Goal: Task Accomplishment & Management: Manage account settings

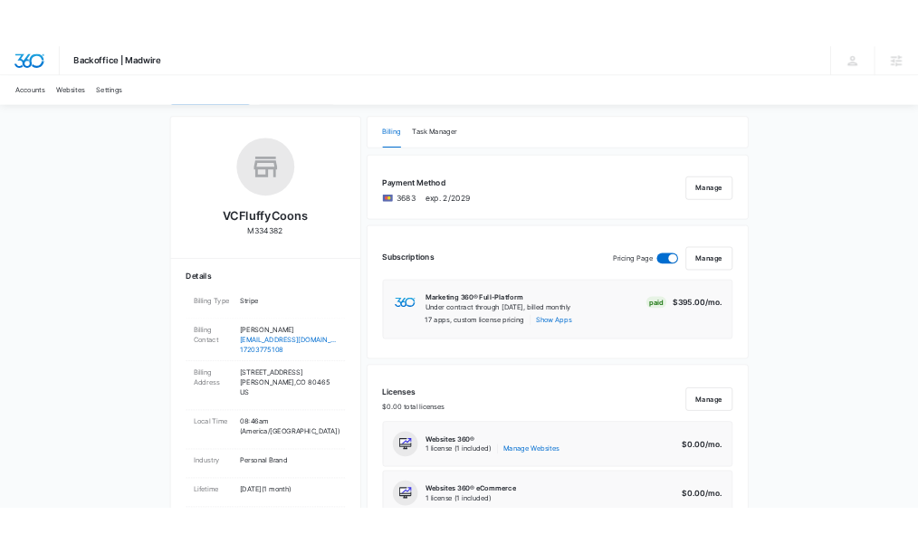
scroll to position [244, 0]
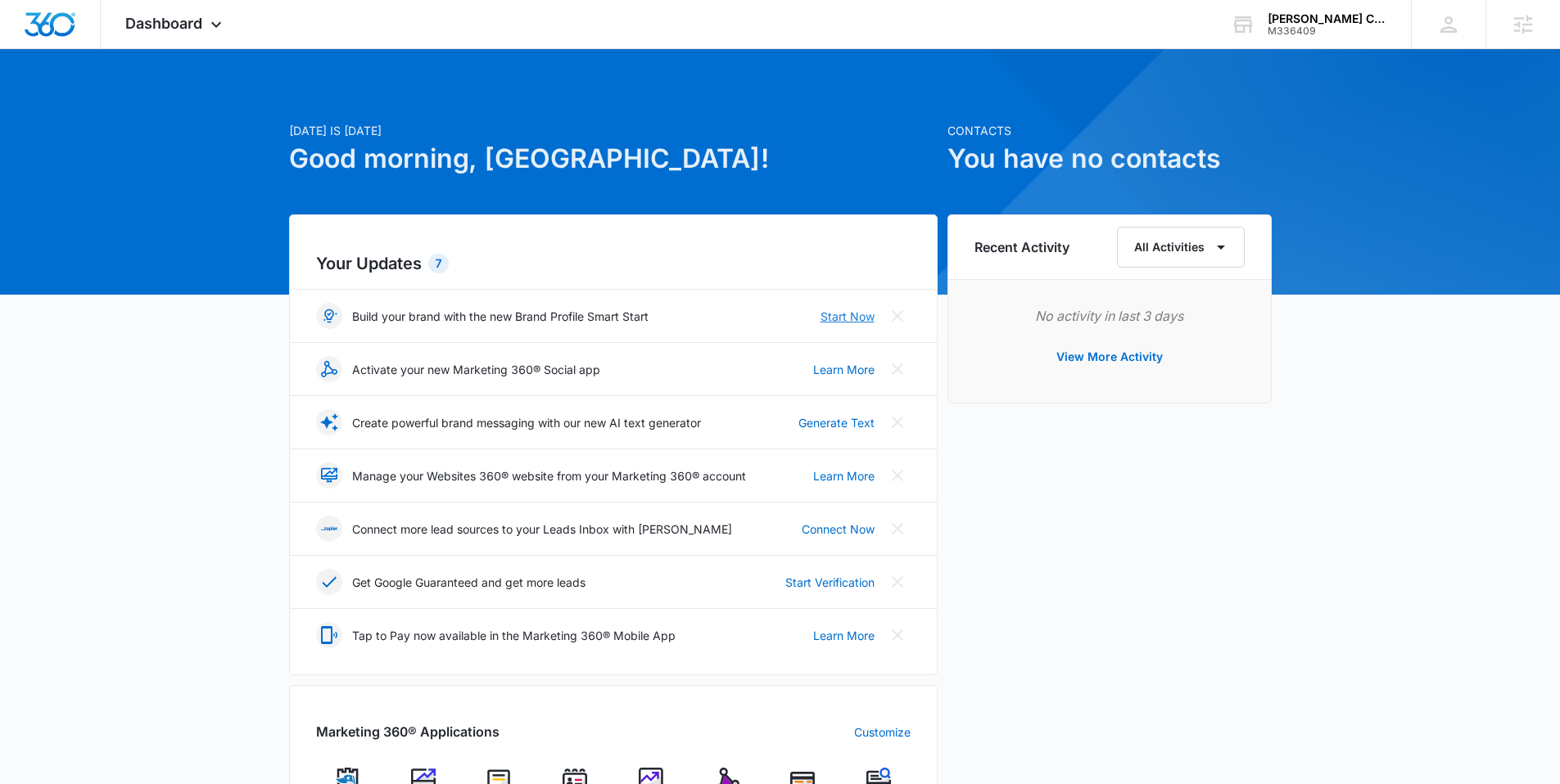
click at [837, 314] on link "Start Now" at bounding box center [847, 316] width 54 height 17
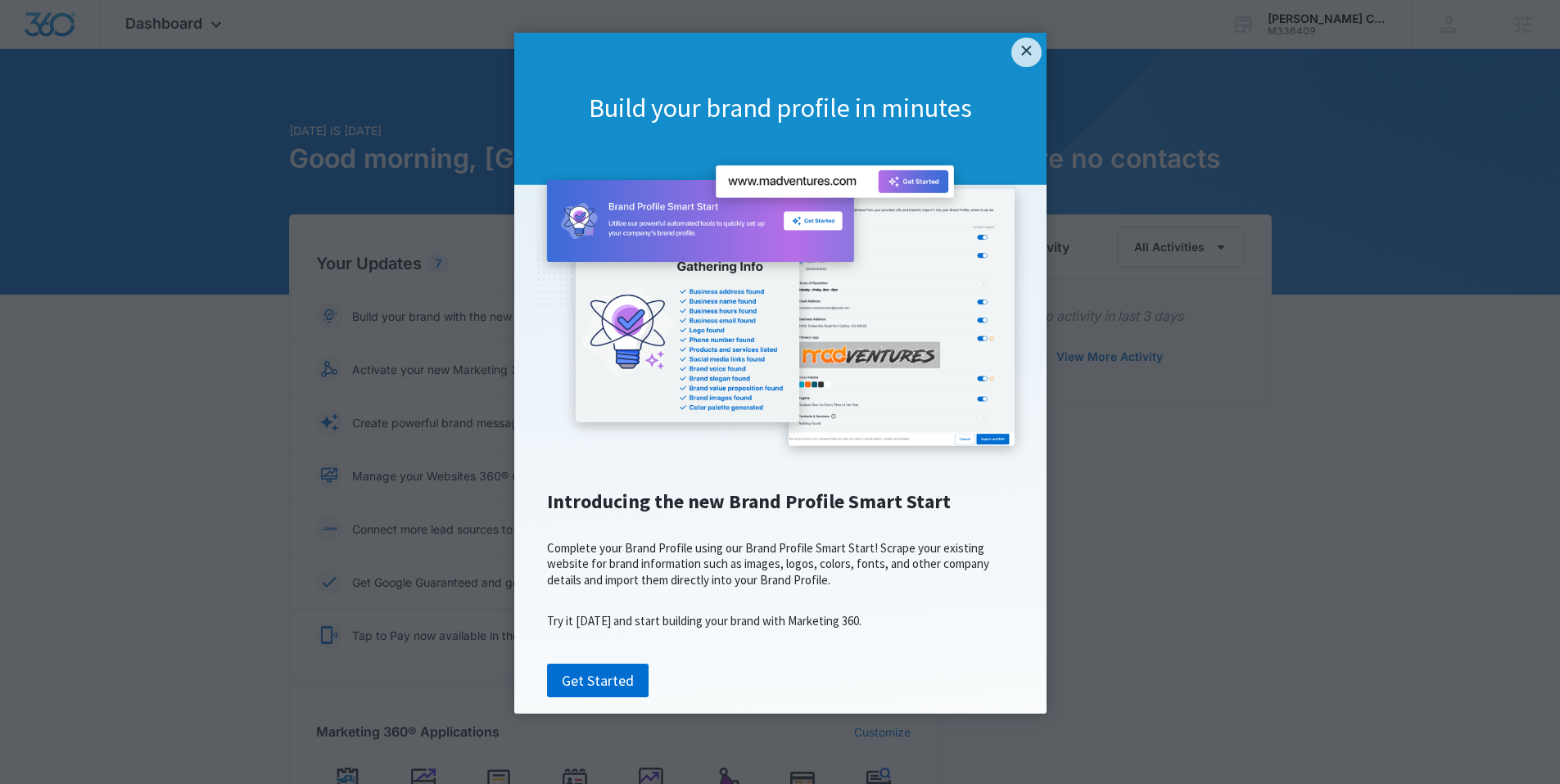
scroll to position [5, 0]
click at [603, 698] on link "Get Started" at bounding box center [598, 681] width 101 height 34
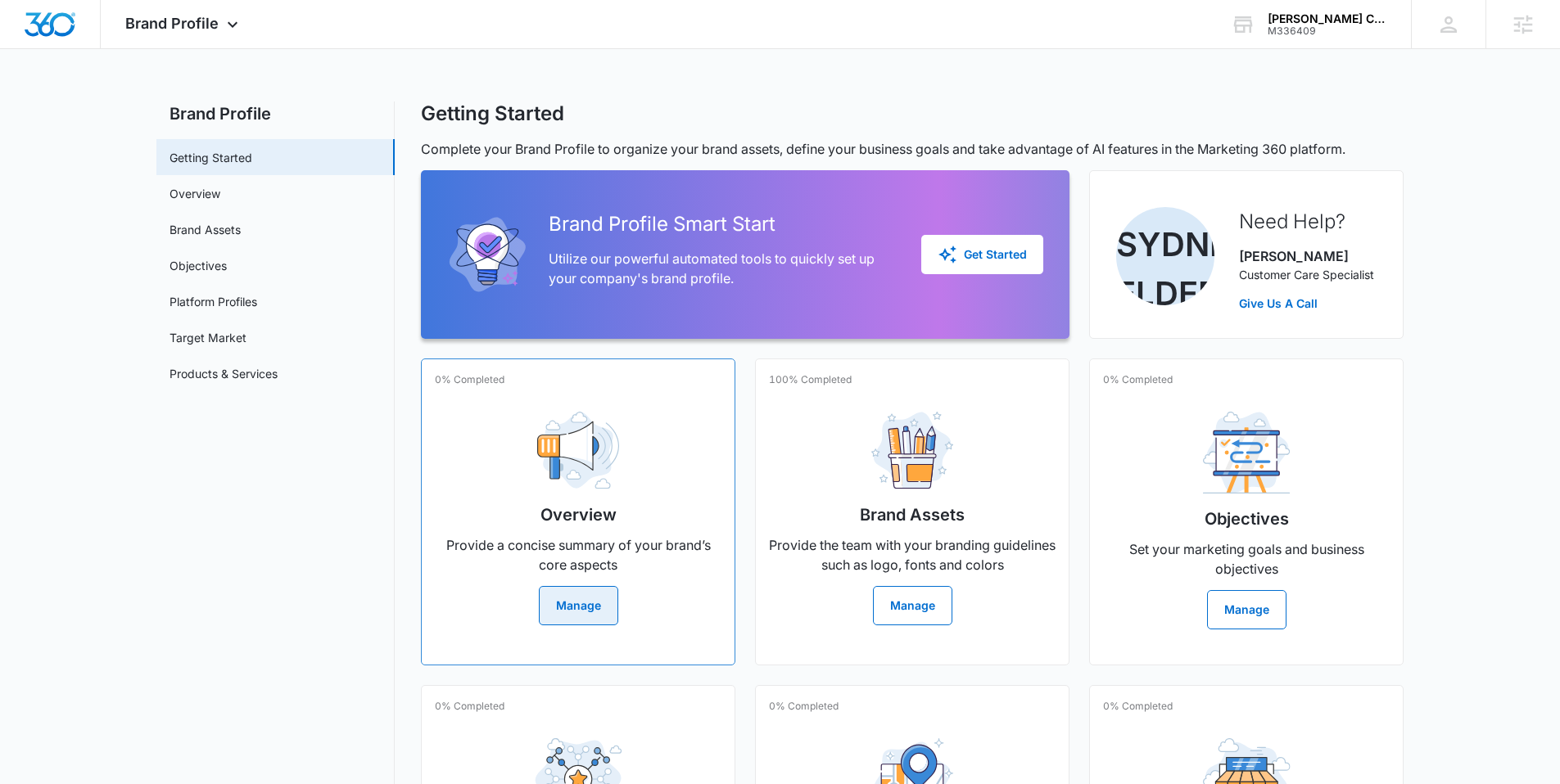
click at [567, 603] on button "Manage" at bounding box center [579, 605] width 80 height 39
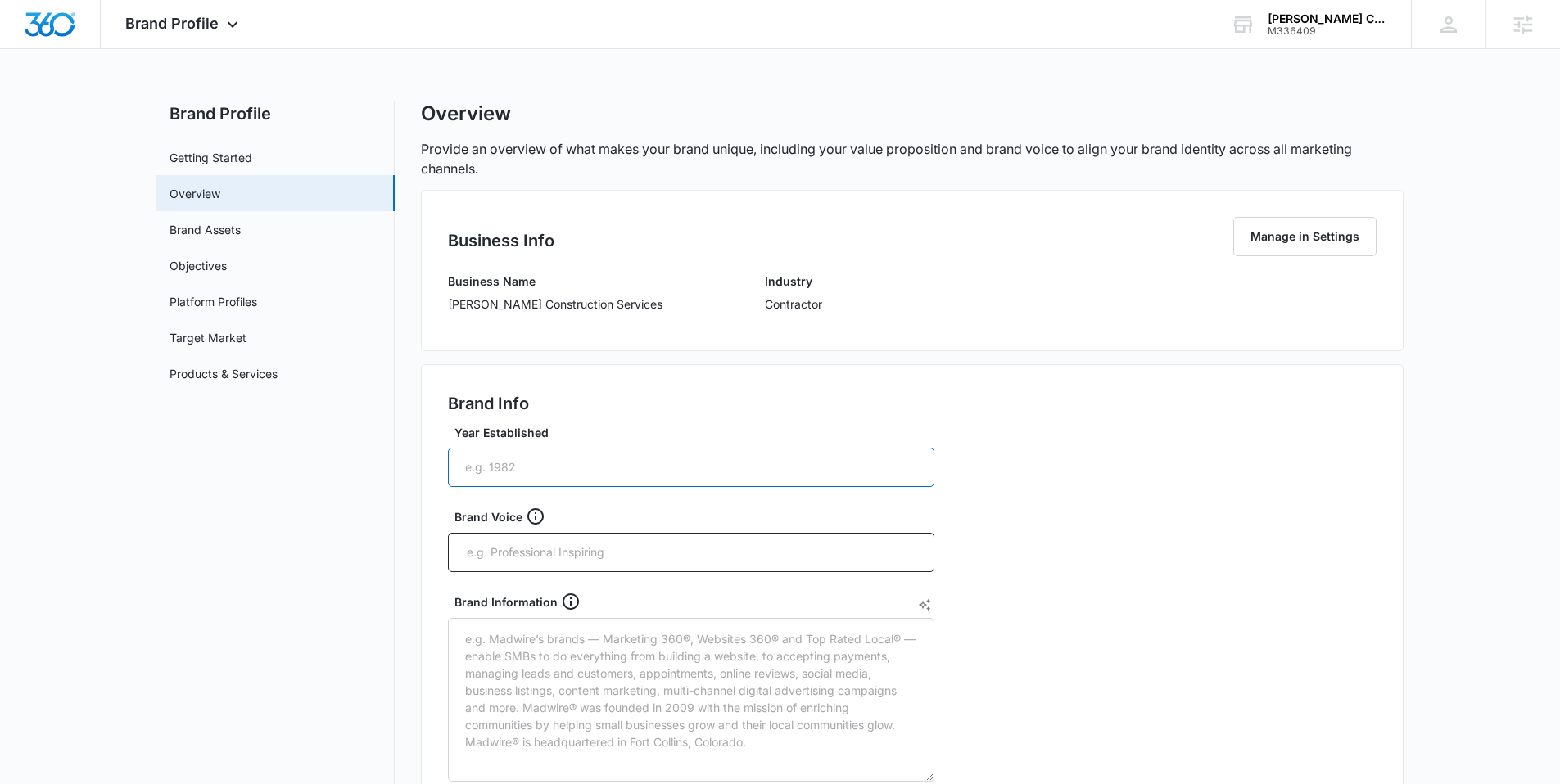
click at [490, 469] on input "Year Established" at bounding box center [691, 467] width 487 height 39
type input "2025"
click at [534, 552] on input "text" at bounding box center [692, 553] width 455 height 24
click at [201, 230] on link "Brand Assets" at bounding box center [204, 229] width 71 height 17
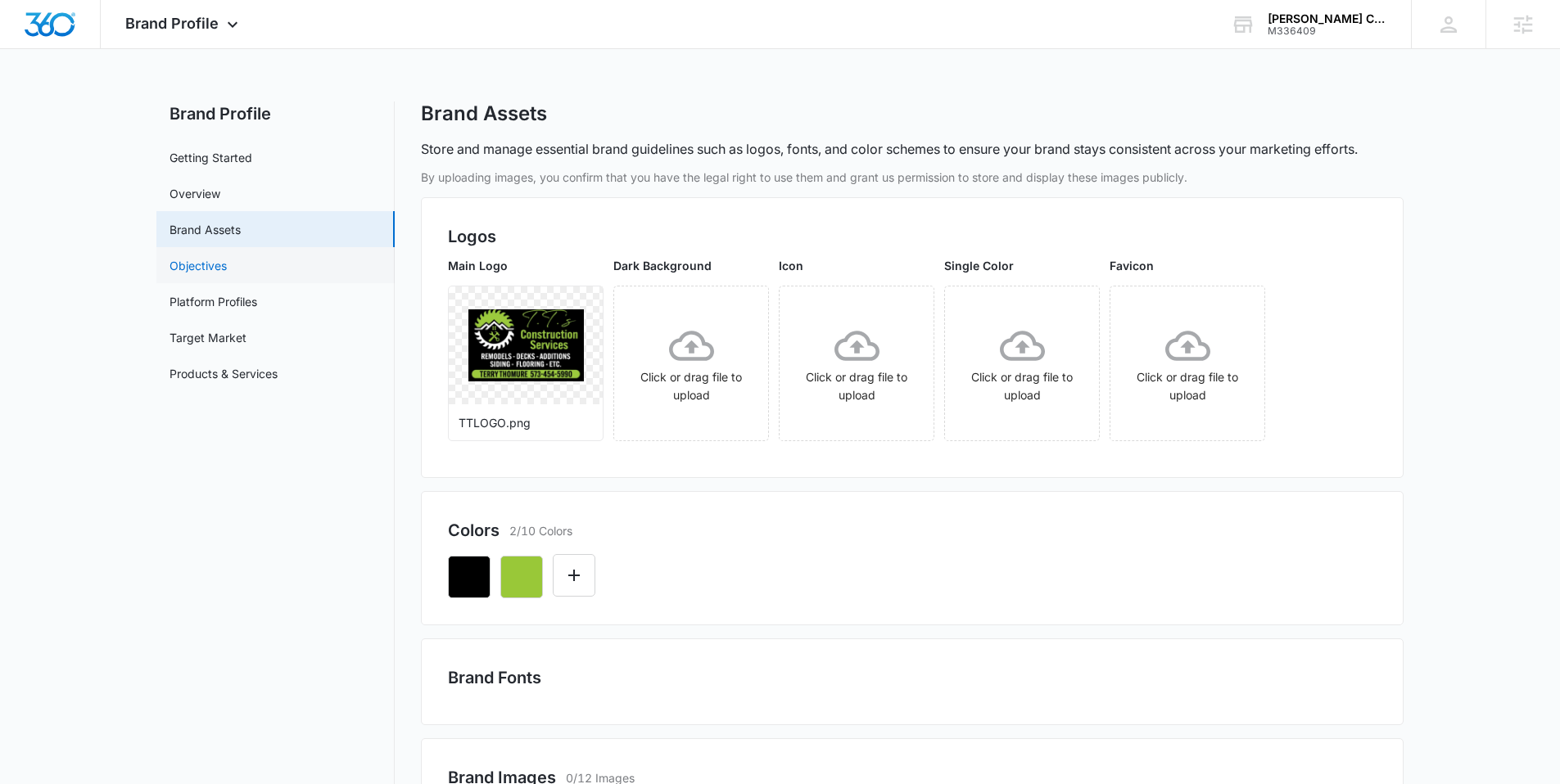
click at [225, 274] on link "Objectives" at bounding box center [197, 265] width 57 height 17
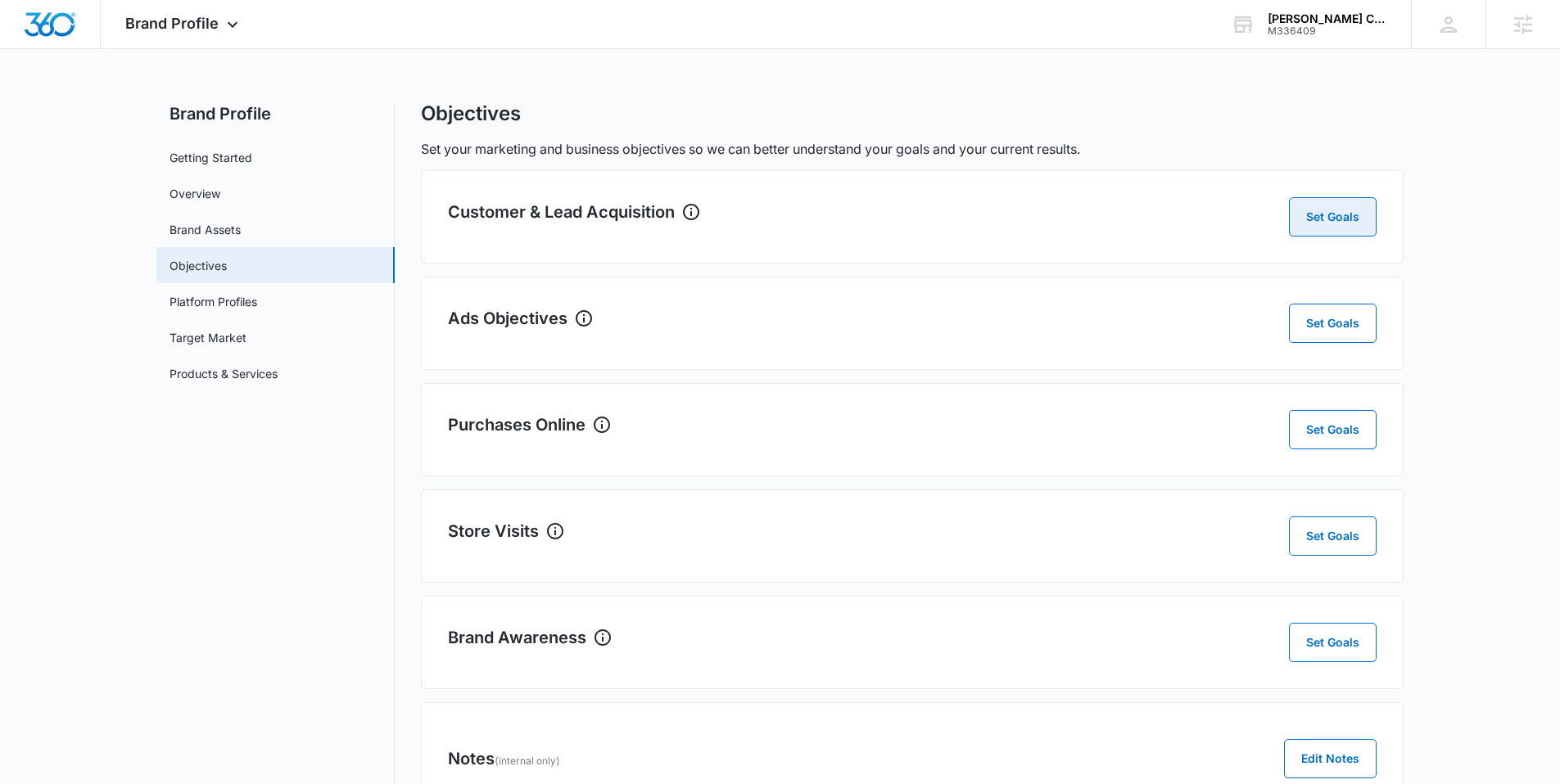
click at [1335, 208] on button "Set Goals" at bounding box center [1332, 216] width 88 height 39
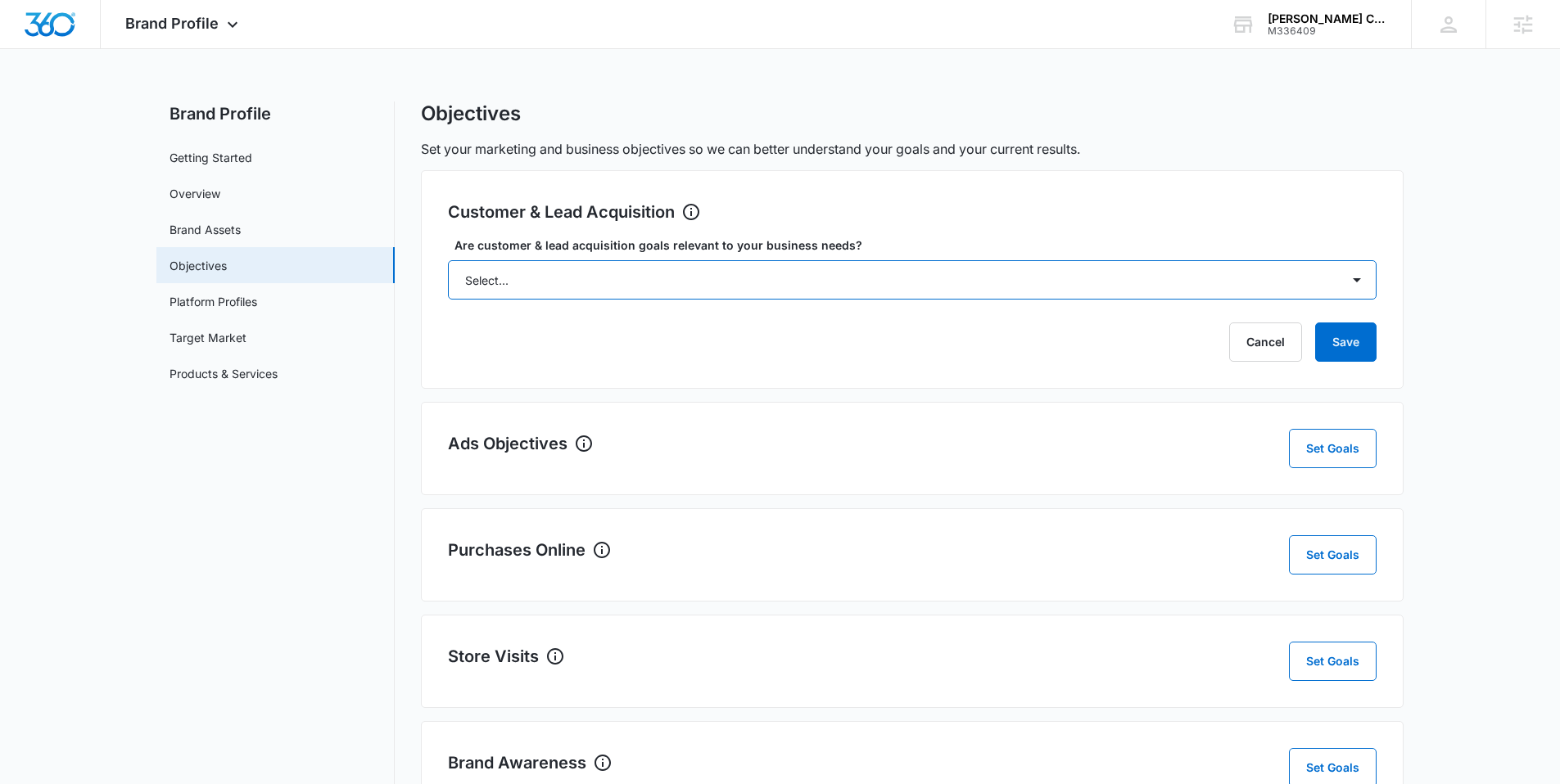
click at [586, 285] on select "Select... Yes No Yes, but don't currently have the data" at bounding box center [912, 279] width 929 height 39
select select "yes, but later"
click at [448, 260] on select "Select... Yes No Yes, but don't currently have the data" at bounding box center [912, 279] width 929 height 39
click at [1345, 351] on button "Save" at bounding box center [1346, 342] width 61 height 39
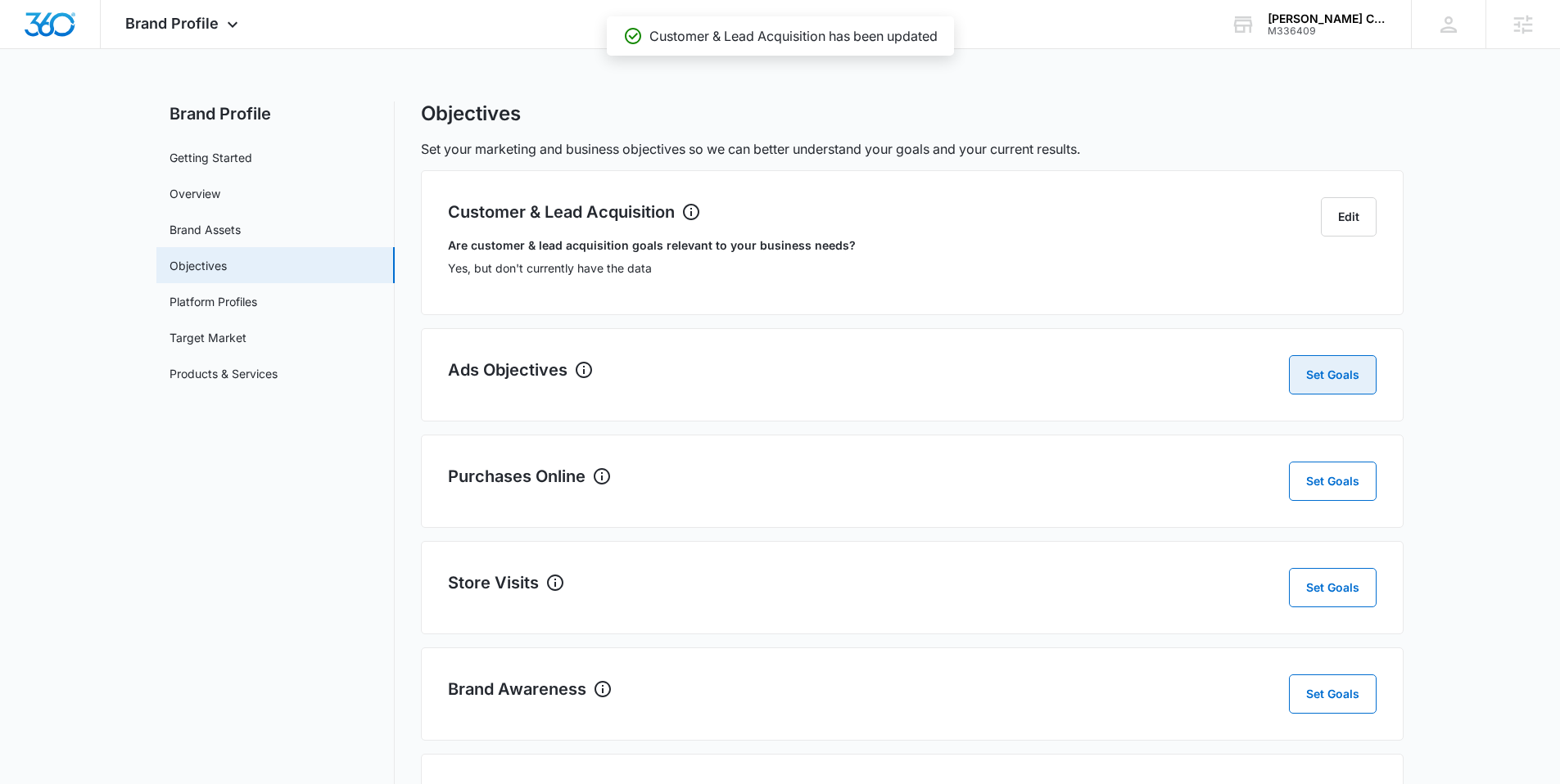
click at [1342, 362] on button "Set Goals" at bounding box center [1332, 374] width 88 height 39
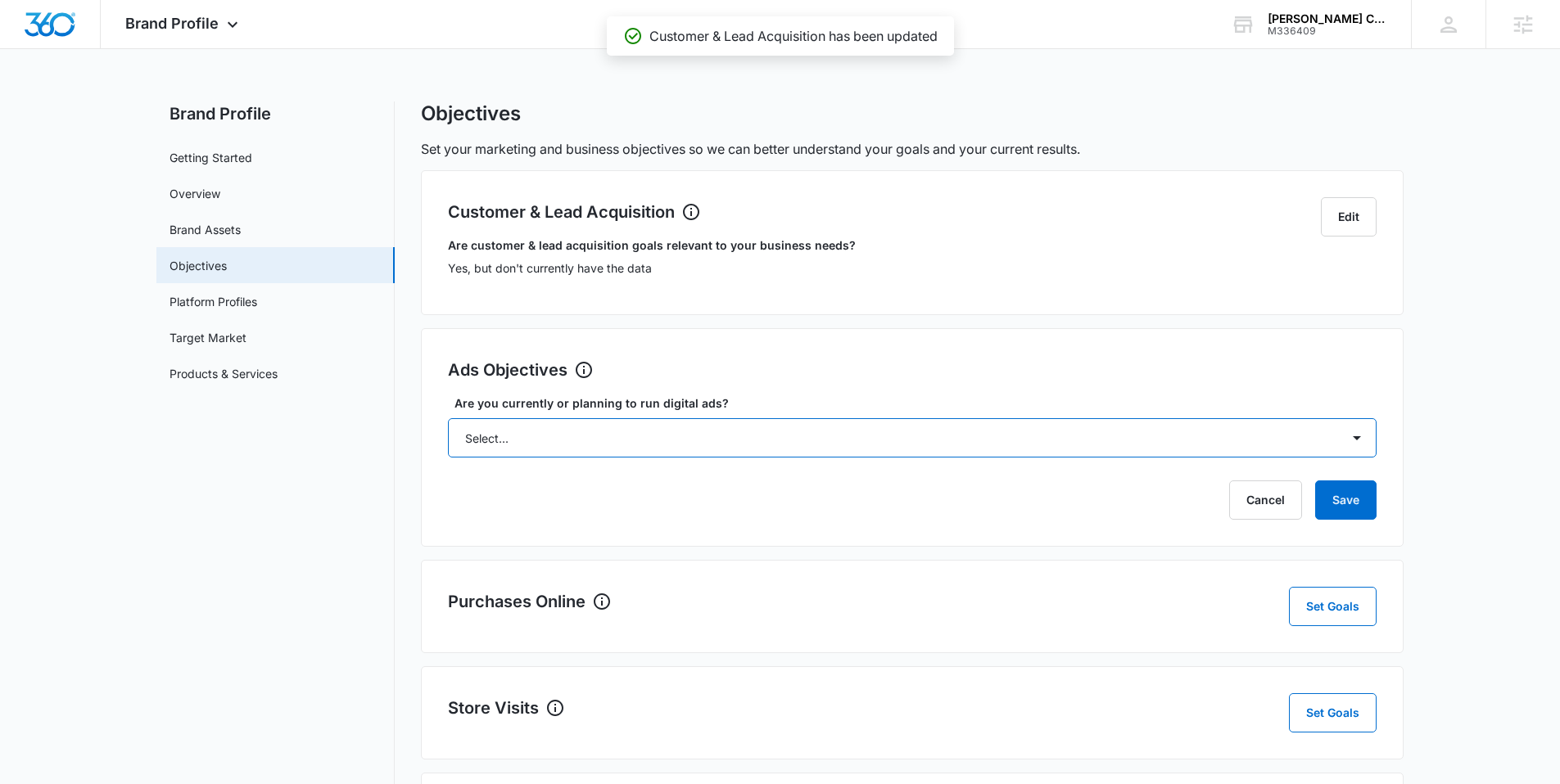
click at [608, 434] on select "Select... Yes No Yes, but don't currently have the data" at bounding box center [912, 438] width 929 height 39
select select "no"
click at [448, 419] on select "Select... Yes No Yes, but don't currently have the data" at bounding box center [912, 438] width 929 height 39
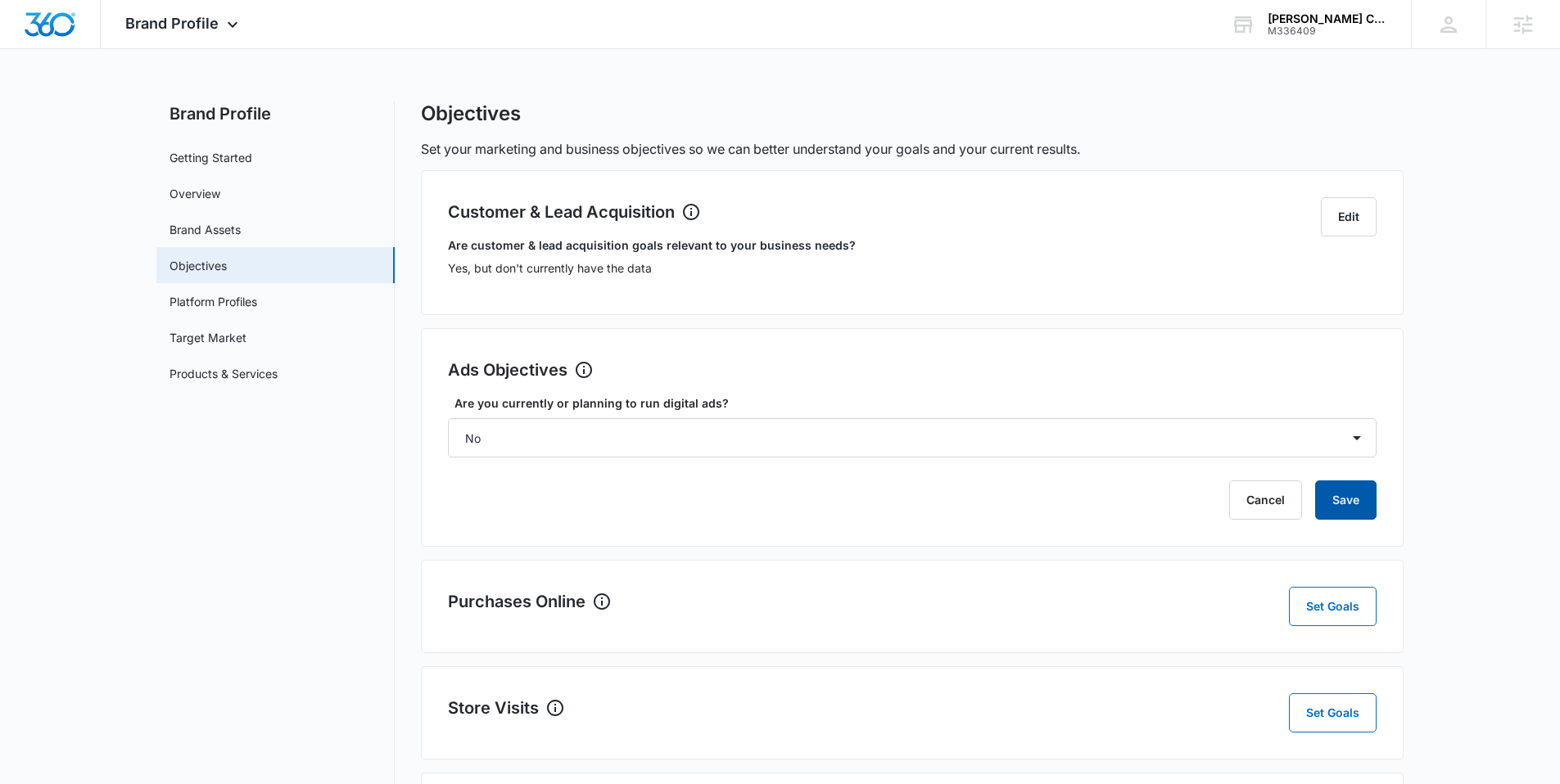
click at [1344, 498] on button "Save" at bounding box center [1346, 500] width 61 height 39
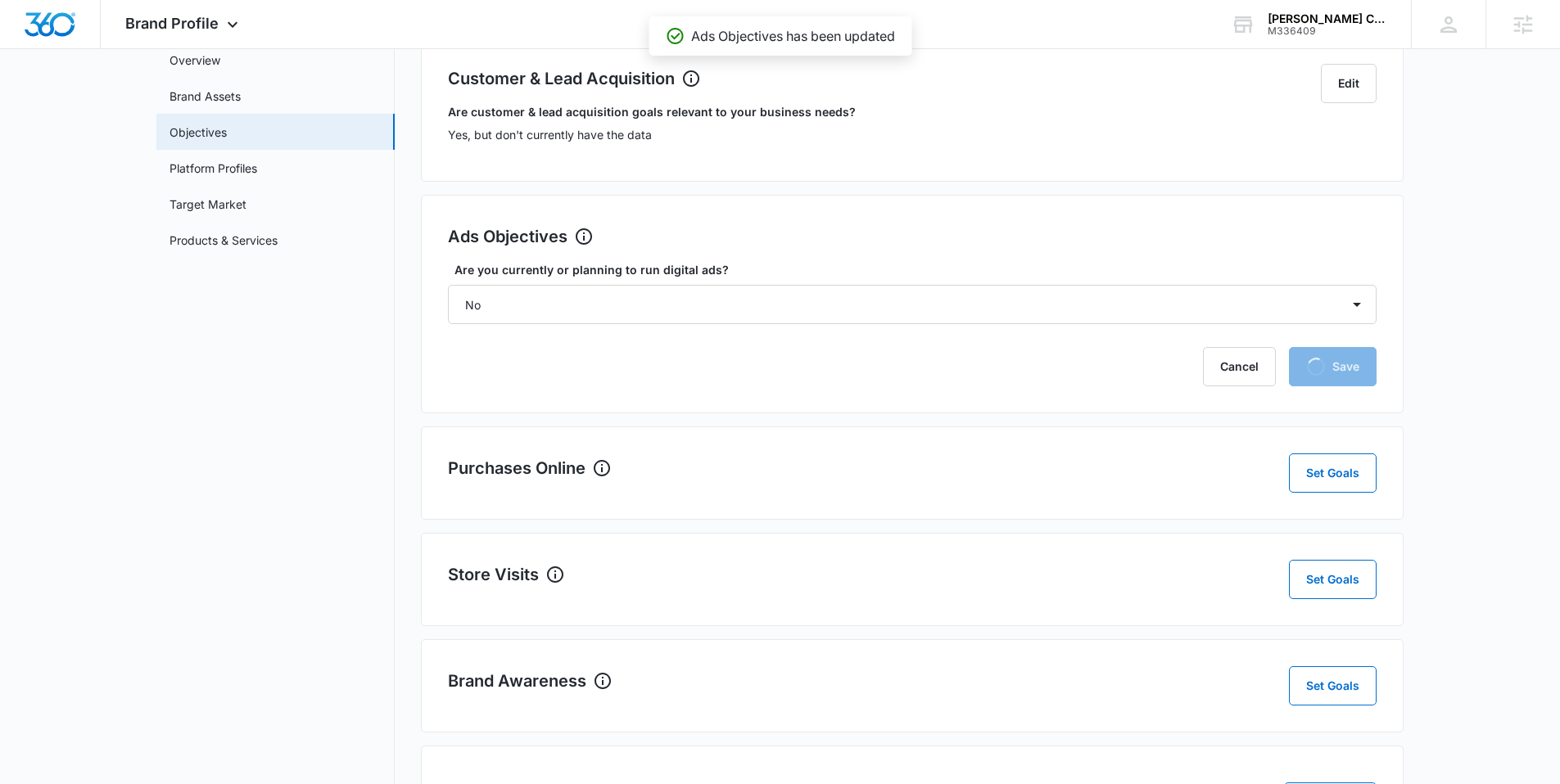
scroll to position [135, 0]
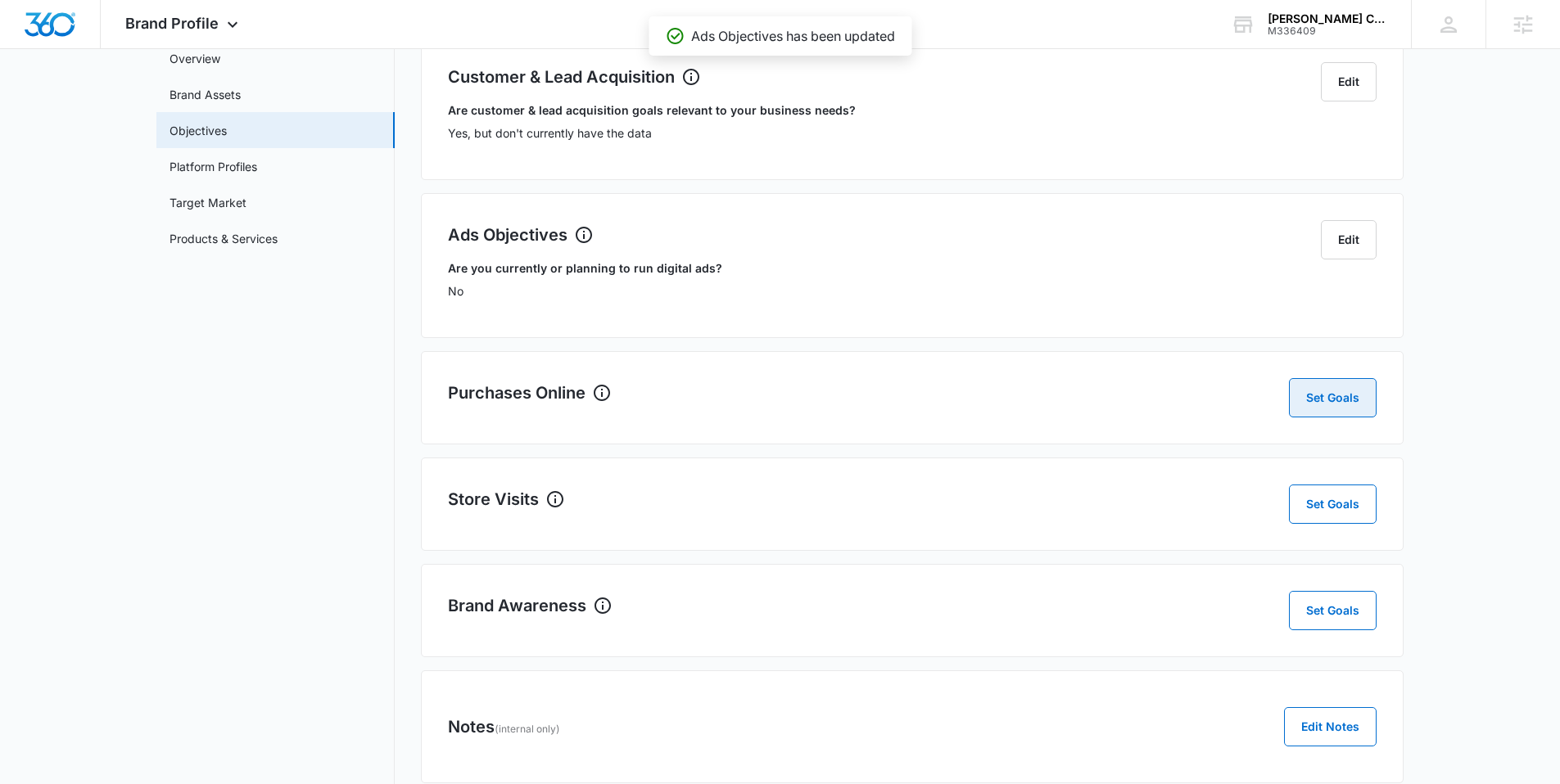
click at [1323, 401] on button "Set Goals" at bounding box center [1332, 397] width 88 height 39
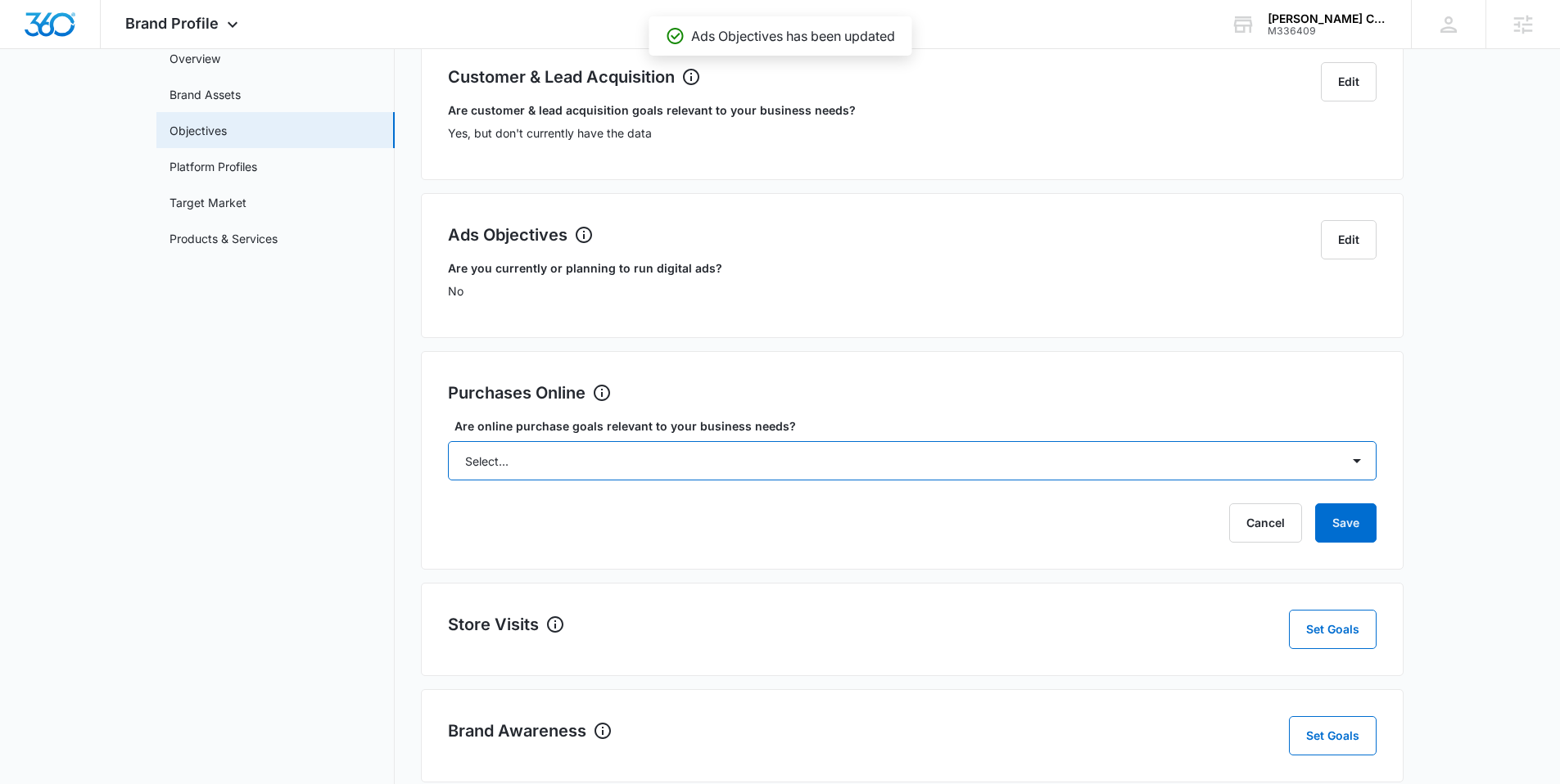
click at [643, 468] on select "Select... Yes No Yes, but don't currently have the data" at bounding box center [912, 460] width 929 height 39
select select "no"
click at [448, 441] on select "Select... Yes No Yes, but don't currently have the data" at bounding box center [912, 460] width 929 height 39
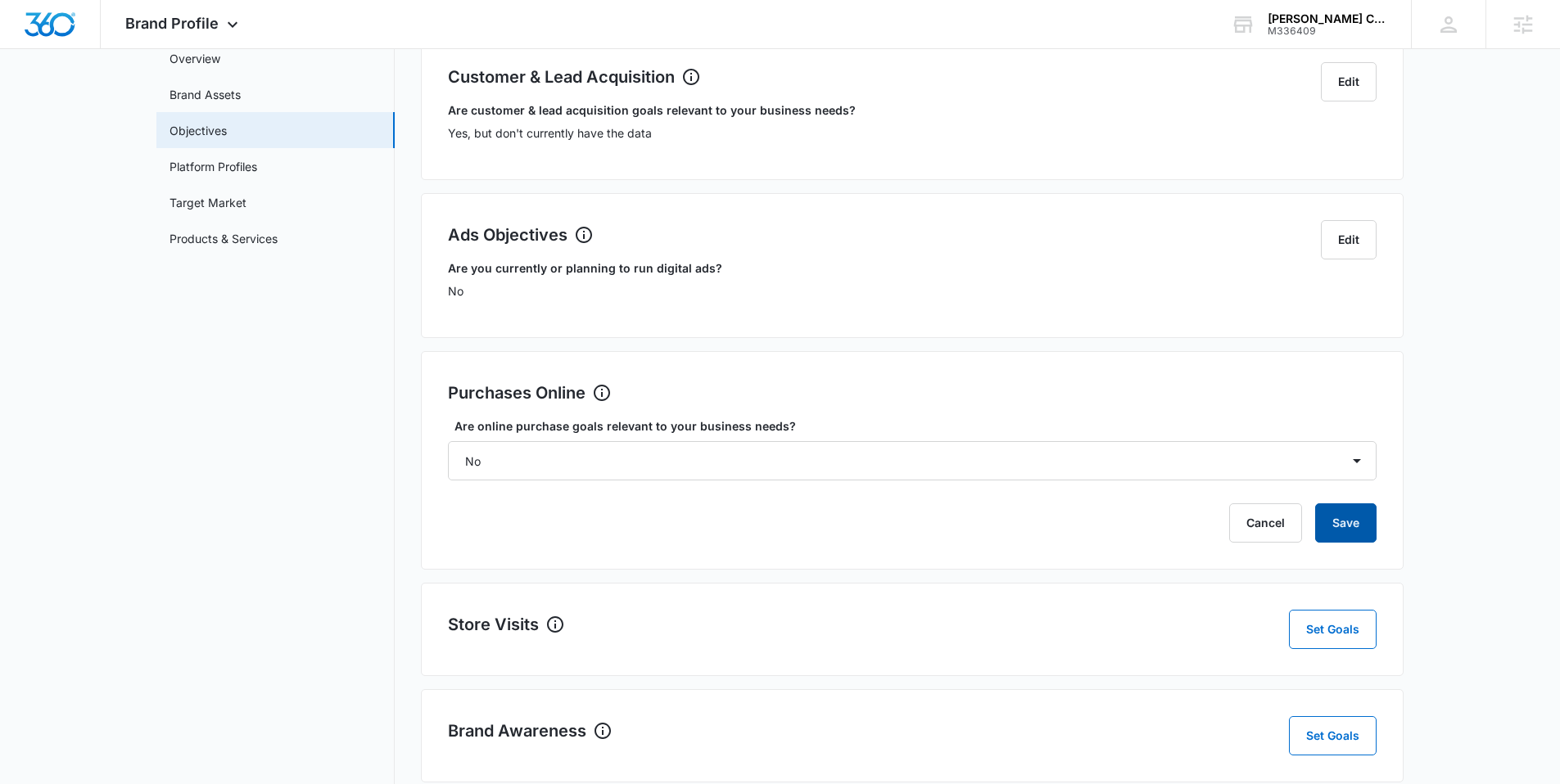
click at [1365, 528] on button "Save" at bounding box center [1346, 523] width 61 height 39
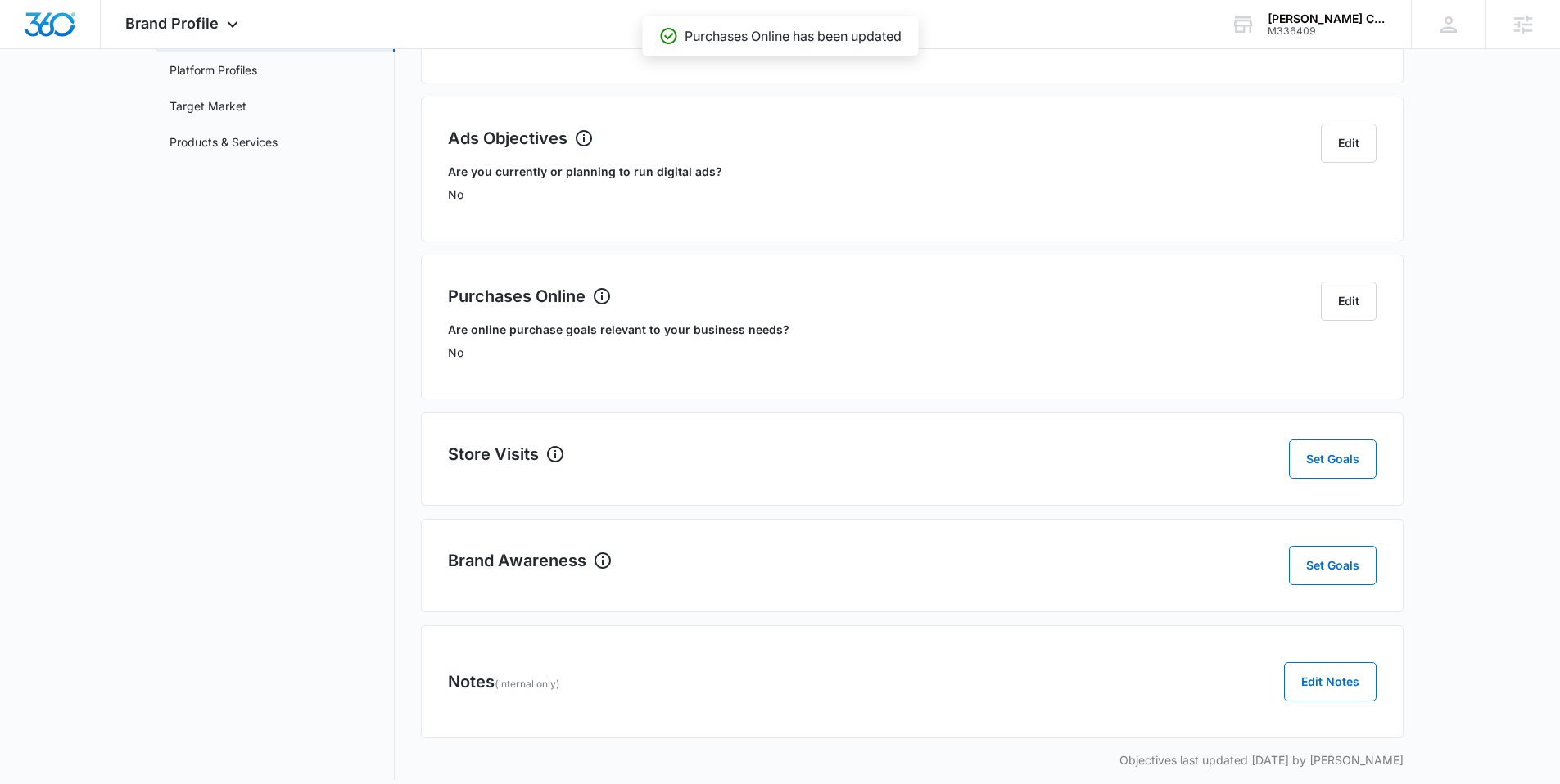
scroll to position [247, 0]
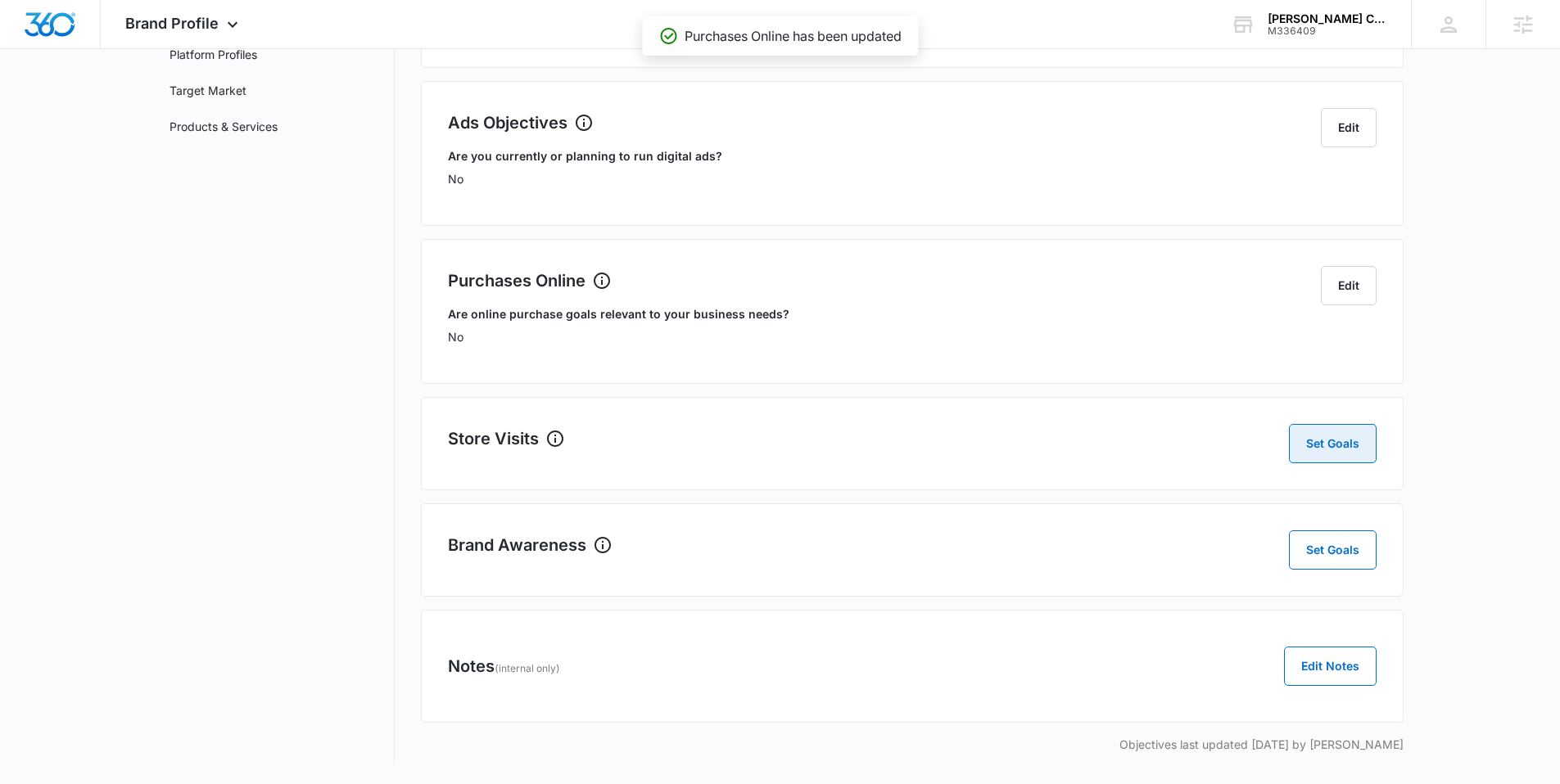
click at [1313, 450] on button "Set Goals" at bounding box center [1332, 443] width 88 height 39
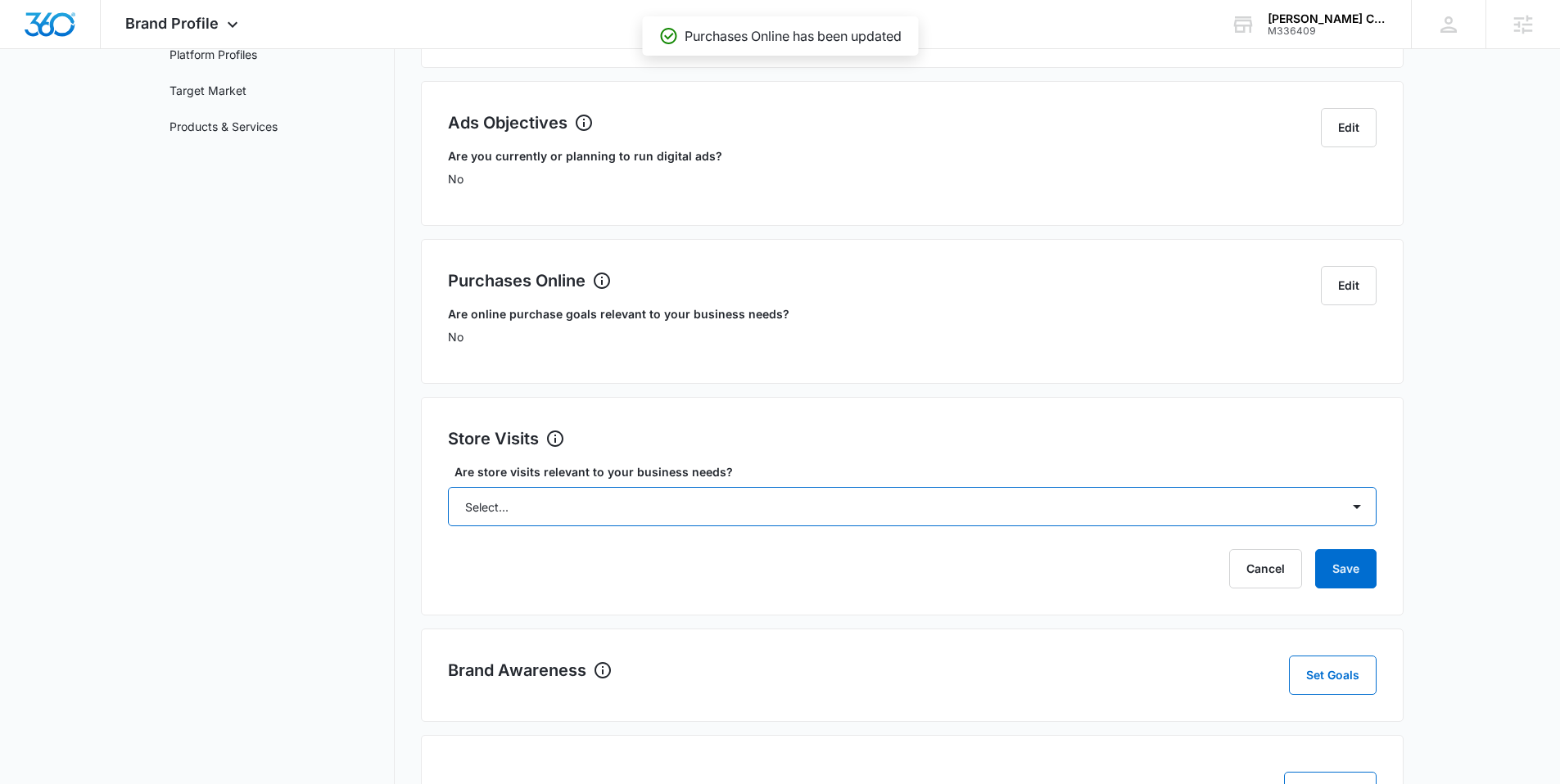
click at [643, 494] on select "Select... Yes No Yes, but don't currently have the data" at bounding box center [912, 506] width 929 height 39
select select "no"
click at [448, 487] on select "Select... Yes No Yes, but don't currently have the data" at bounding box center [912, 506] width 929 height 39
click at [1350, 567] on button "Save" at bounding box center [1346, 569] width 61 height 39
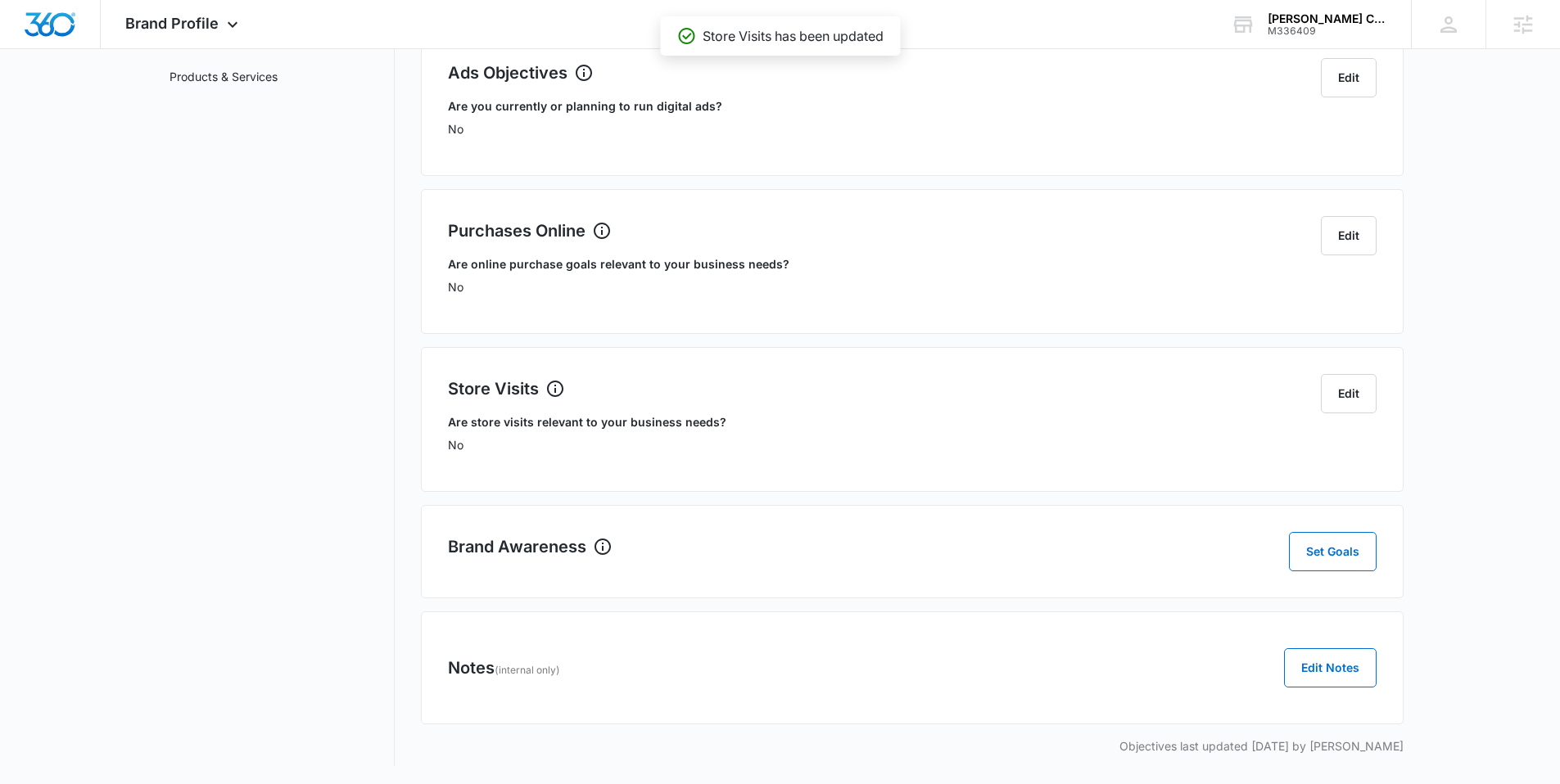
scroll to position [298, 0]
click at [1313, 552] on button "Set Goals" at bounding box center [1332, 550] width 88 height 39
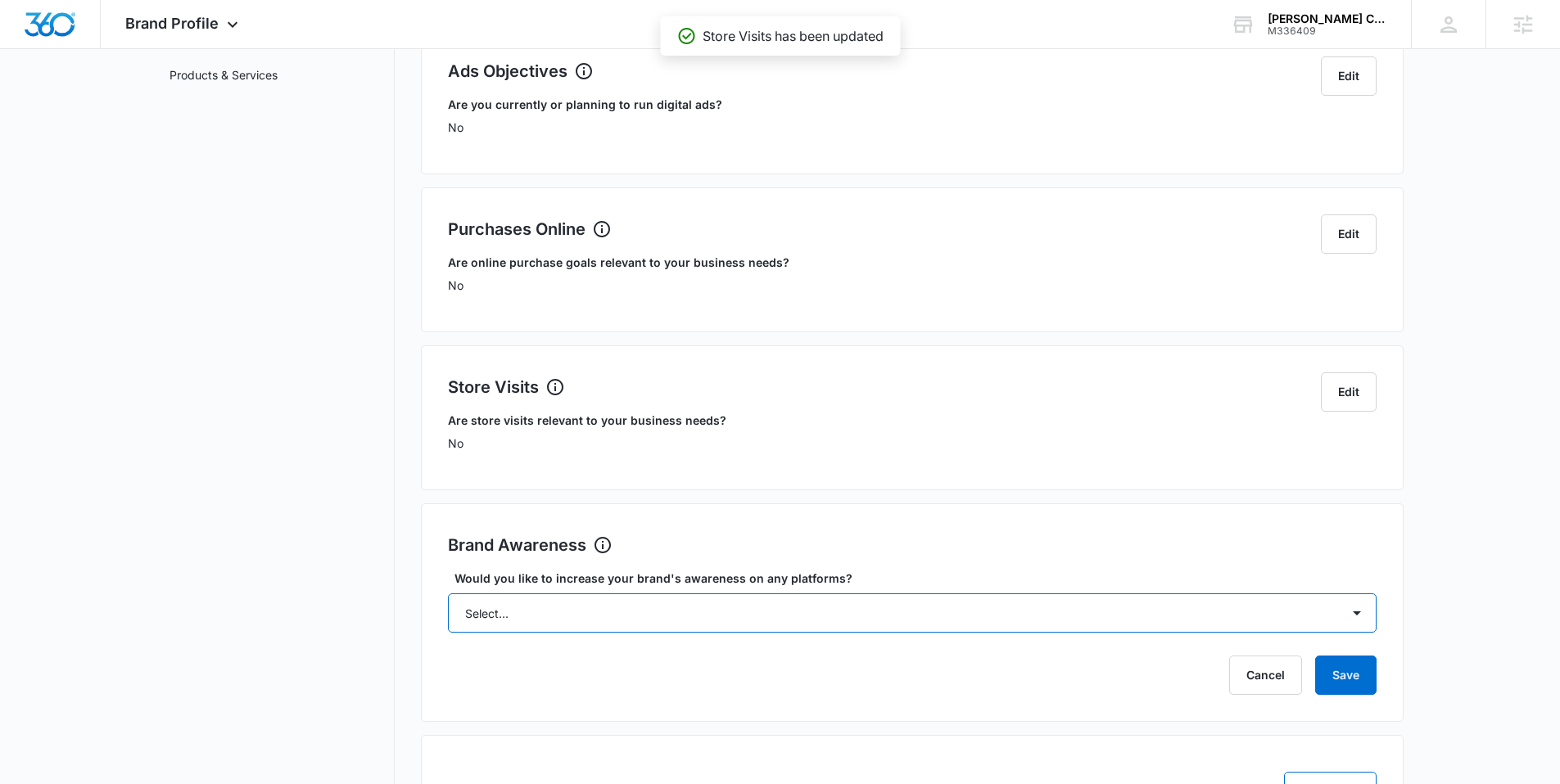
click at [616, 610] on select "Select... Yes No" at bounding box center [912, 612] width 929 height 39
select select "yes"
click at [448, 593] on select "Select... Yes No" at bounding box center [912, 612] width 929 height 39
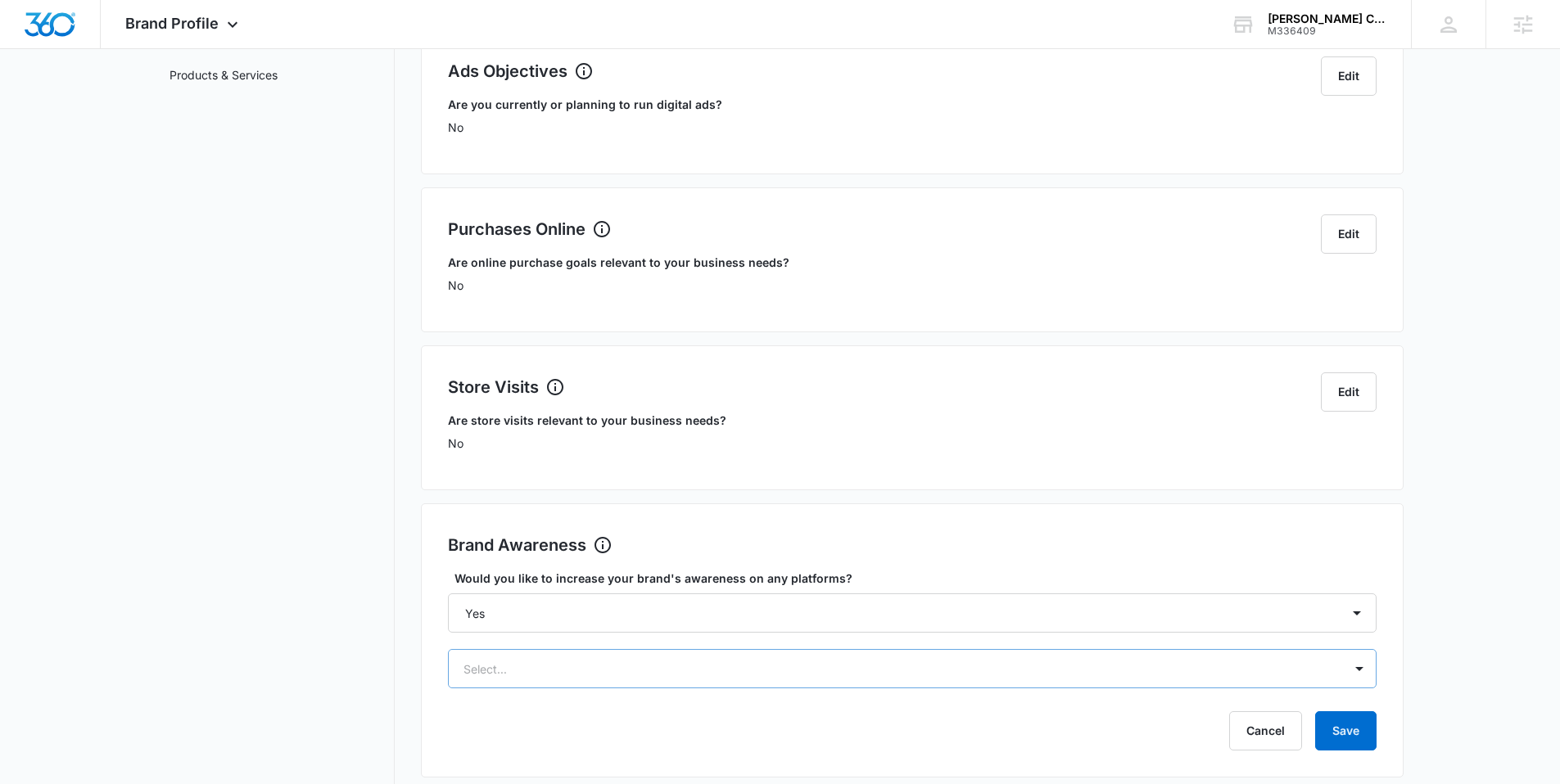
scroll to position [467, 0]
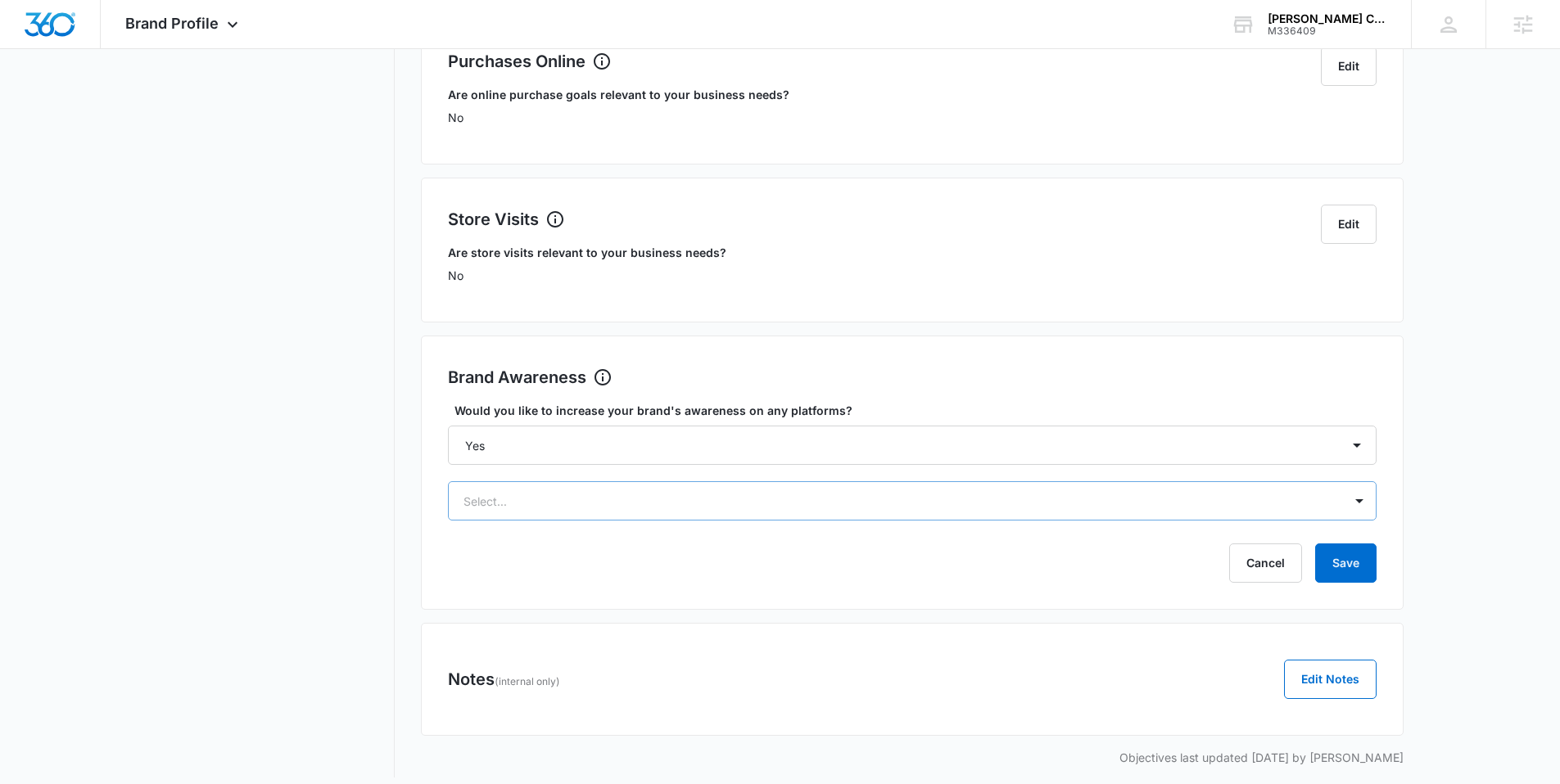
click at [912, 521] on div "Select..." at bounding box center [912, 500] width 929 height 39
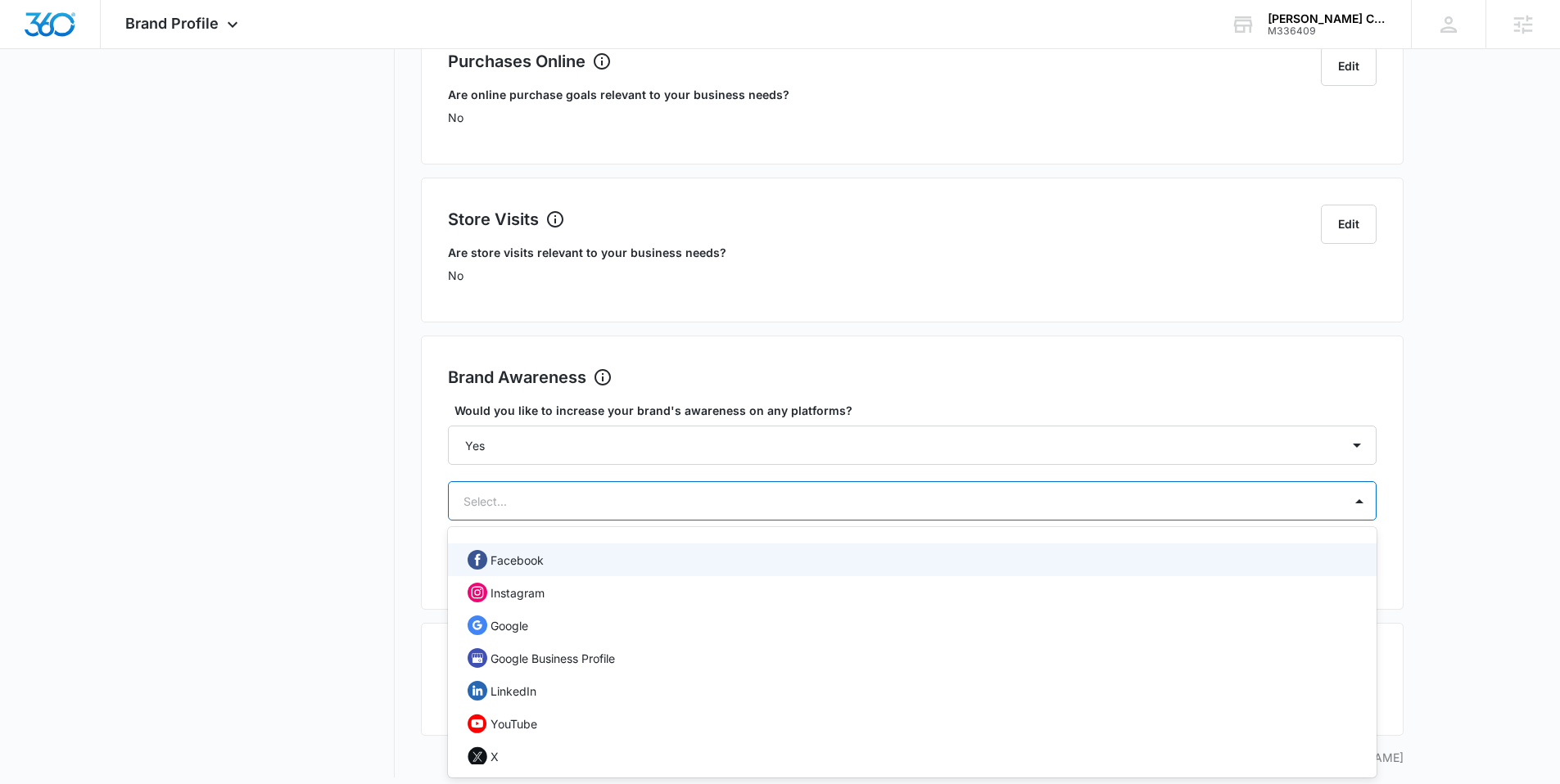
click at [577, 560] on div "Facebook" at bounding box center [911, 560] width 886 height 20
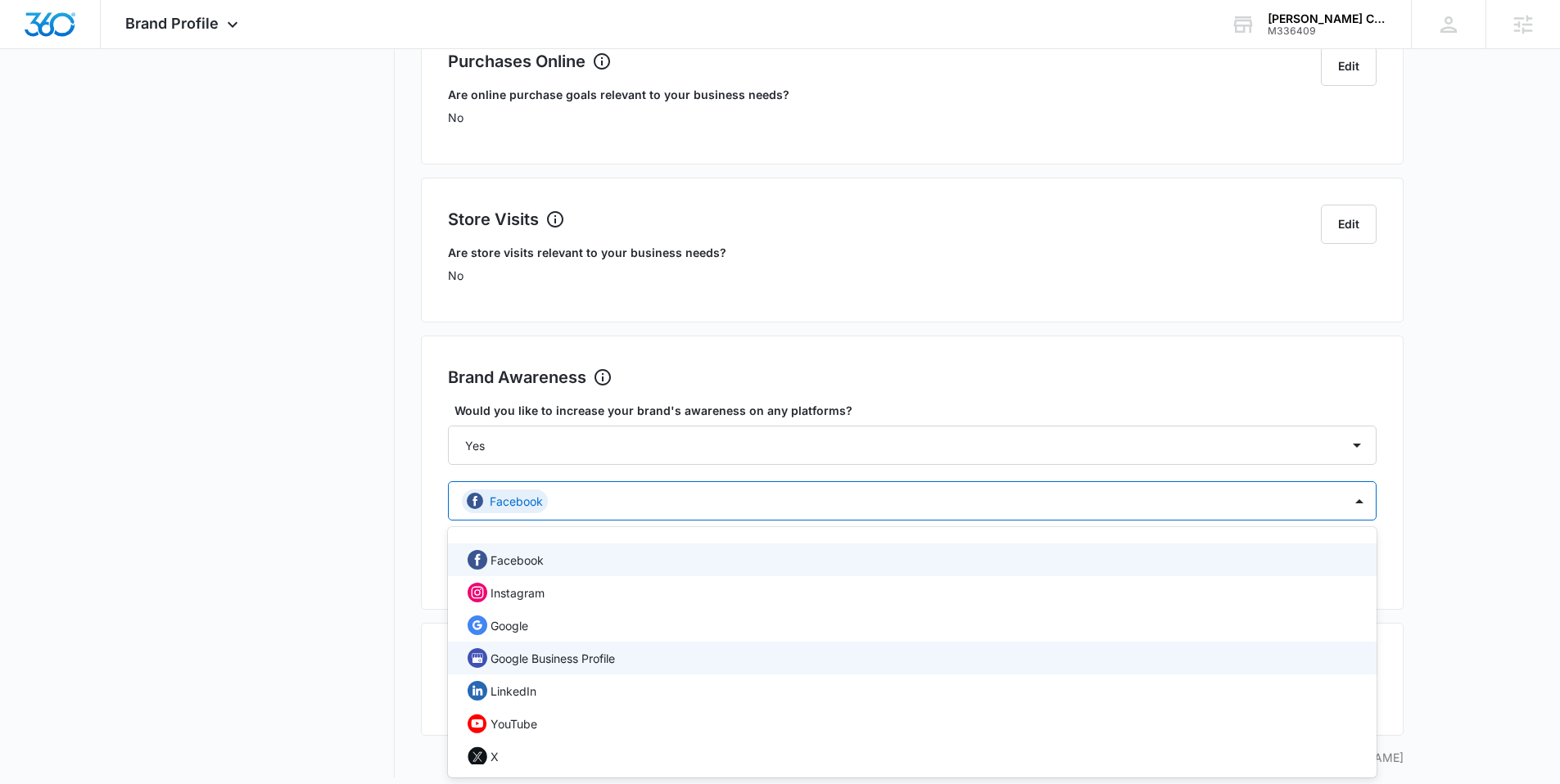
click at [573, 654] on p "Google Business Profile" at bounding box center [553, 658] width 125 height 17
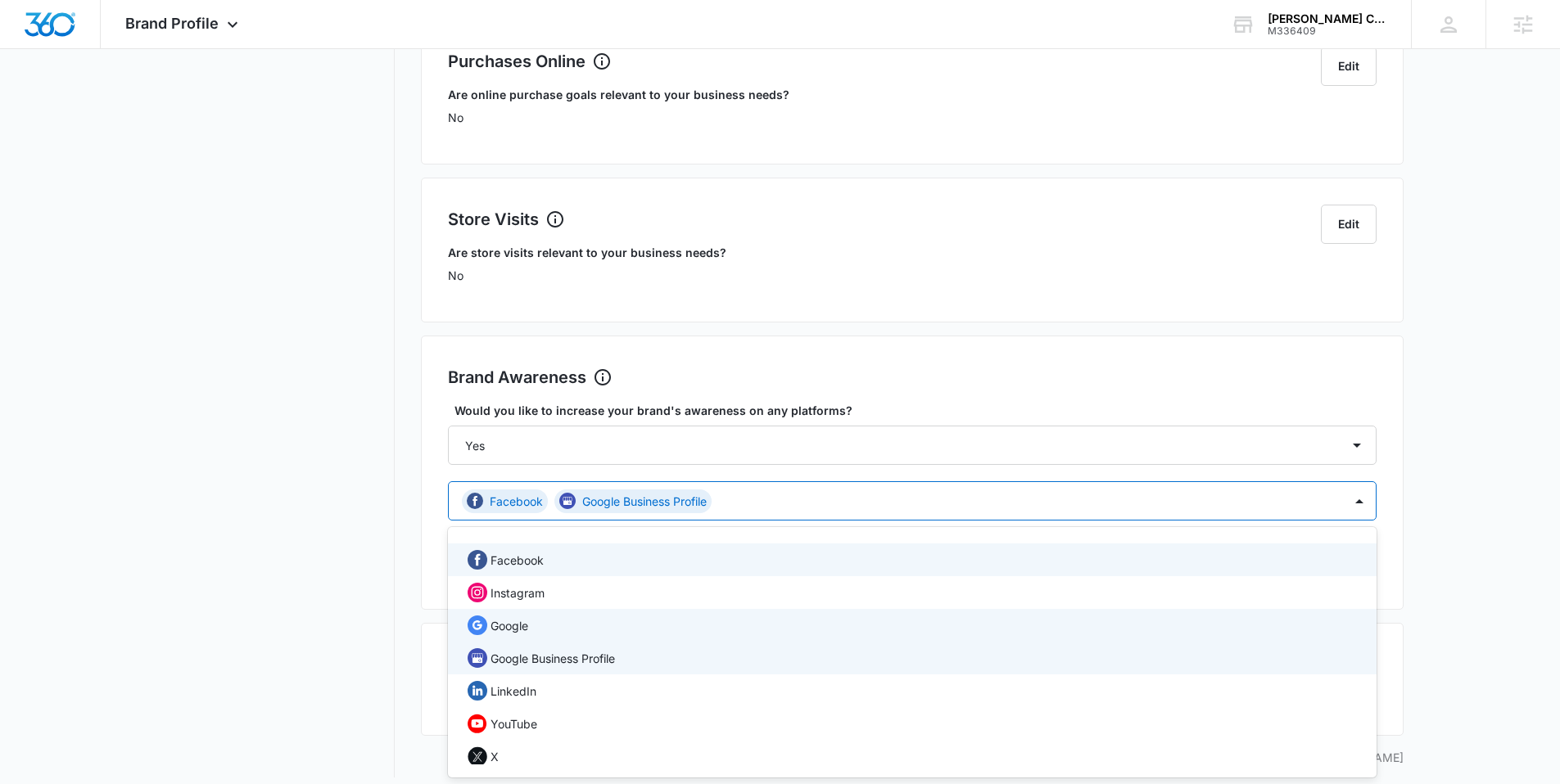
click at [558, 628] on div "Google" at bounding box center [911, 626] width 886 height 20
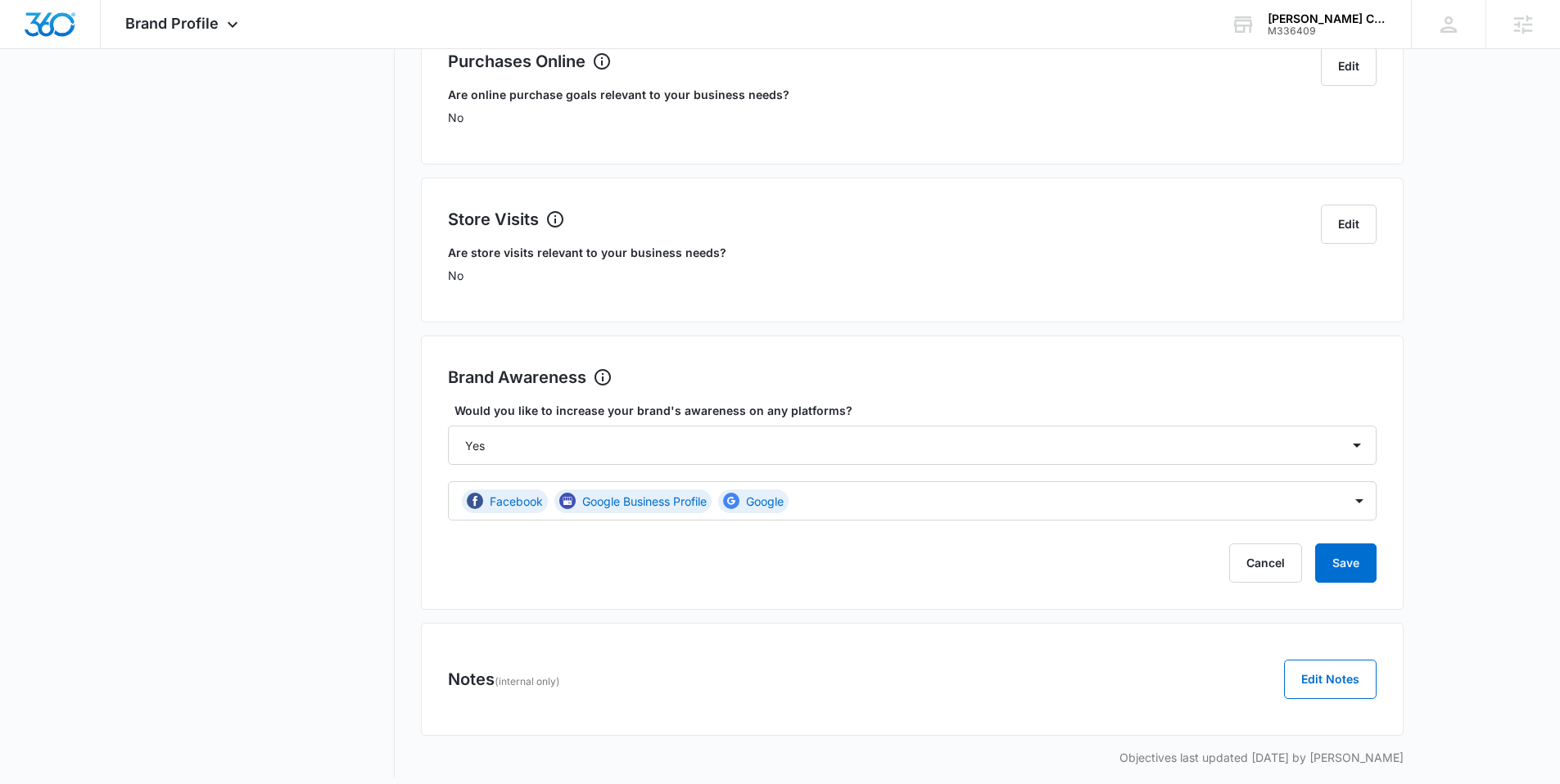
click at [1000, 413] on label "Would you like to increase your brand's awareness on any platforms?" at bounding box center [919, 411] width 929 height 17
click at [1000, 426] on select "Select... Yes No" at bounding box center [912, 445] width 929 height 39
click at [1355, 562] on button "Save" at bounding box center [1346, 562] width 61 height 39
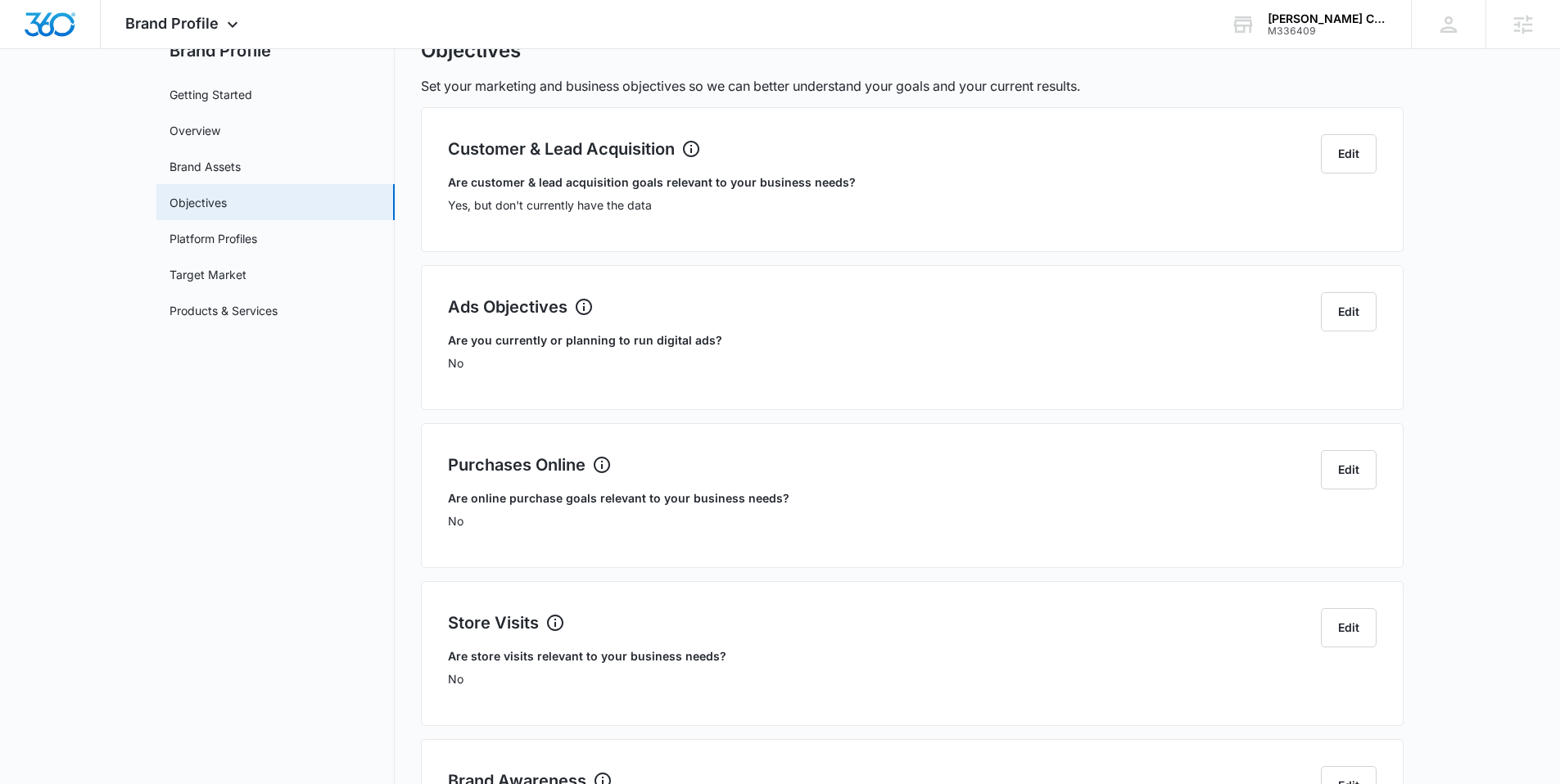
scroll to position [0, 0]
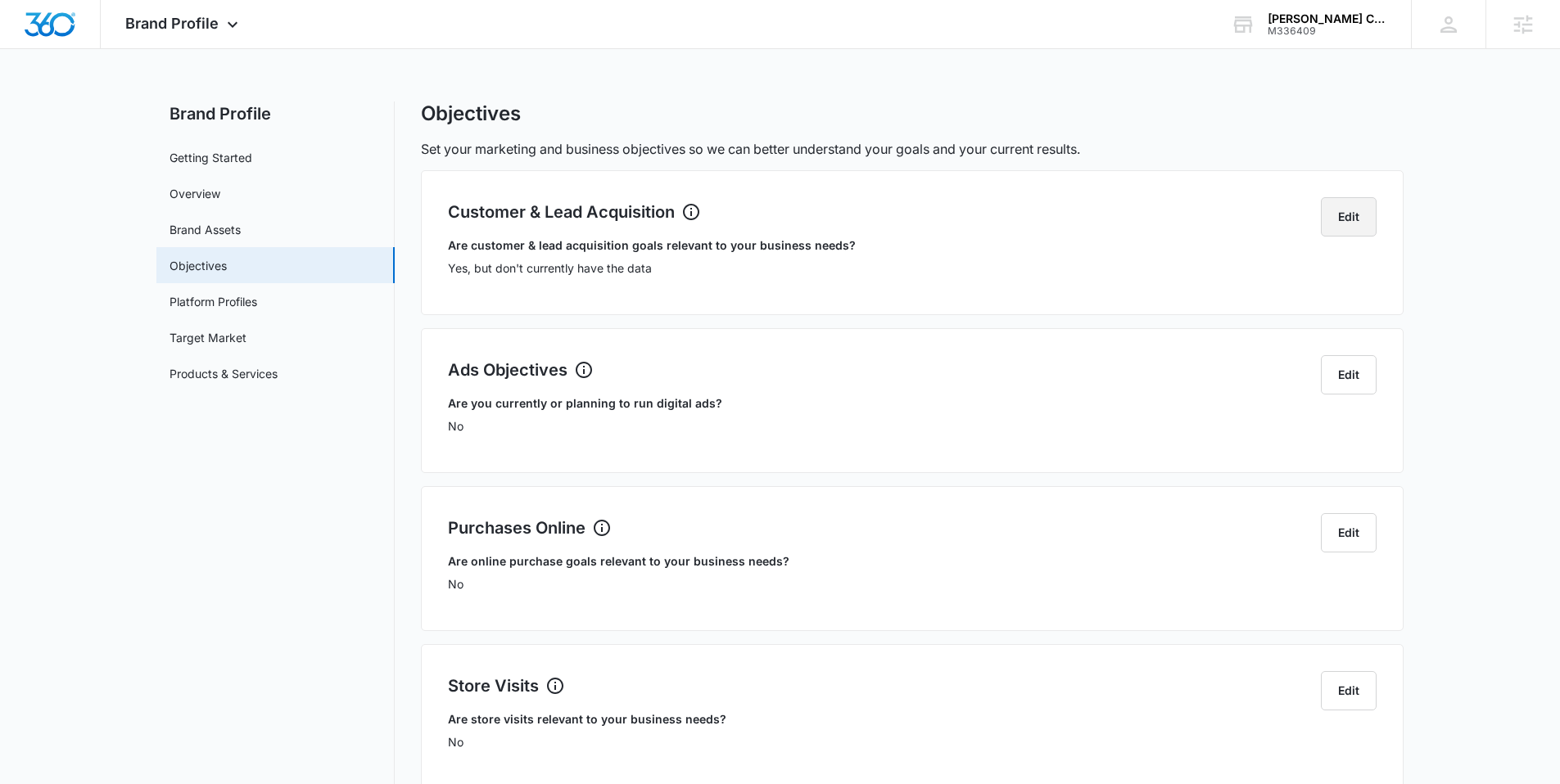
click at [1364, 208] on button "Edit" at bounding box center [1349, 216] width 56 height 39
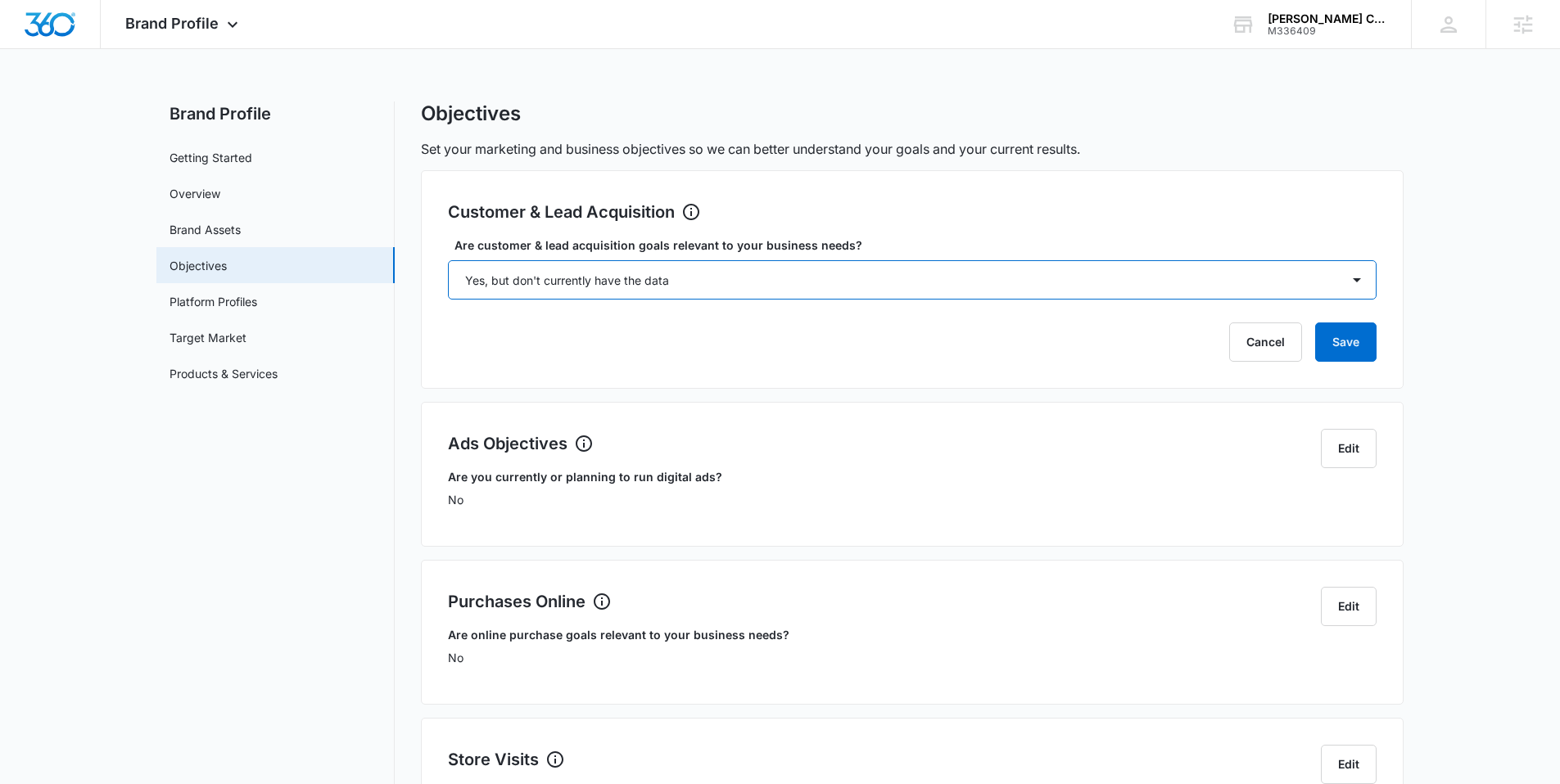
click at [674, 277] on select "Select... Yes No Yes, but don't currently have the data" at bounding box center [912, 279] width 929 height 39
select select "yes"
click at [448, 260] on select "Select... Yes No Yes, but don't currently have the data" at bounding box center [912, 279] width 929 height 39
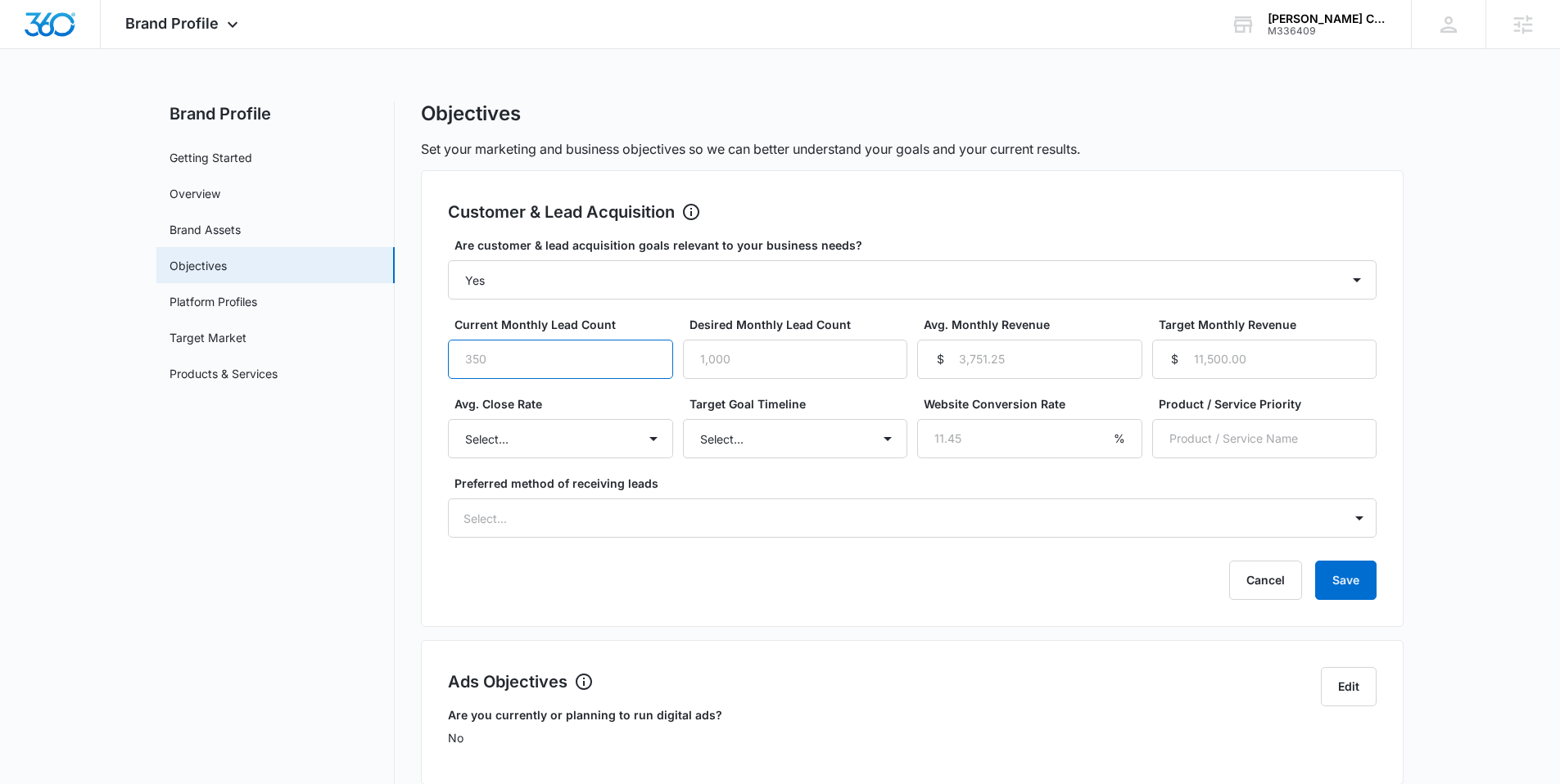
click at [563, 366] on input "Current Monthly Lead Count" at bounding box center [560, 359] width 225 height 39
type input "3"
click at [793, 361] on input "Desired Monthly Lead Count" at bounding box center [795, 359] width 225 height 39
type input "10"
click at [1033, 374] on input "Avg. Monthly Revenue" at bounding box center [1029, 359] width 225 height 39
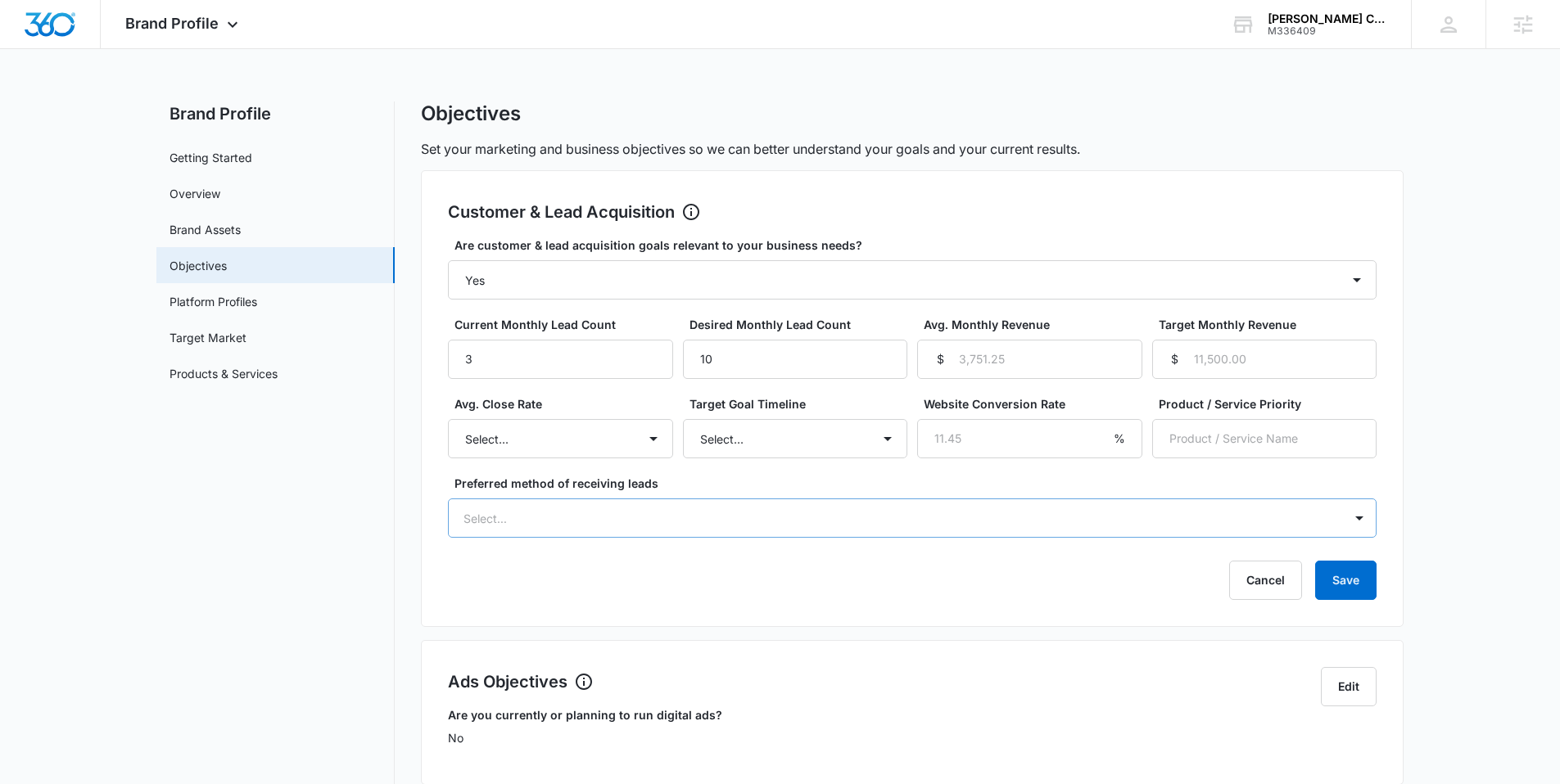
click at [633, 504] on div "Select..." at bounding box center [895, 518] width 894 height 37
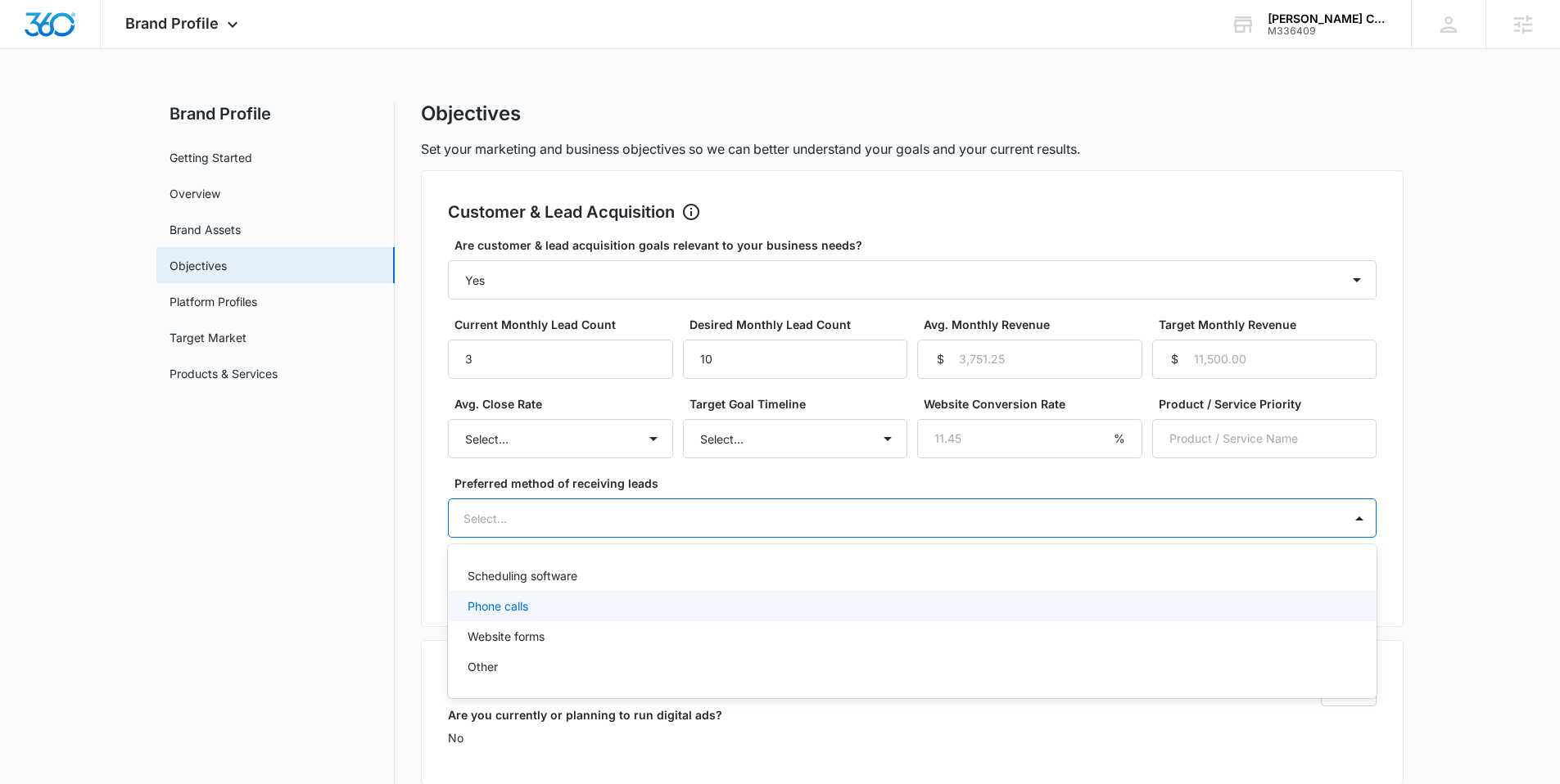
click at [569, 611] on div "Phone calls" at bounding box center [911, 606] width 886 height 17
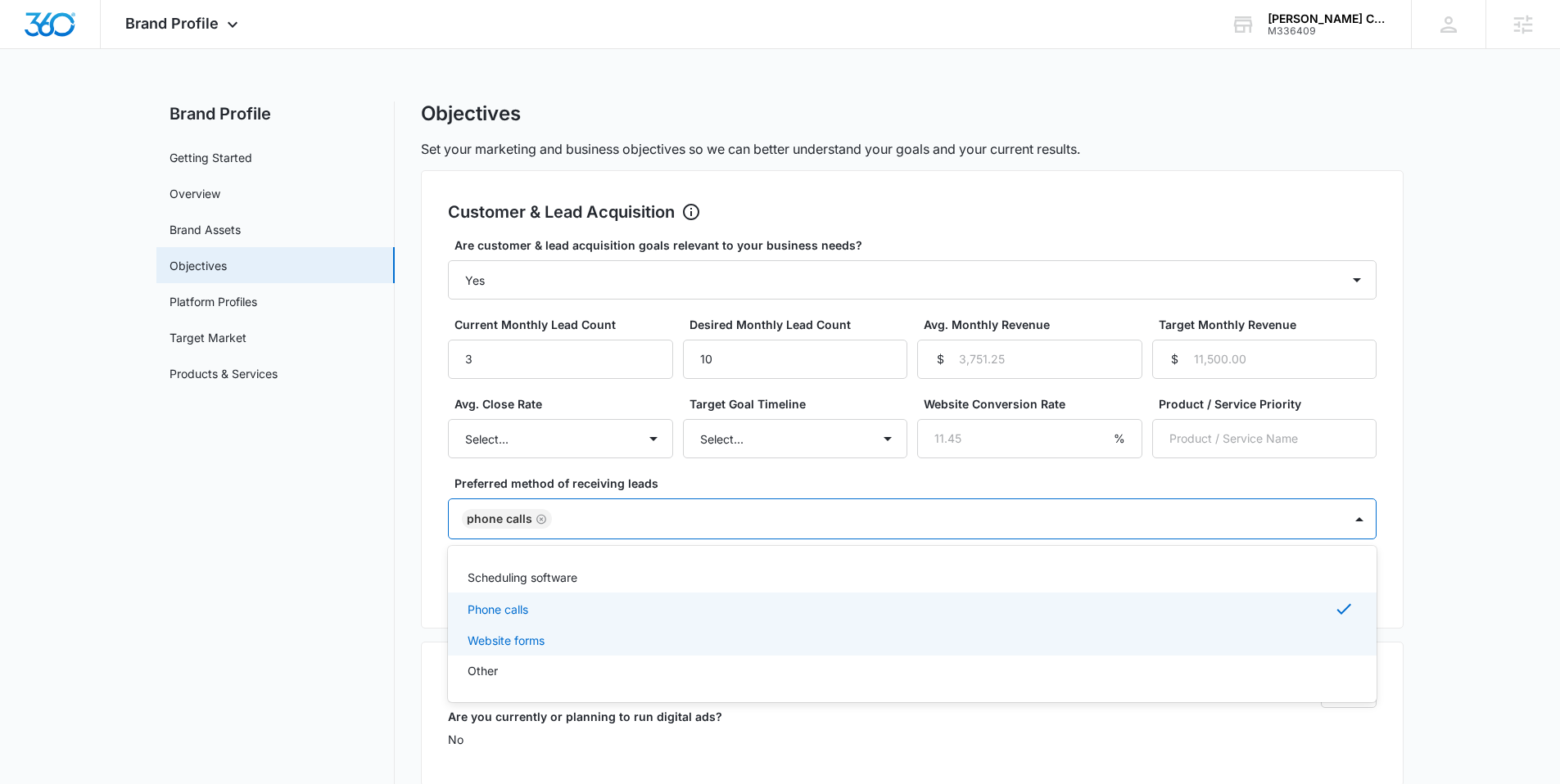
click at [532, 636] on p "Website forms" at bounding box center [506, 640] width 77 height 17
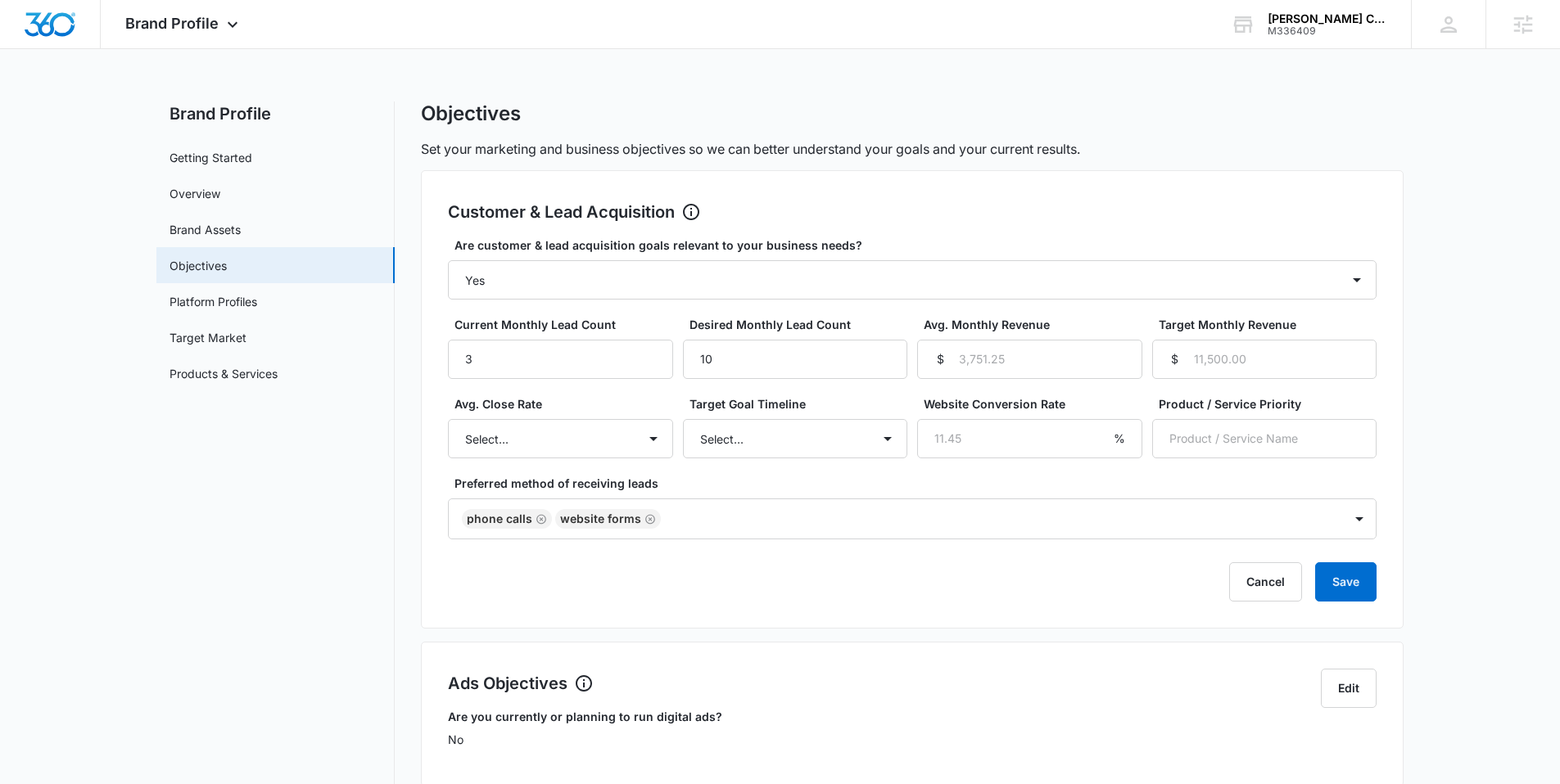
click at [1460, 489] on main "Brand Profile Getting Started Overview Brand Assets Objectives Platform Profile…" at bounding box center [780, 799] width 1560 height 1396
click at [1223, 439] on input "Product / Service Priority" at bounding box center [1264, 439] width 225 height 39
type input "construction"
click at [973, 446] on input "Website Conversion Rate" at bounding box center [1029, 439] width 225 height 39
type input "0"
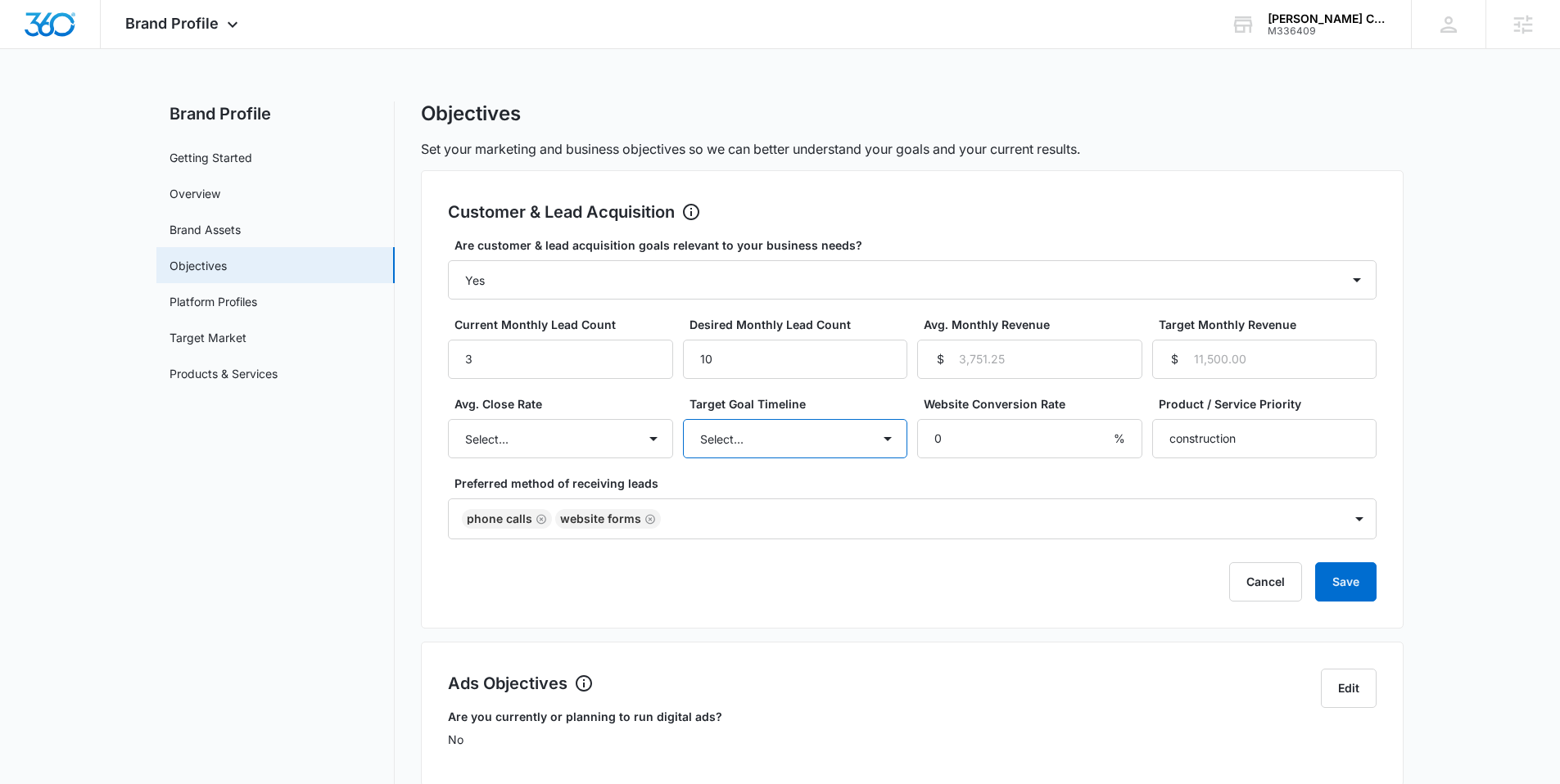
click at [793, 445] on select "Select... 3 months 6 months 1 year 2+ years" at bounding box center [795, 439] width 225 height 39
select select "6 months"
click at [683, 420] on select "Select... 3 months 6 months 1 year 2+ years" at bounding box center [795, 439] width 225 height 39
click at [622, 455] on select "Select... Unknown 0-10% 11-20% 21-30% 31-40% 41-50% 51-60% 61-70% 71-80% 81-90%…" at bounding box center [560, 439] width 225 height 39
select select "0-10%"
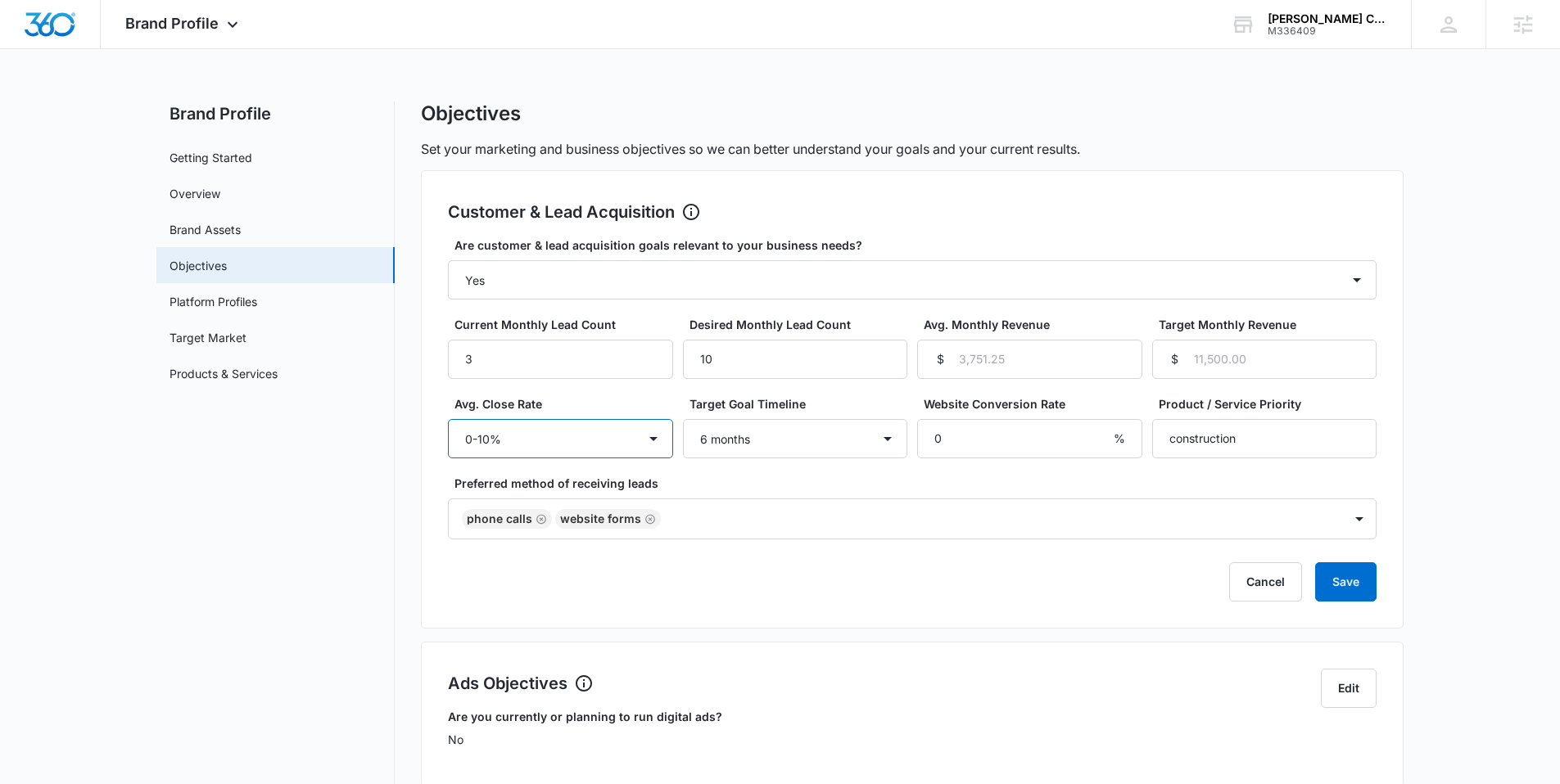
click at [448, 420] on select "Select... Unknown 0-10% 11-20% 21-30% 31-40% 41-50% 51-60% 61-70% 71-80% 81-90%…" at bounding box center [560, 439] width 225 height 39
drag, startPoint x: 1377, startPoint y: 575, endPoint x: 1360, endPoint y: 575, distance: 17.0
click at [1374, 576] on div "Customer & Lead Acquisition Edit Are customer & lead acquisition goals relevant…" at bounding box center [912, 399] width 983 height 458
click at [1357, 575] on button "Save" at bounding box center [1346, 581] width 61 height 39
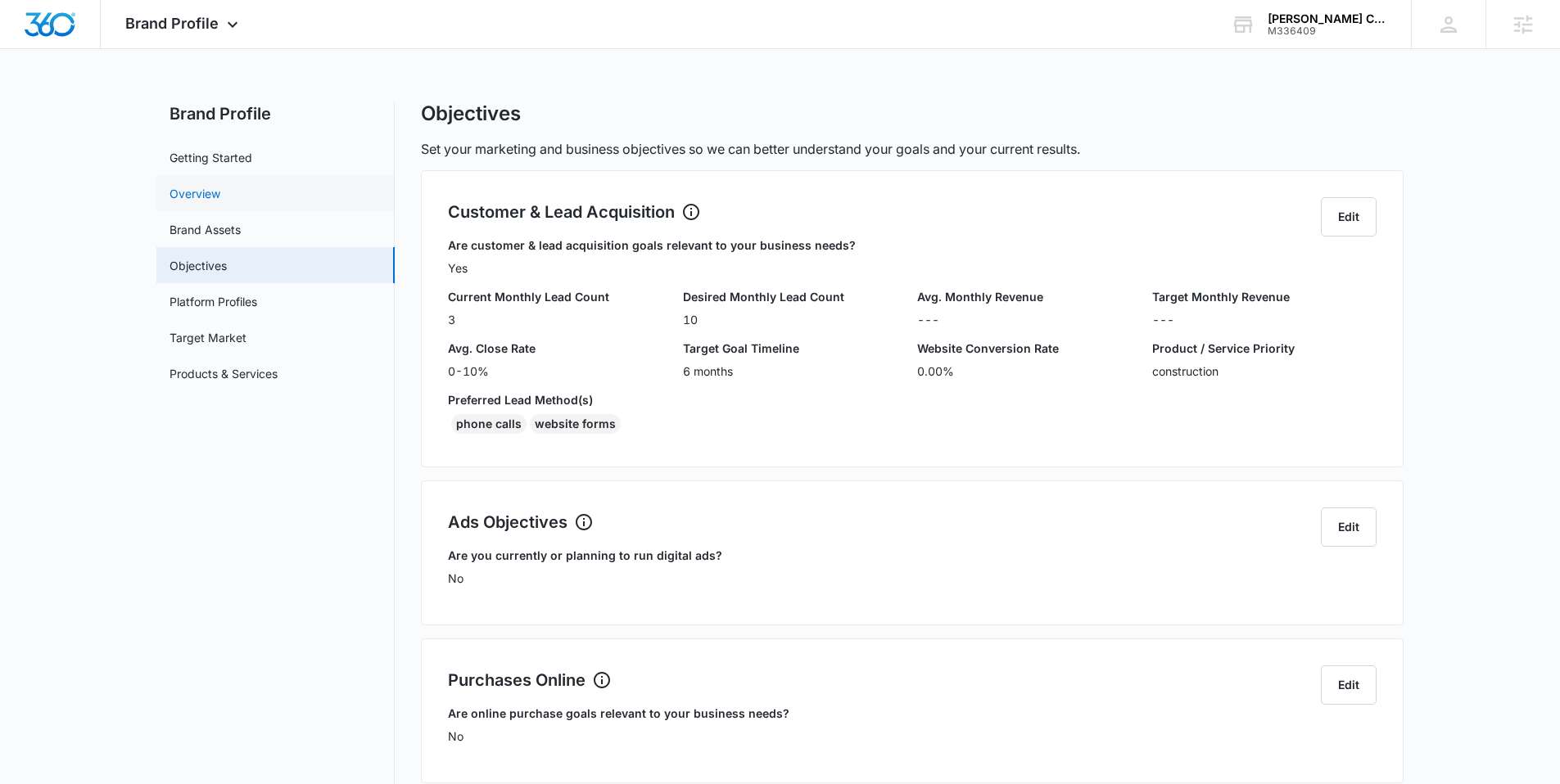
click at [215, 186] on link "Overview" at bounding box center [194, 194] width 51 height 17
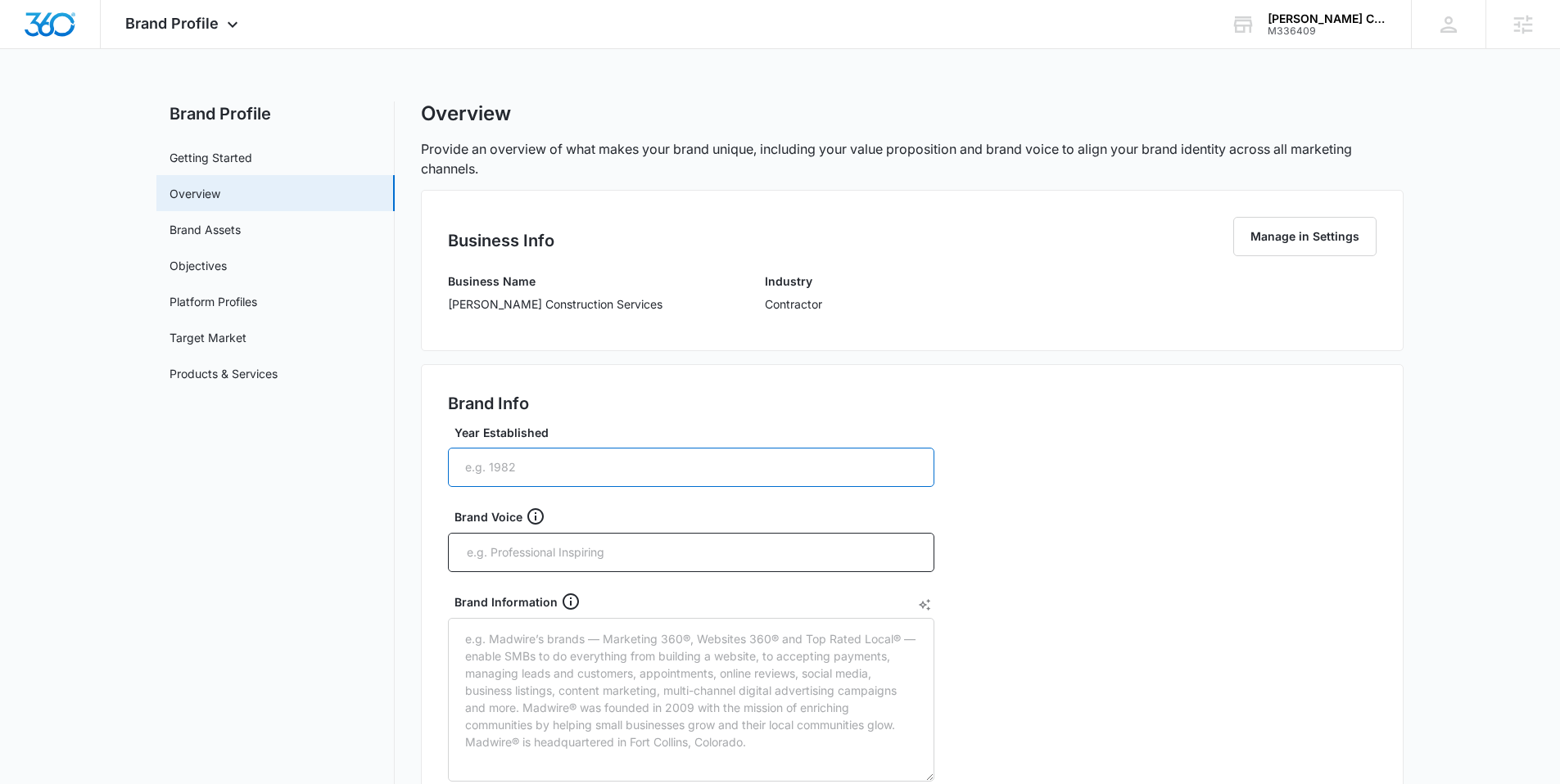
click at [550, 475] on input "Year Established" at bounding box center [691, 467] width 487 height 39
type input "2025"
click at [506, 556] on input "text" at bounding box center [692, 553] width 455 height 24
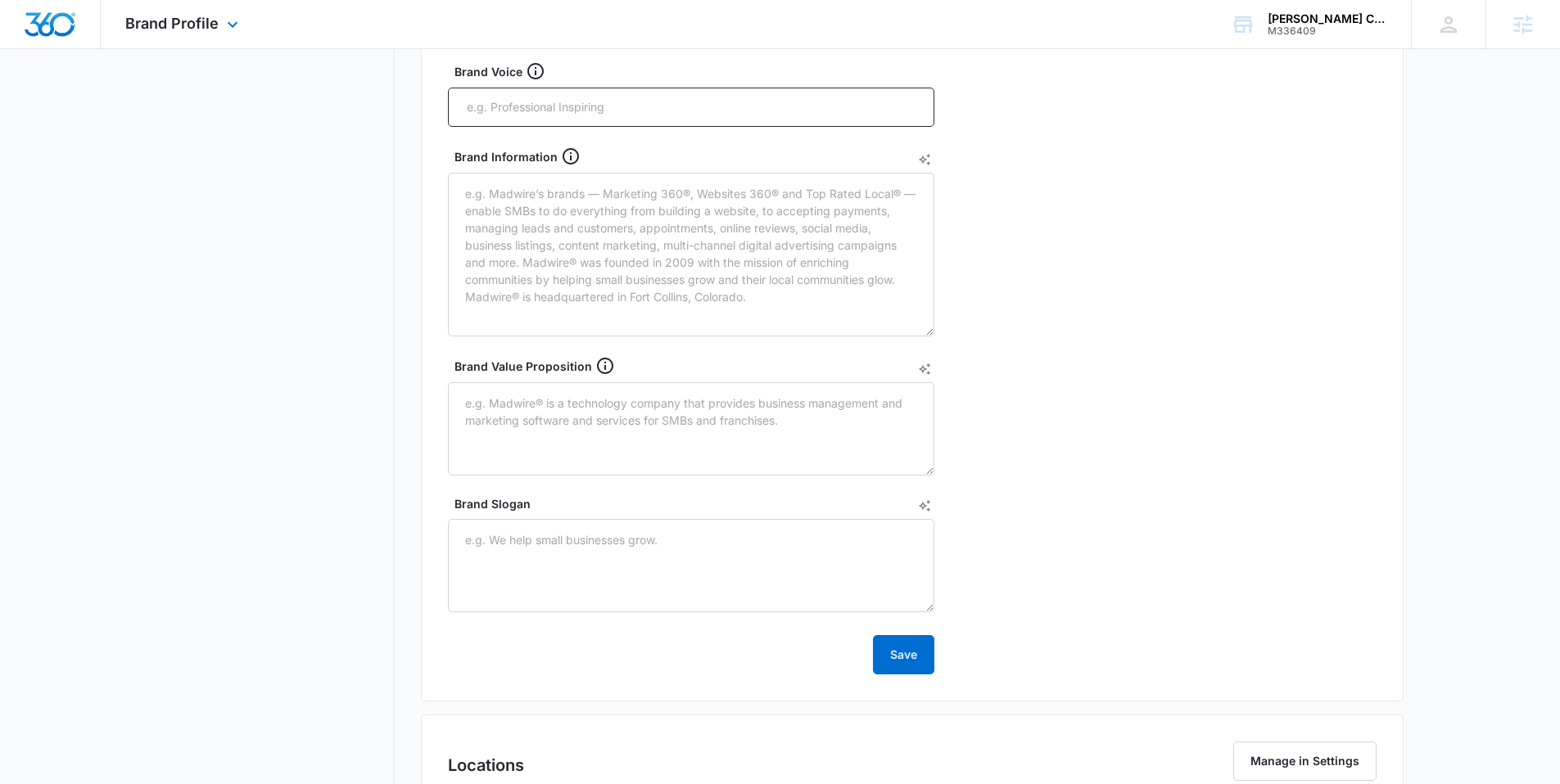
scroll to position [453, 0]
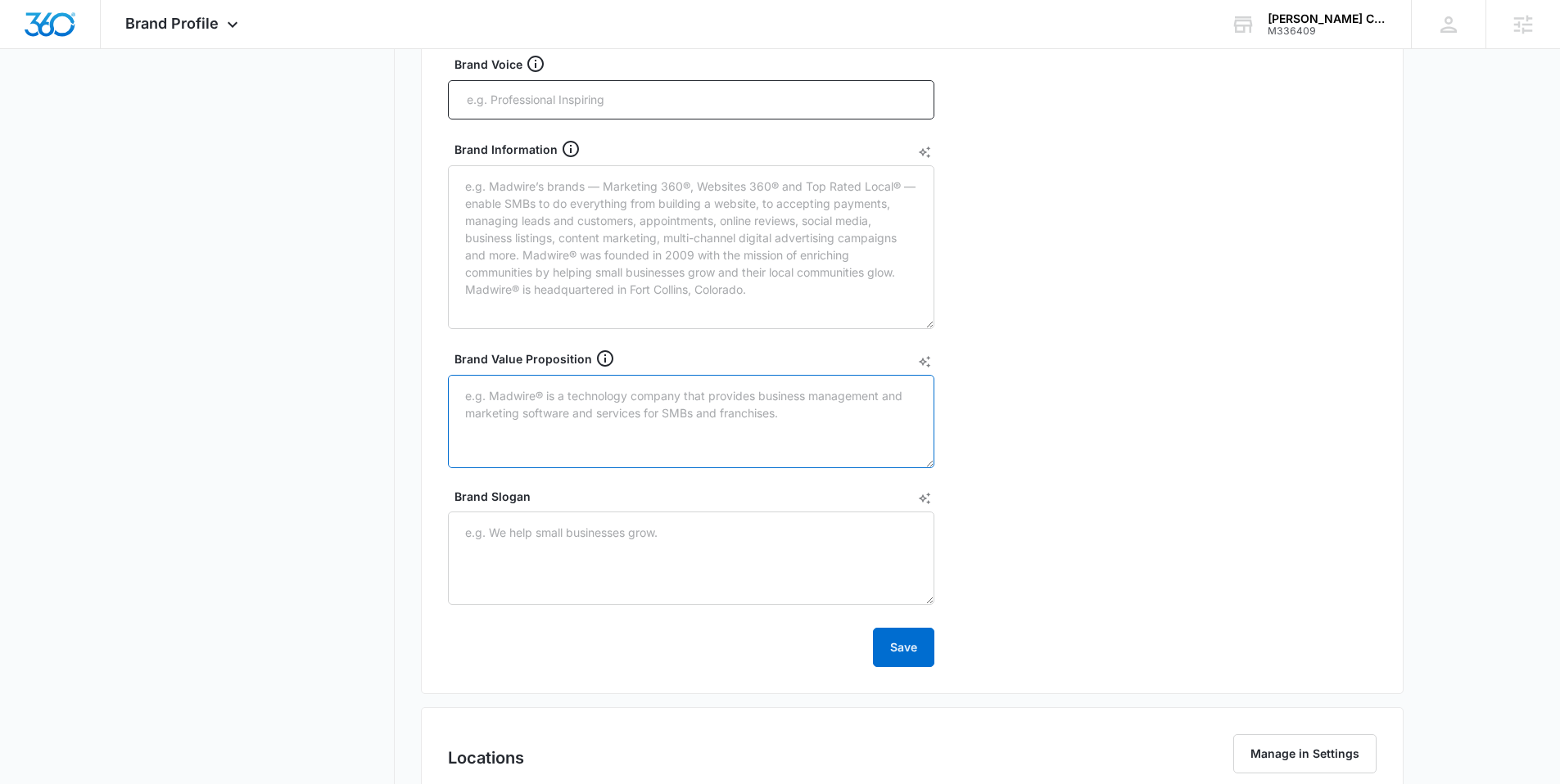
click at [513, 391] on textarea "Brand Value Proposition" at bounding box center [691, 421] width 487 height 93
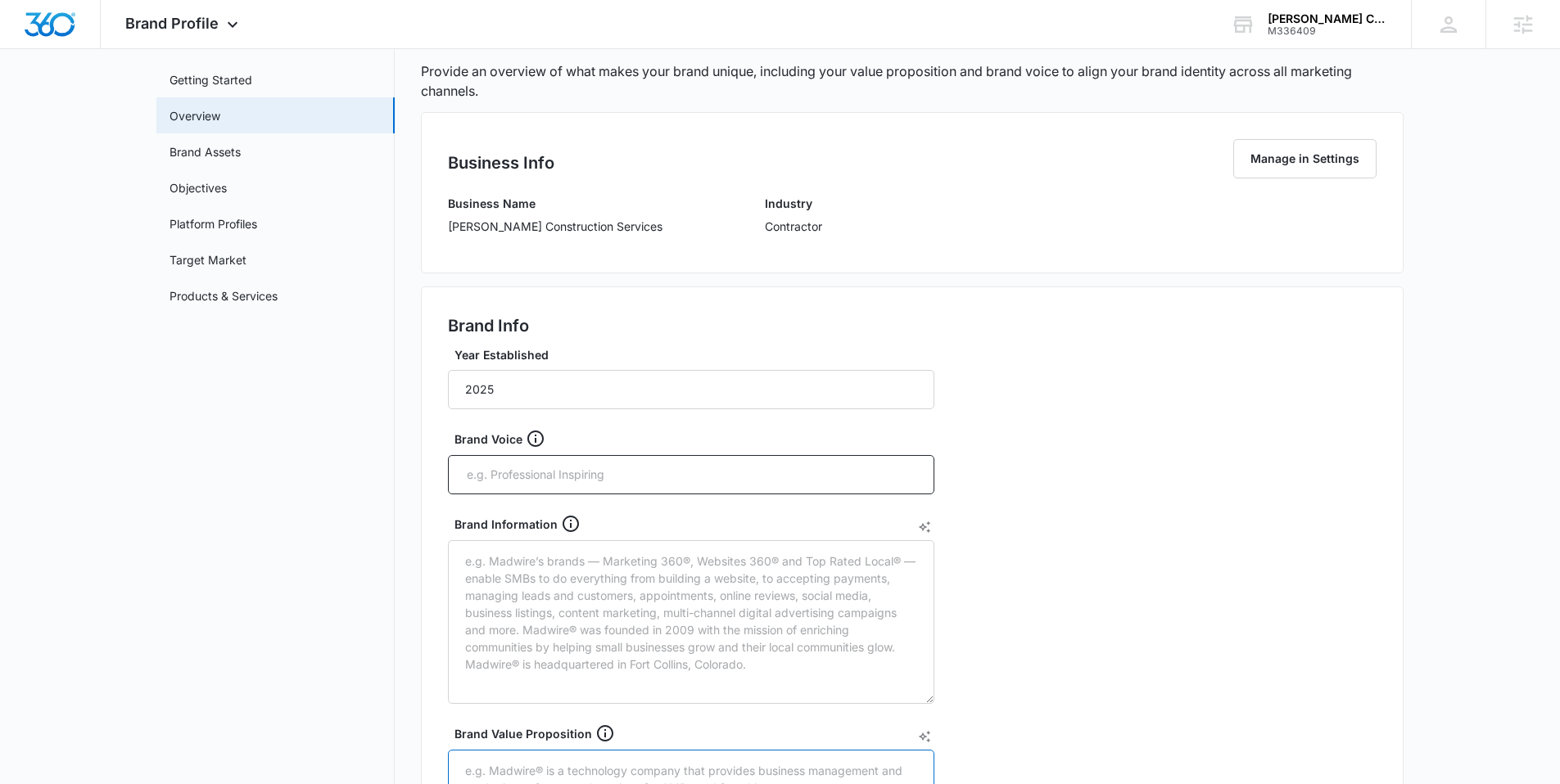
scroll to position [0, 0]
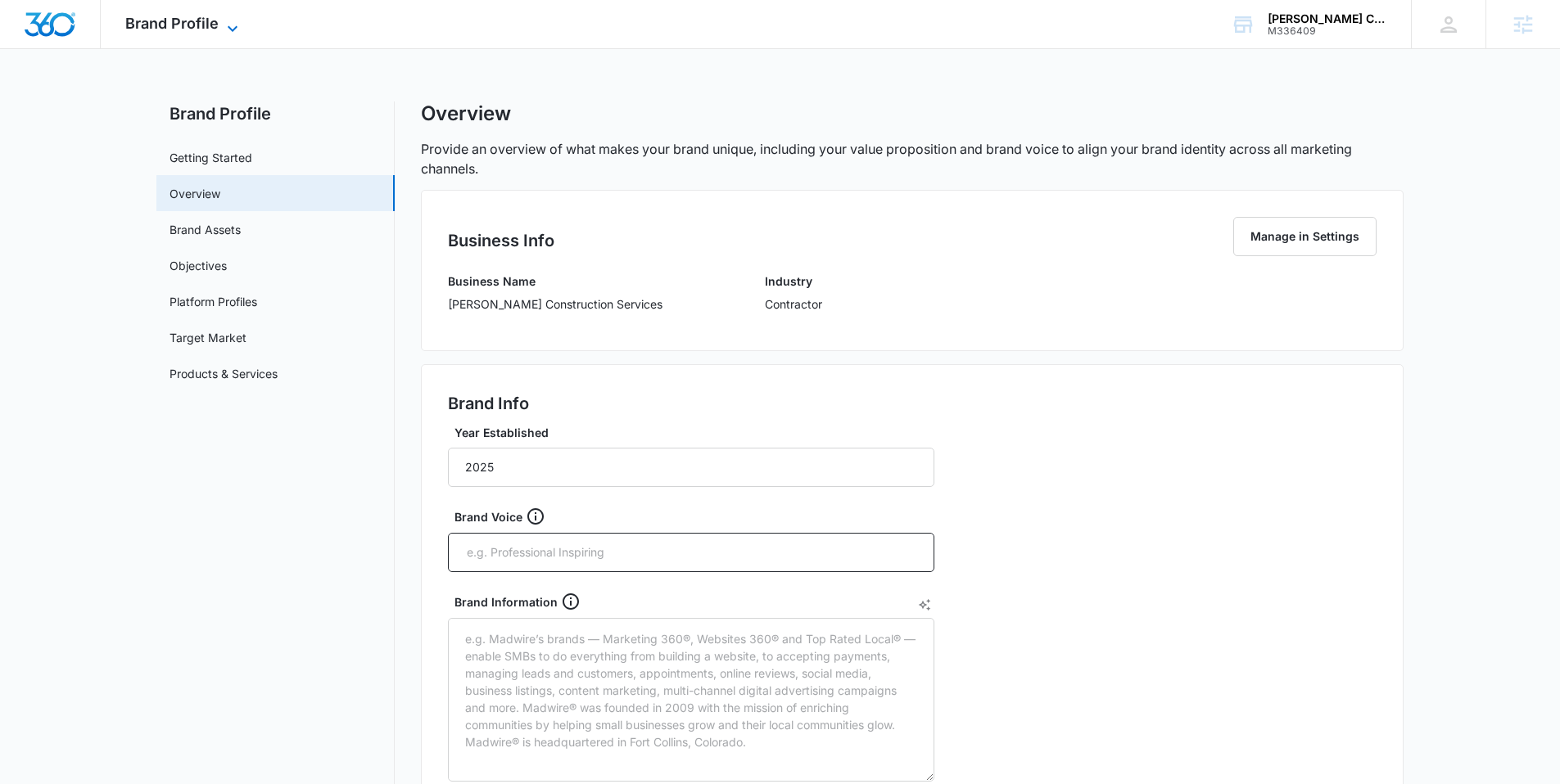
click at [199, 14] on span "Brand Profile" at bounding box center [172, 23] width 93 height 17
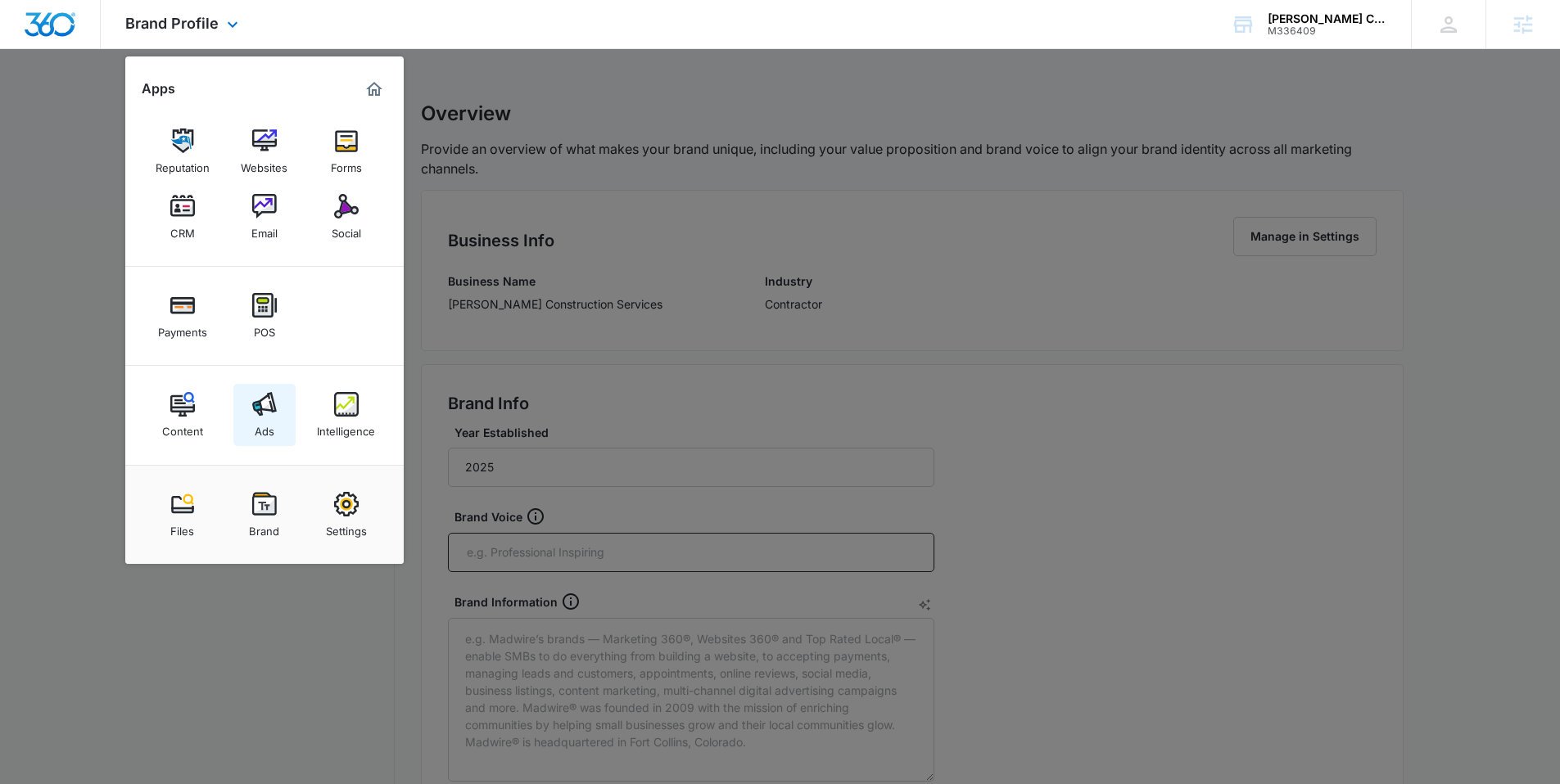
click at [252, 420] on link "Ads" at bounding box center [264, 415] width 62 height 62
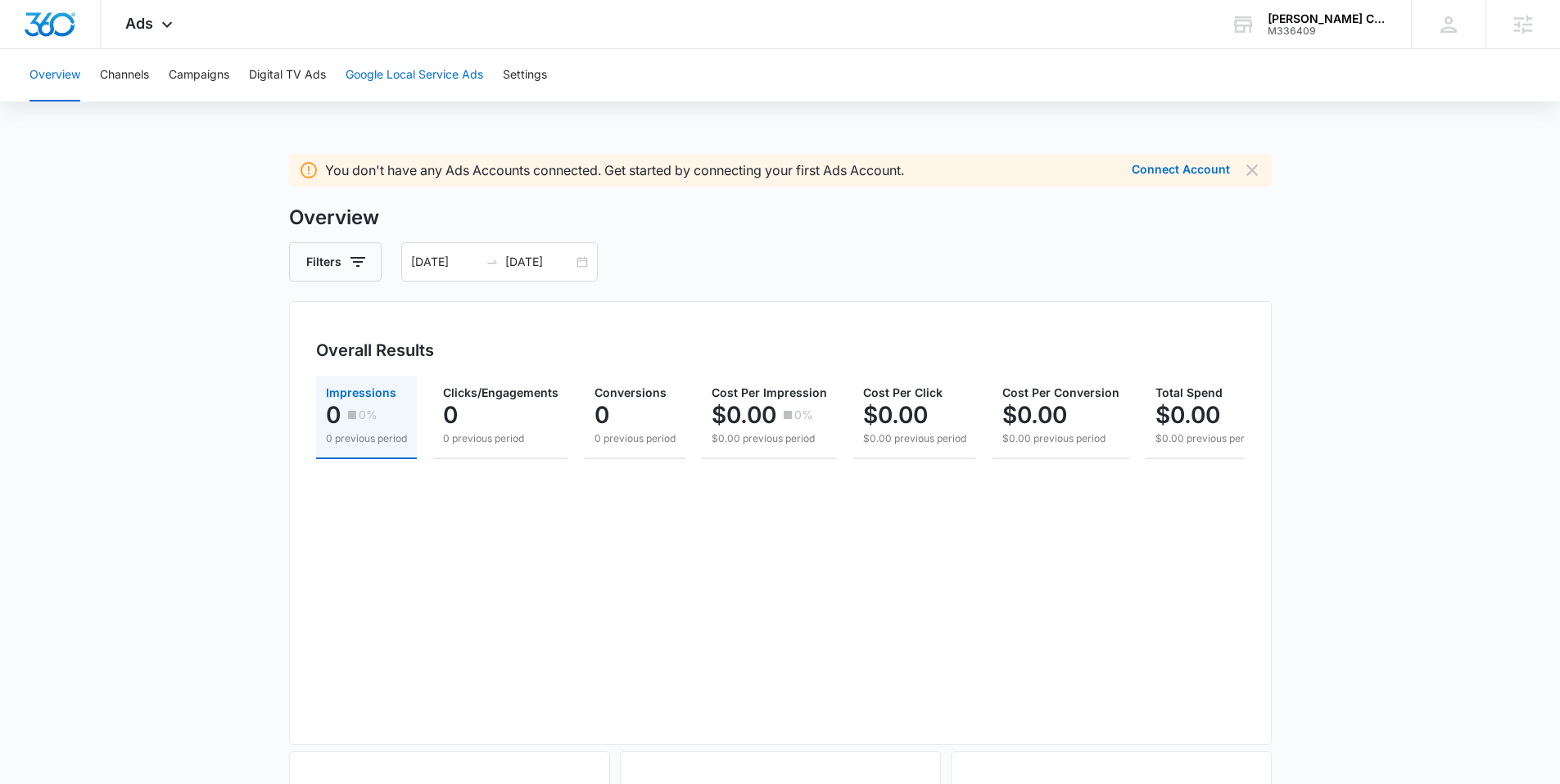
click at [364, 73] on button "Google Local Service Ads" at bounding box center [414, 75] width 137 height 52
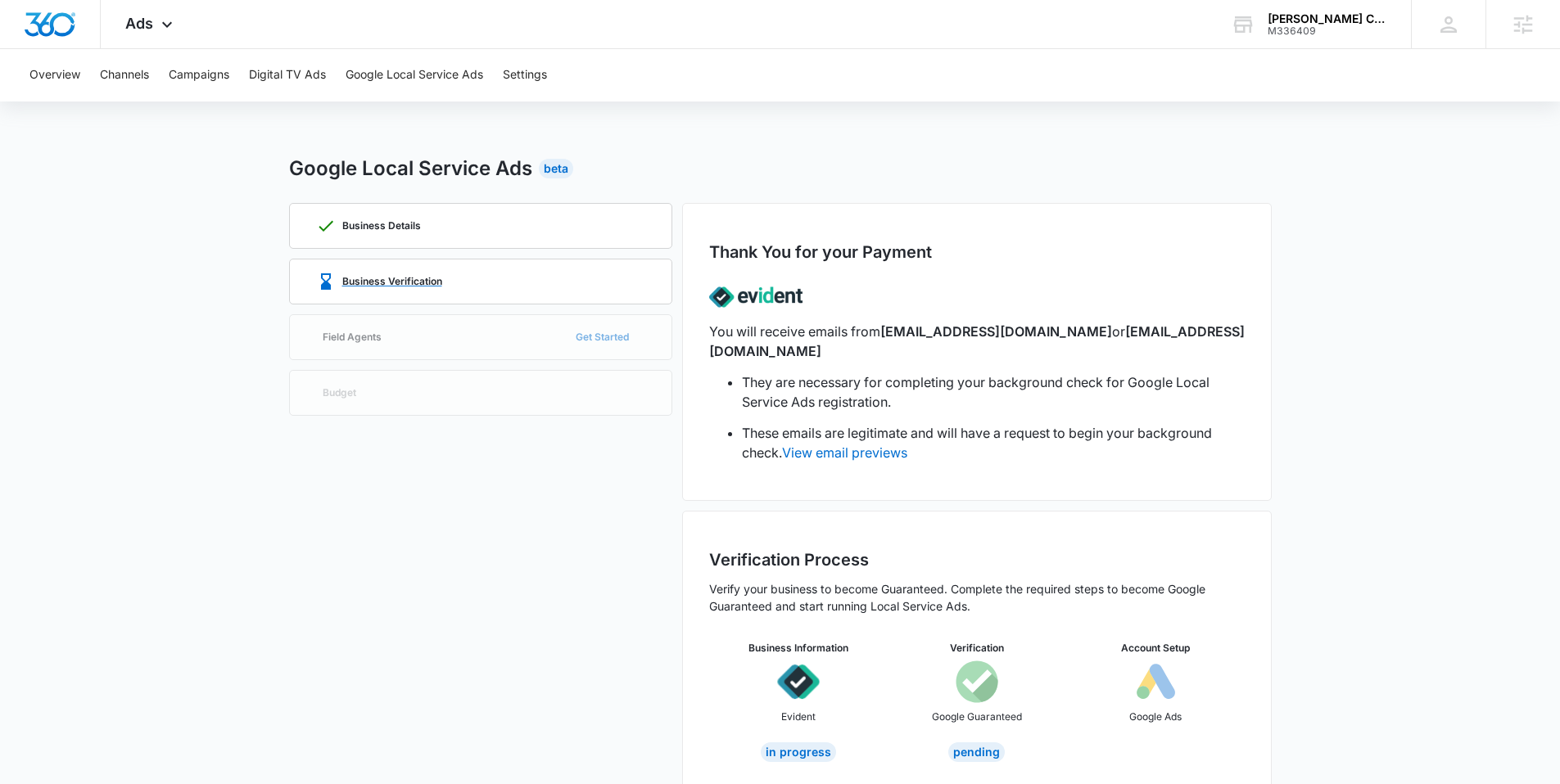
click at [426, 286] on p "Business Verification" at bounding box center [392, 281] width 99 height 10
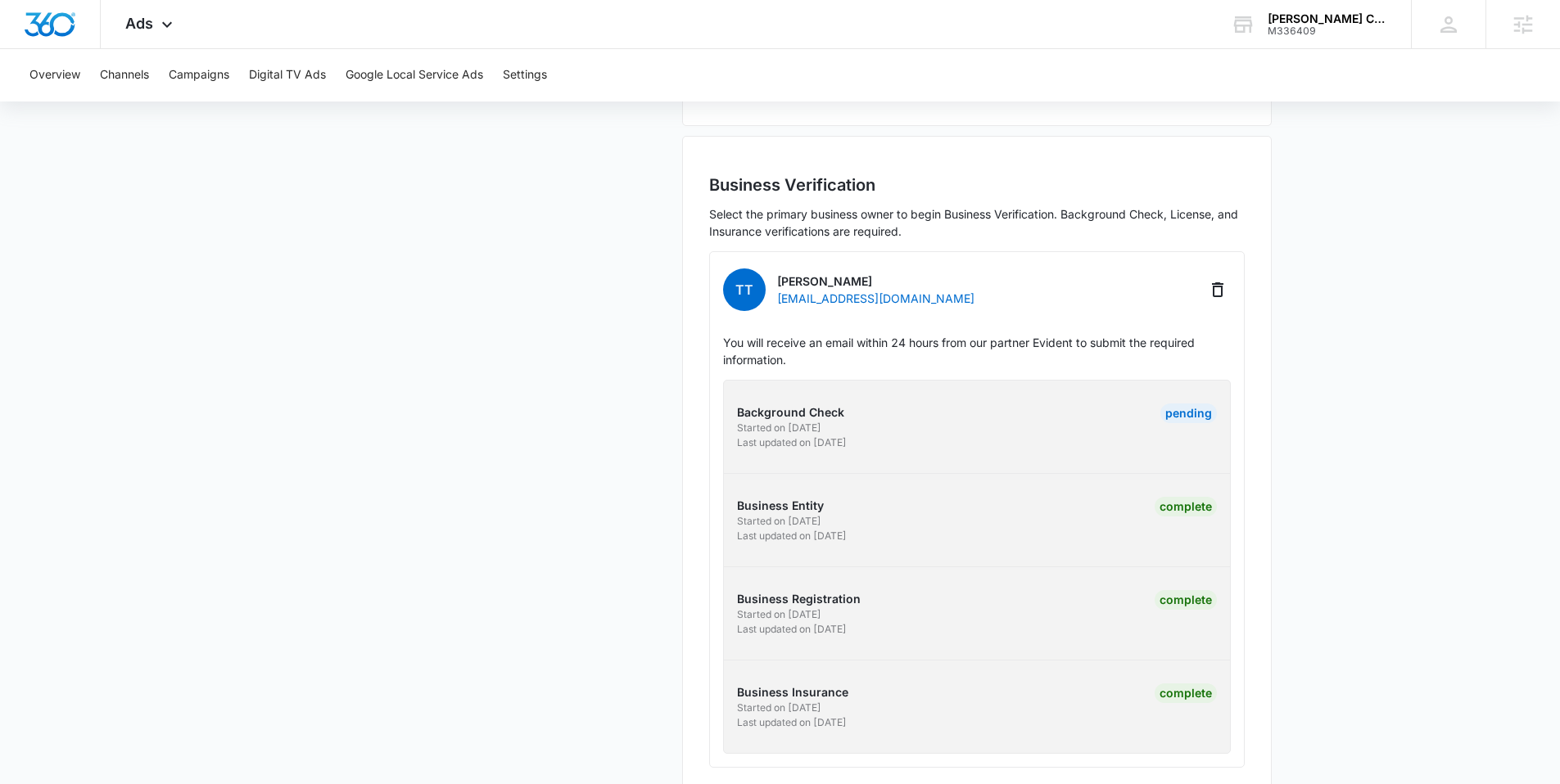
scroll to position [385, 0]
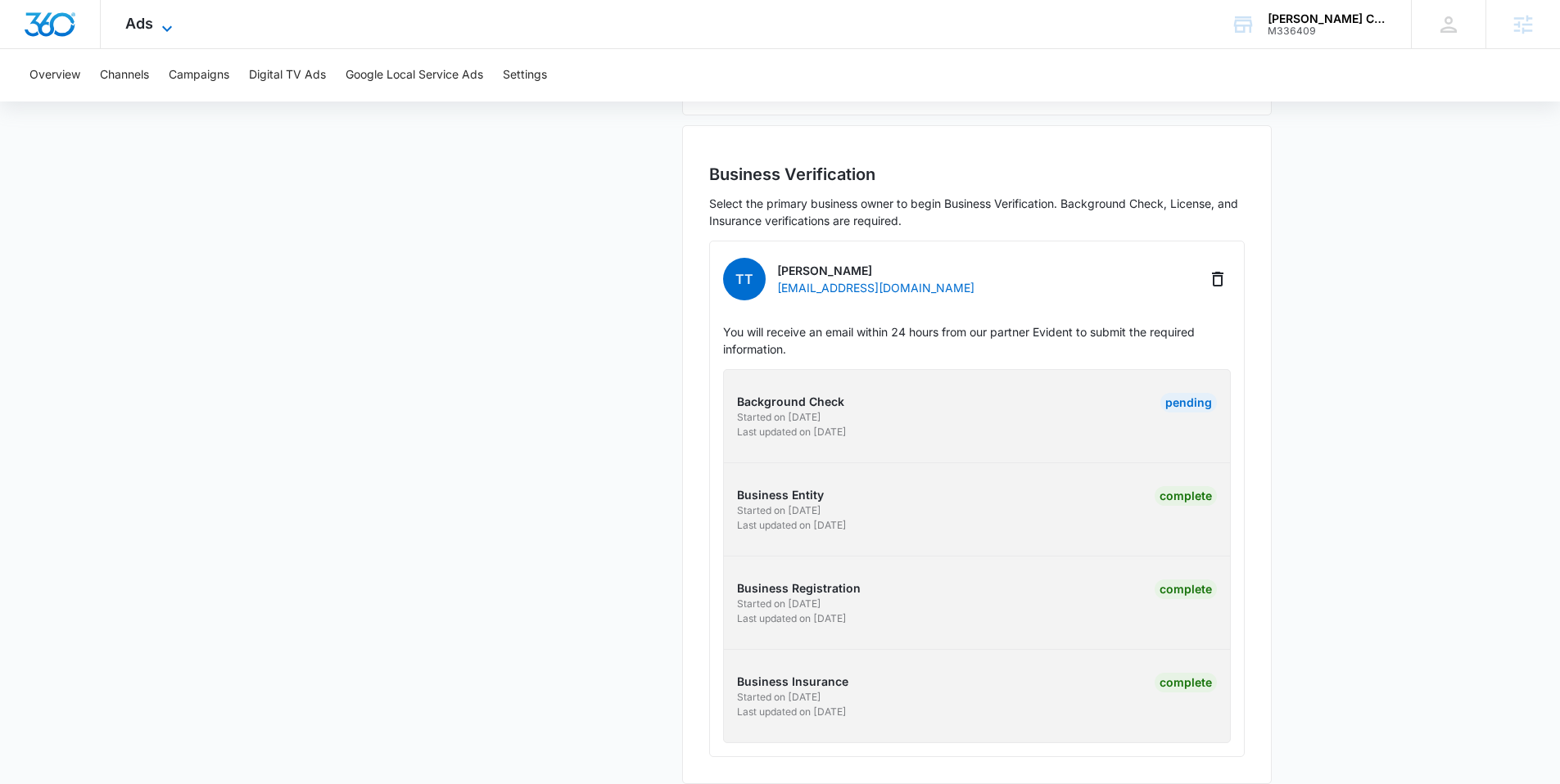
click at [140, 25] on span "Ads" at bounding box center [139, 23] width 28 height 17
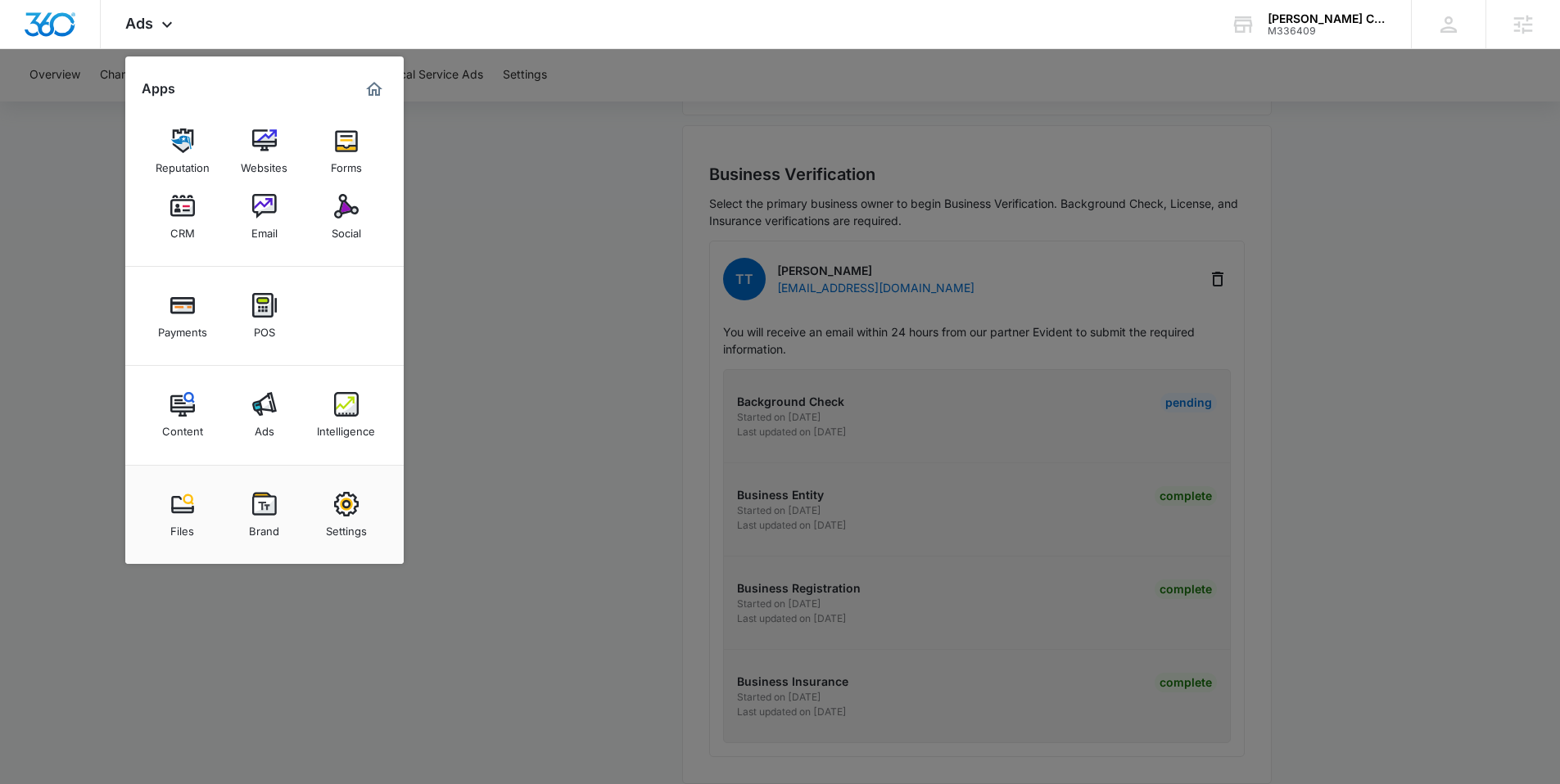
click at [560, 267] on div at bounding box center [780, 392] width 1560 height 784
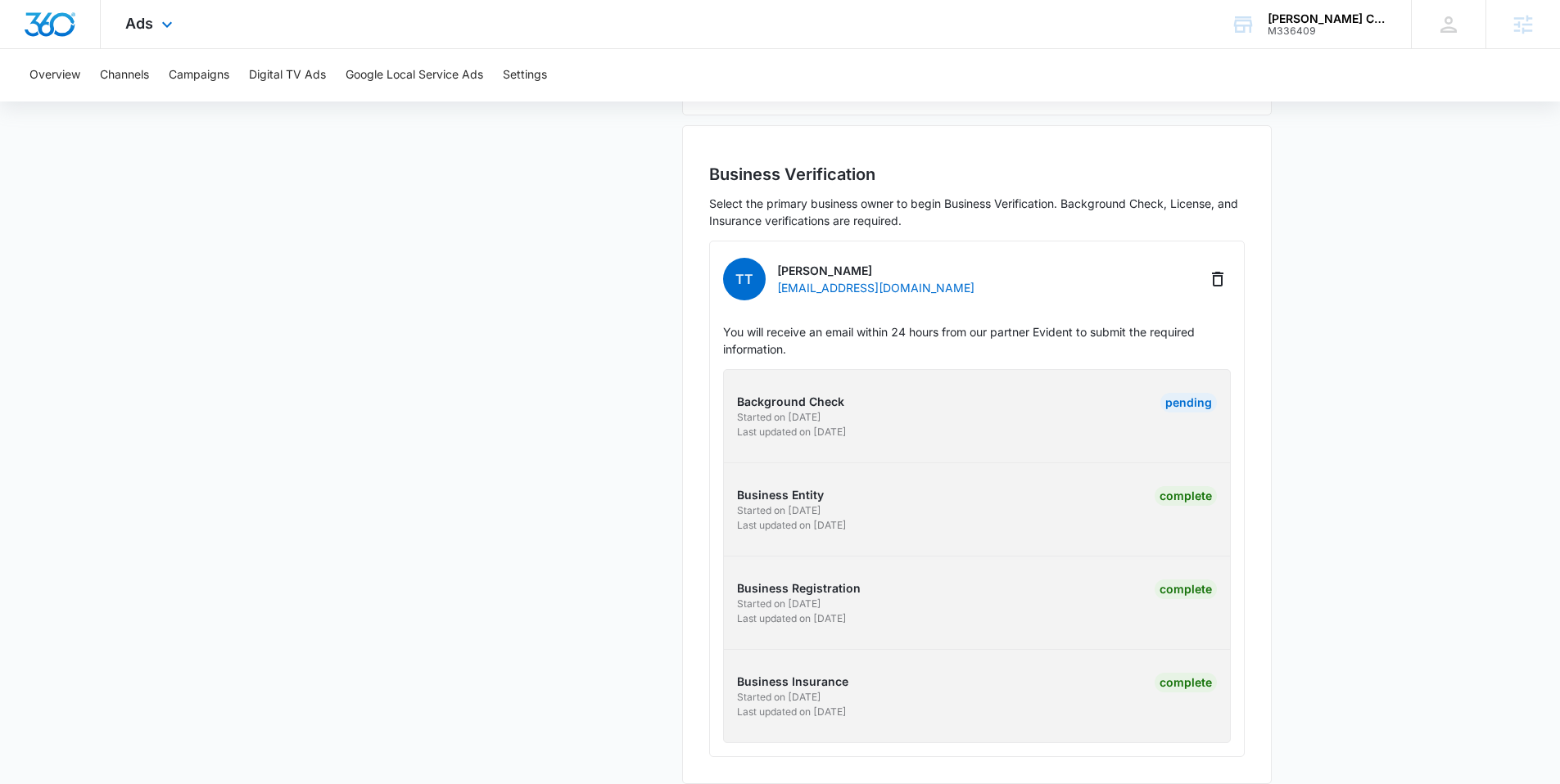
click at [153, 24] on div "Ads Apps Reputation Websites Forms CRM Email Social Payments POS Content Ads In…" at bounding box center [150, 24] width 100 height 48
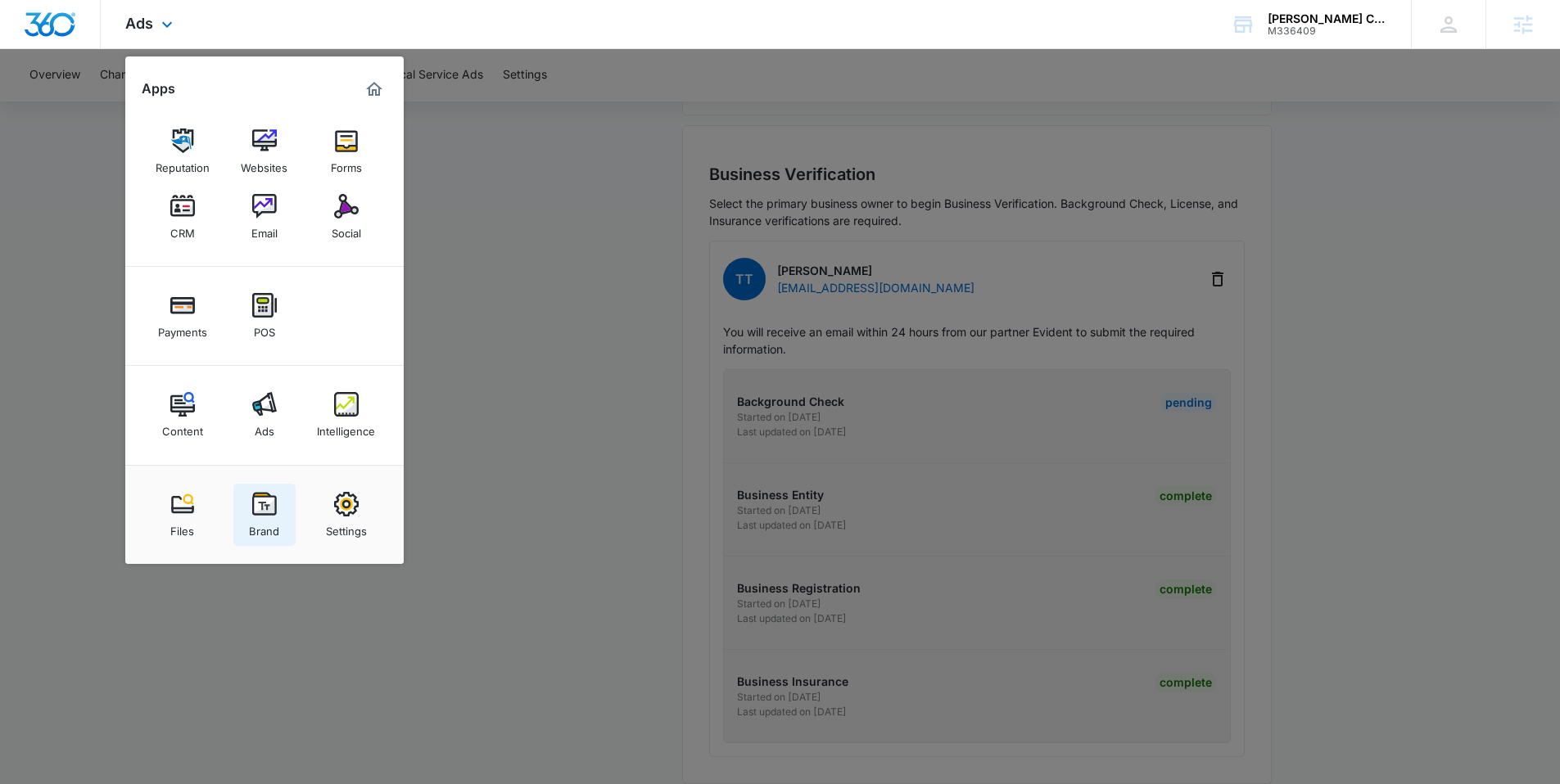
click at [253, 506] on img at bounding box center [264, 504] width 24 height 24
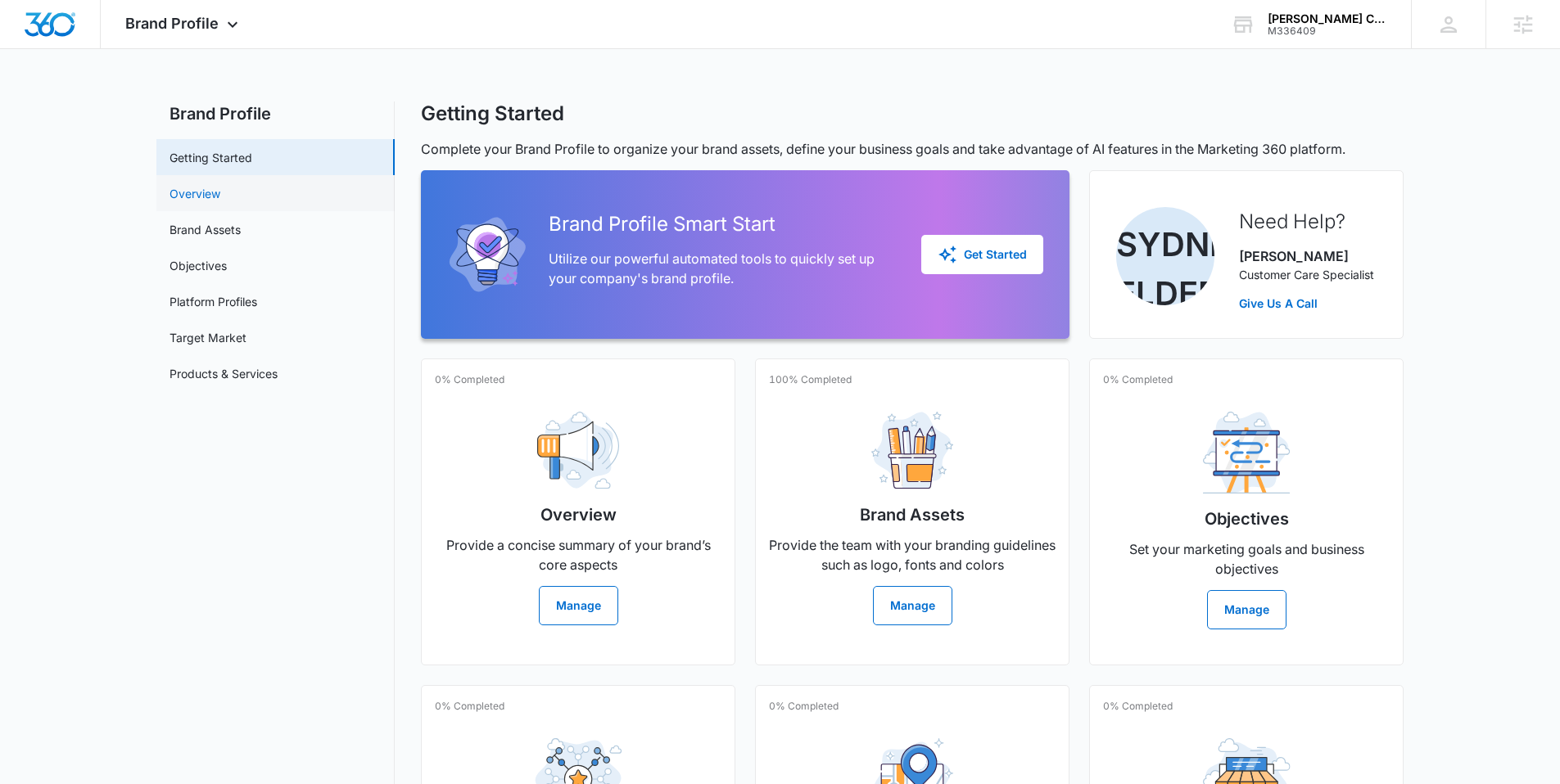
click at [213, 192] on link "Overview" at bounding box center [194, 194] width 51 height 17
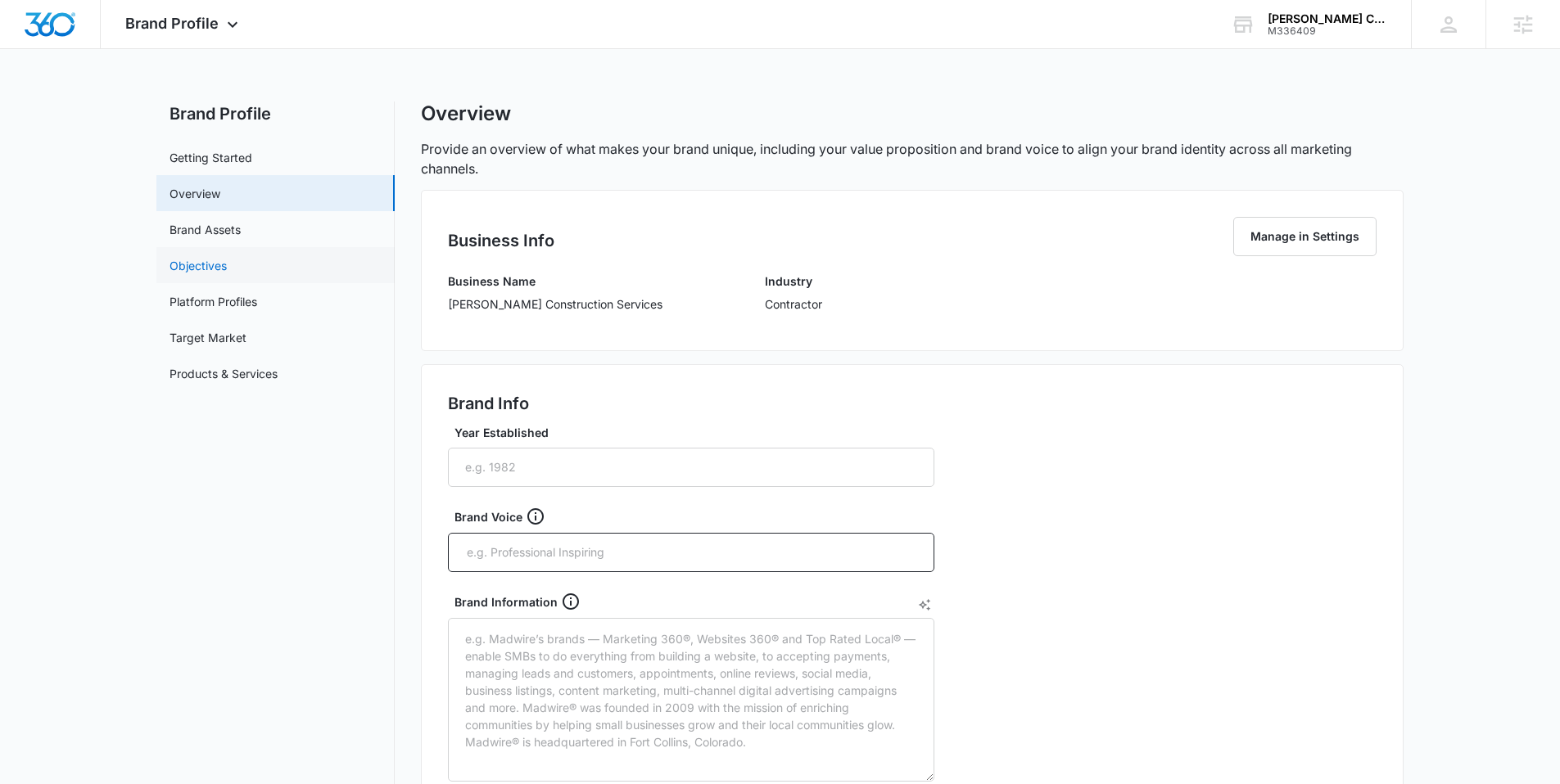
click at [214, 264] on link "Objectives" at bounding box center [197, 265] width 57 height 17
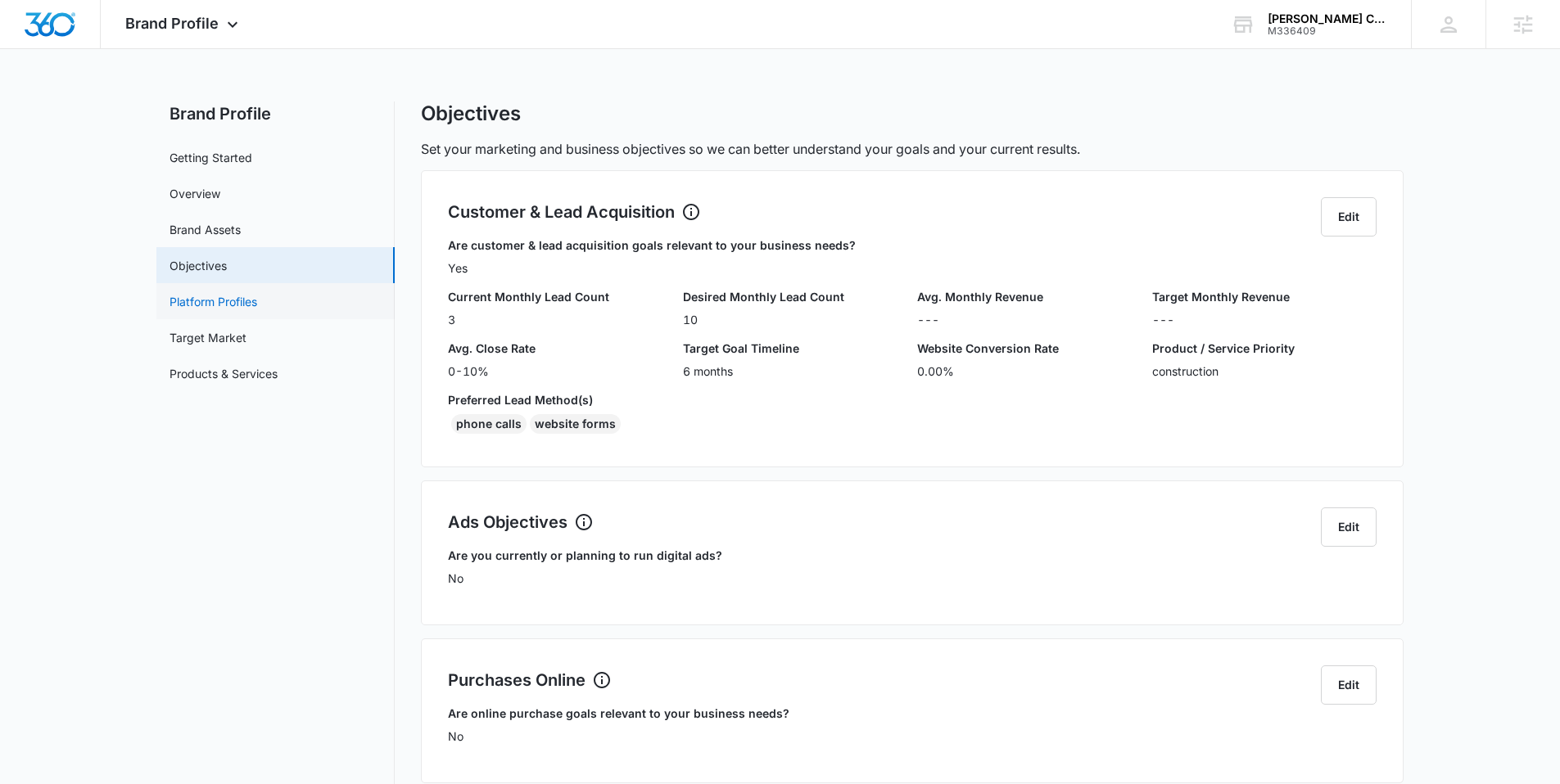
click at [222, 307] on link "Platform Profiles" at bounding box center [213, 301] width 88 height 17
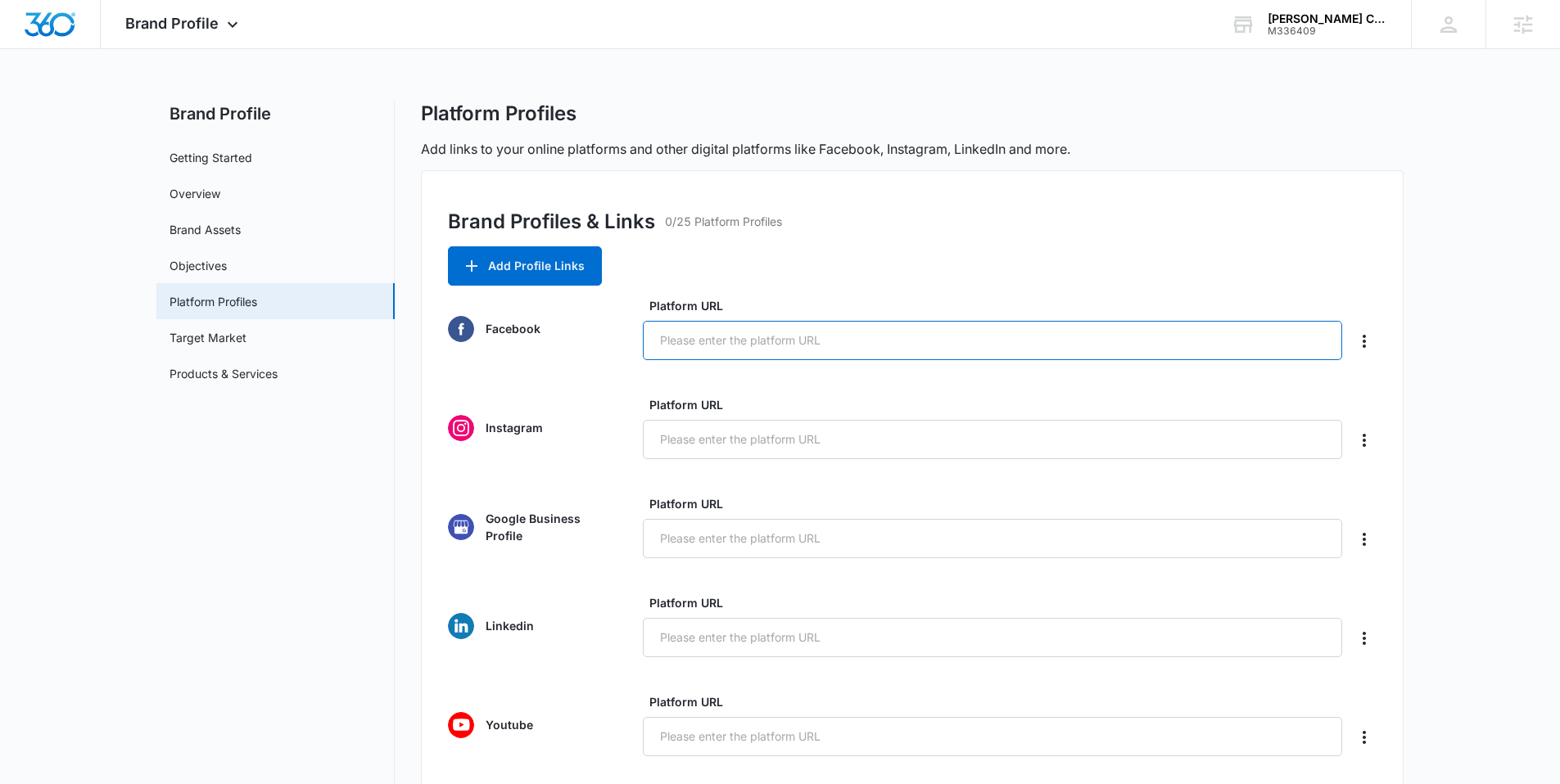
click at [687, 345] on input "Platform URL" at bounding box center [992, 340] width 699 height 39
paste input "https://www.facebook.com/profile.php?id=61566321830066"
type input "https://www.facebook.com/profile.php?id=61566321830066"
click at [1299, 267] on div "Brand Profiles & Links 0/25 Platform Profiles Add Profile Links Facebook Platfo…" at bounding box center [912, 713] width 983 height 1085
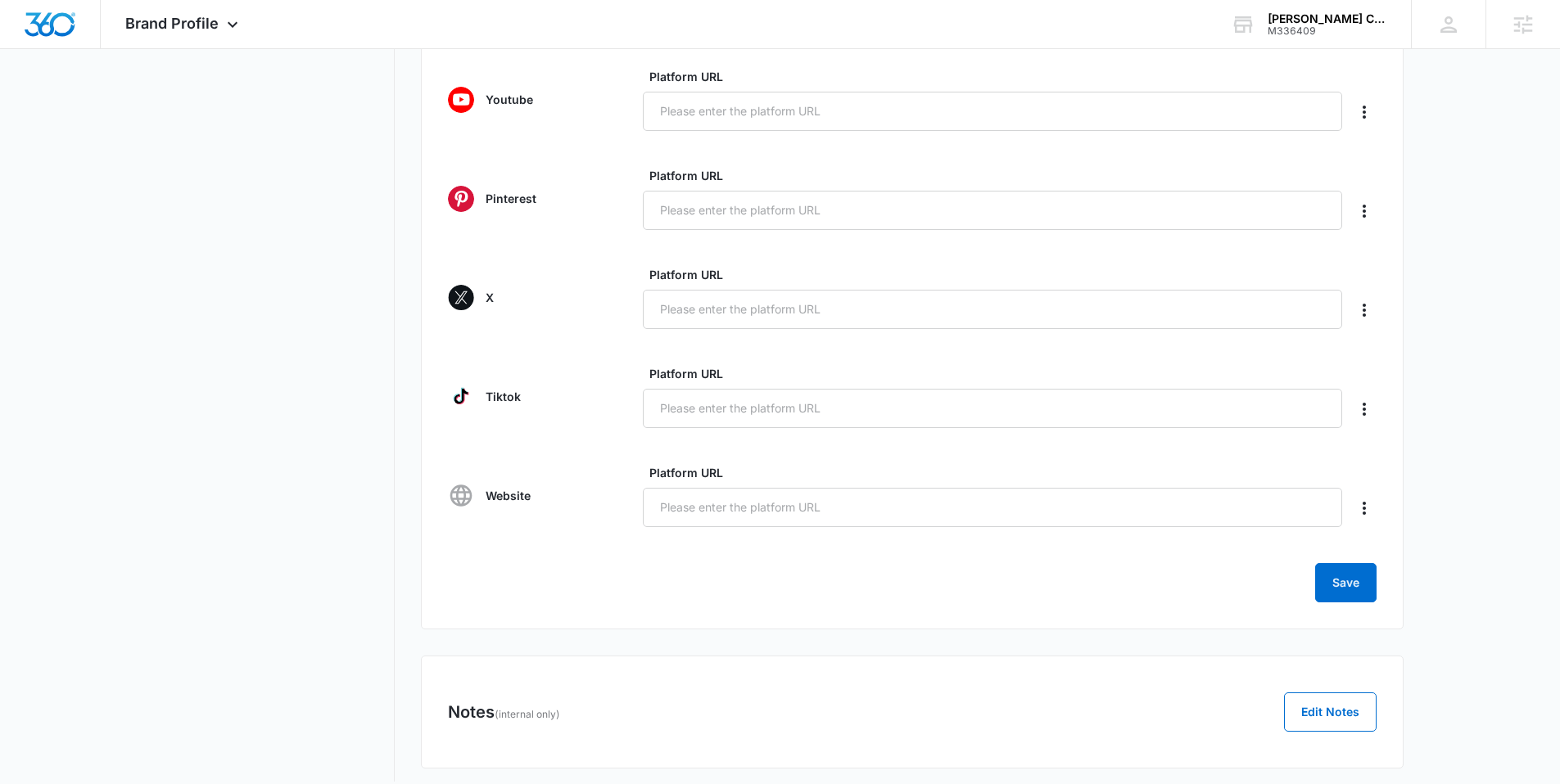
scroll to position [643, 0]
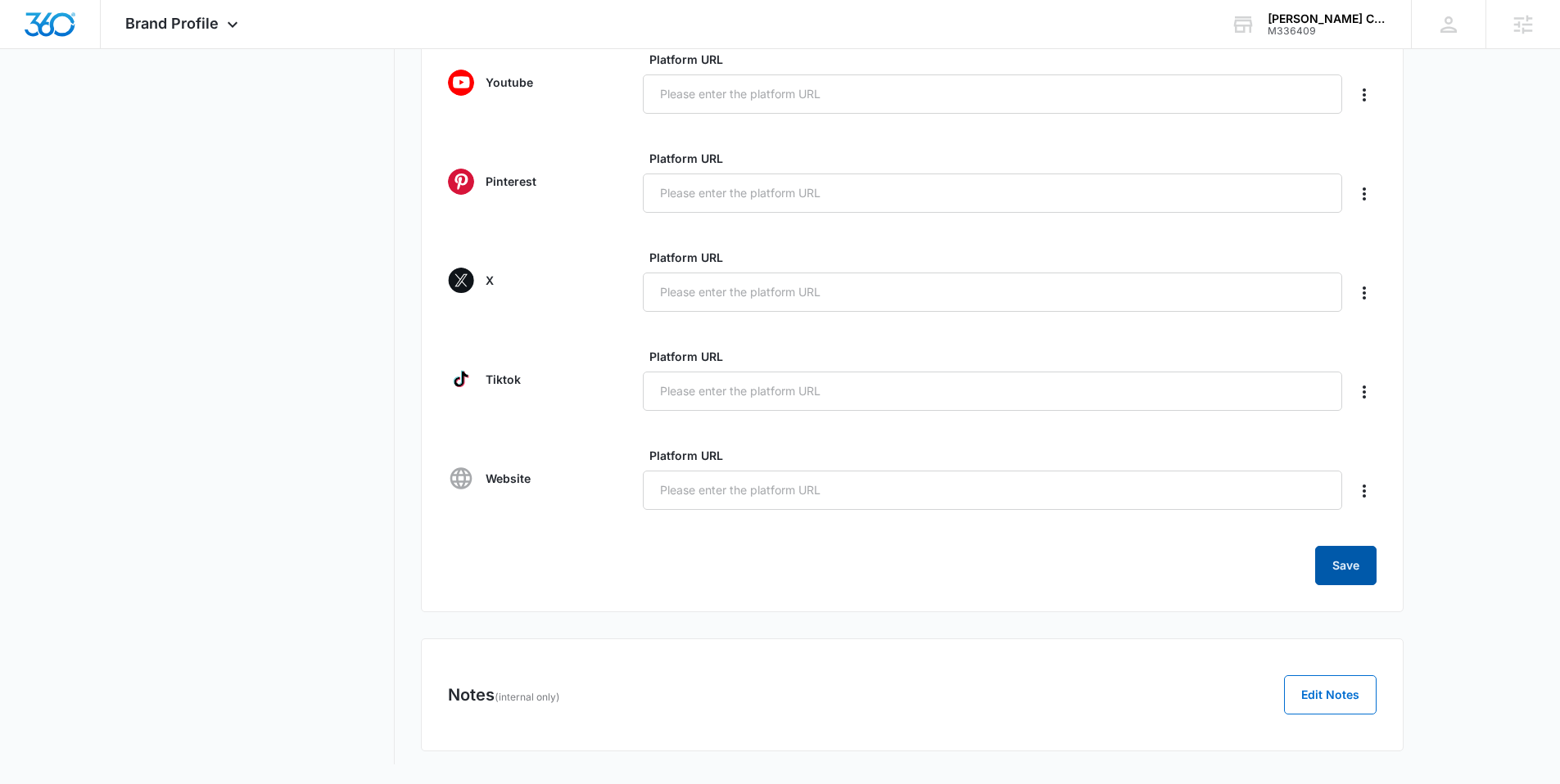
click at [1347, 568] on button "Save" at bounding box center [1346, 565] width 61 height 39
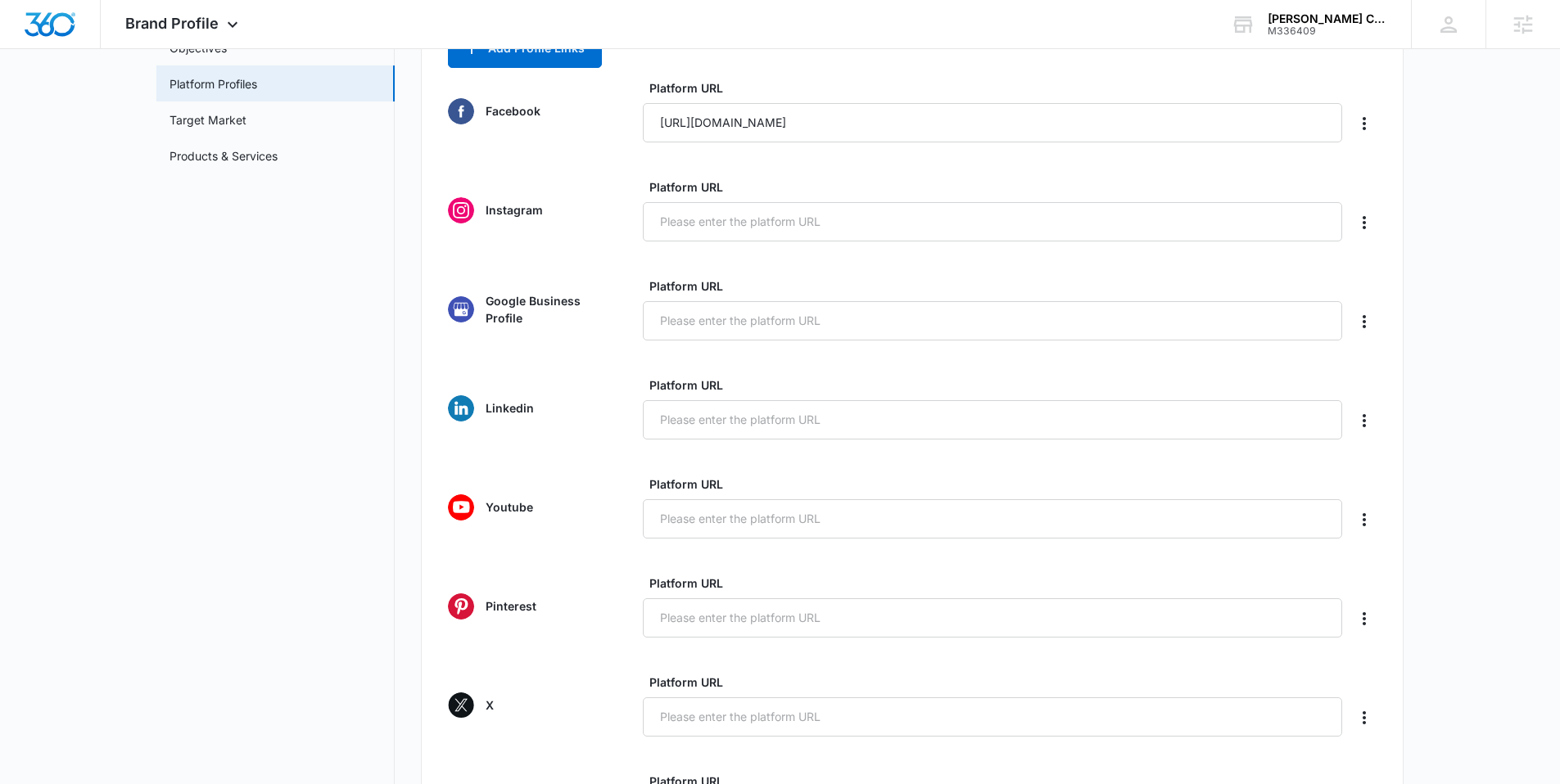
scroll to position [0, 0]
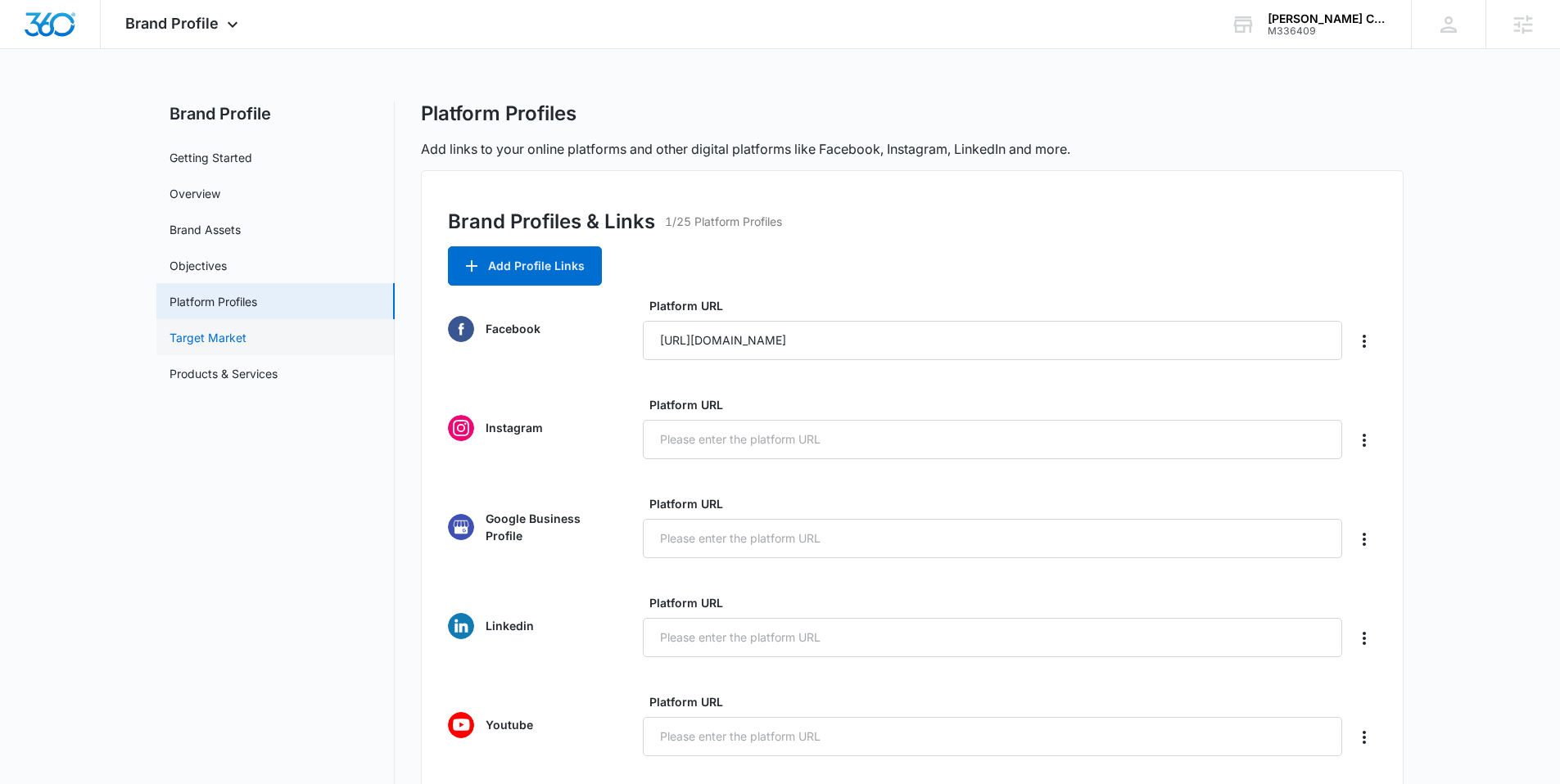
click at [213, 337] on link "Target Market" at bounding box center [207, 337] width 77 height 17
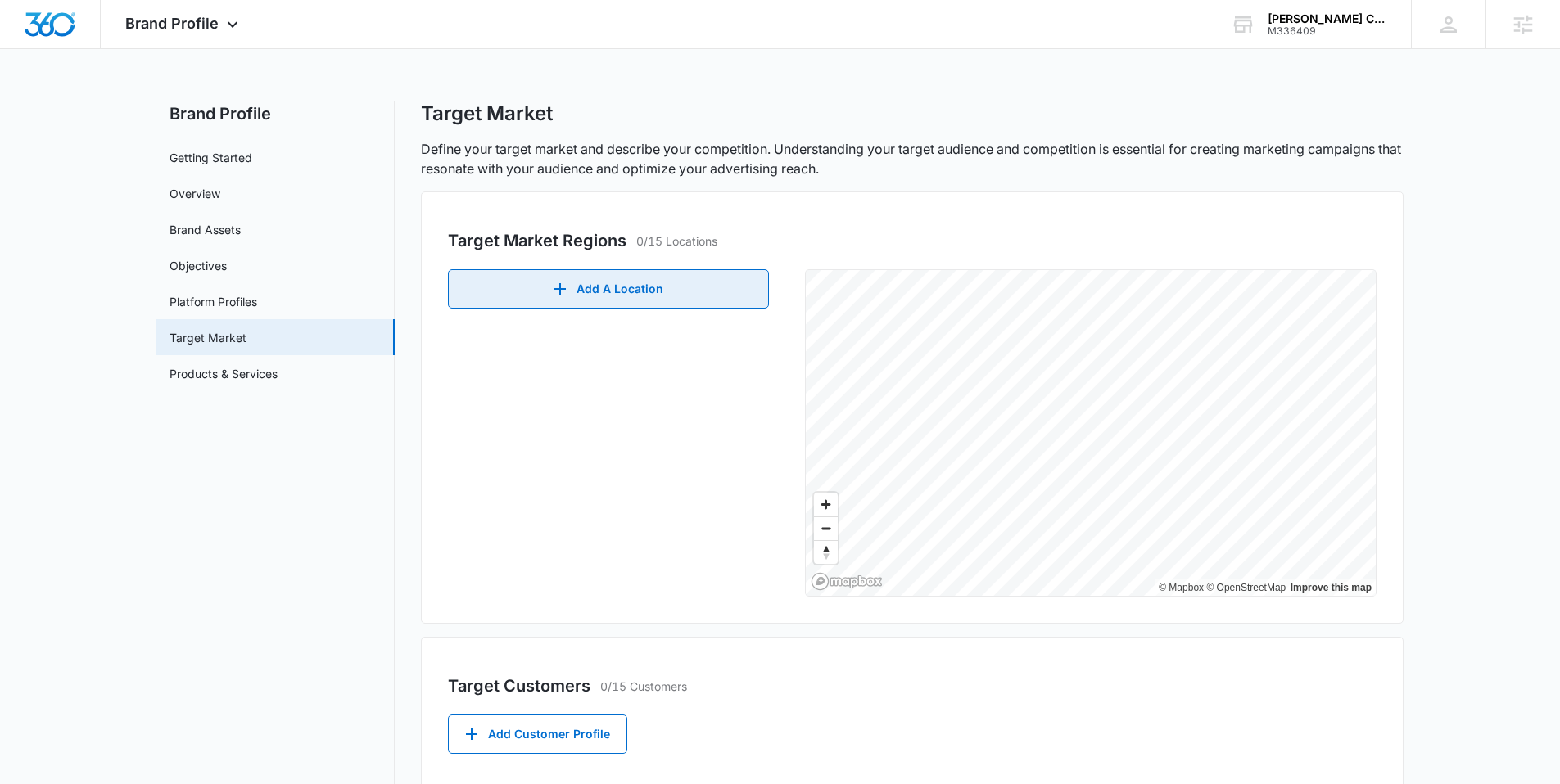
click at [684, 296] on button "Add A Location" at bounding box center [608, 288] width 321 height 39
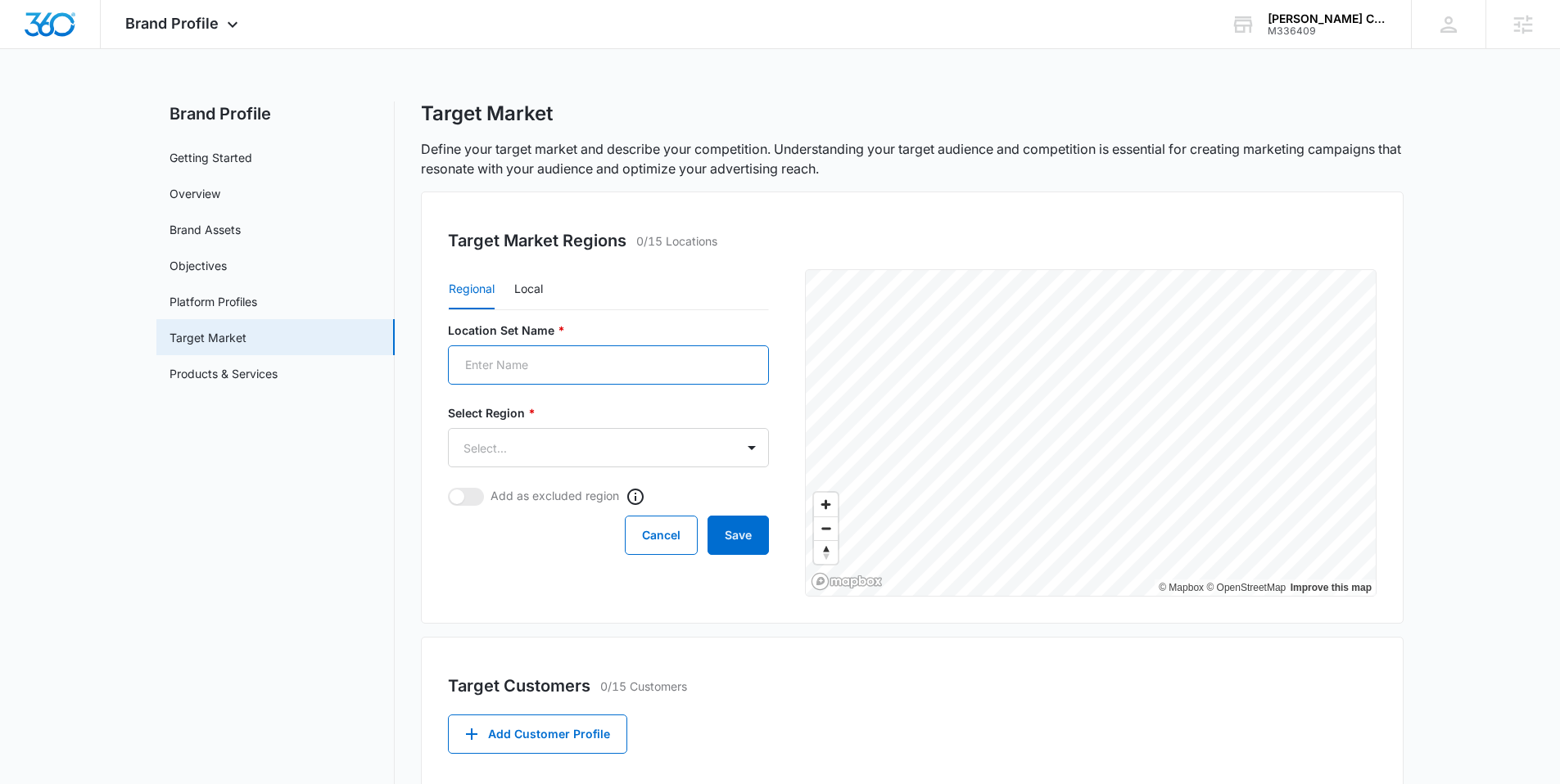
click at [498, 360] on input "Location Set Name *" at bounding box center [608, 364] width 321 height 39
click at [534, 290] on button "Local" at bounding box center [529, 289] width 29 height 39
click at [517, 392] on form "Location Set Name * Postal Code or City, State * Radius * Select... Add as excl…" at bounding box center [608, 439] width 321 height 233
click at [523, 367] on input "Location Set Name *" at bounding box center [608, 364] width 321 height 39
drag, startPoint x: 559, startPoint y: 365, endPoint x: 477, endPoint y: 363, distance: 82.0
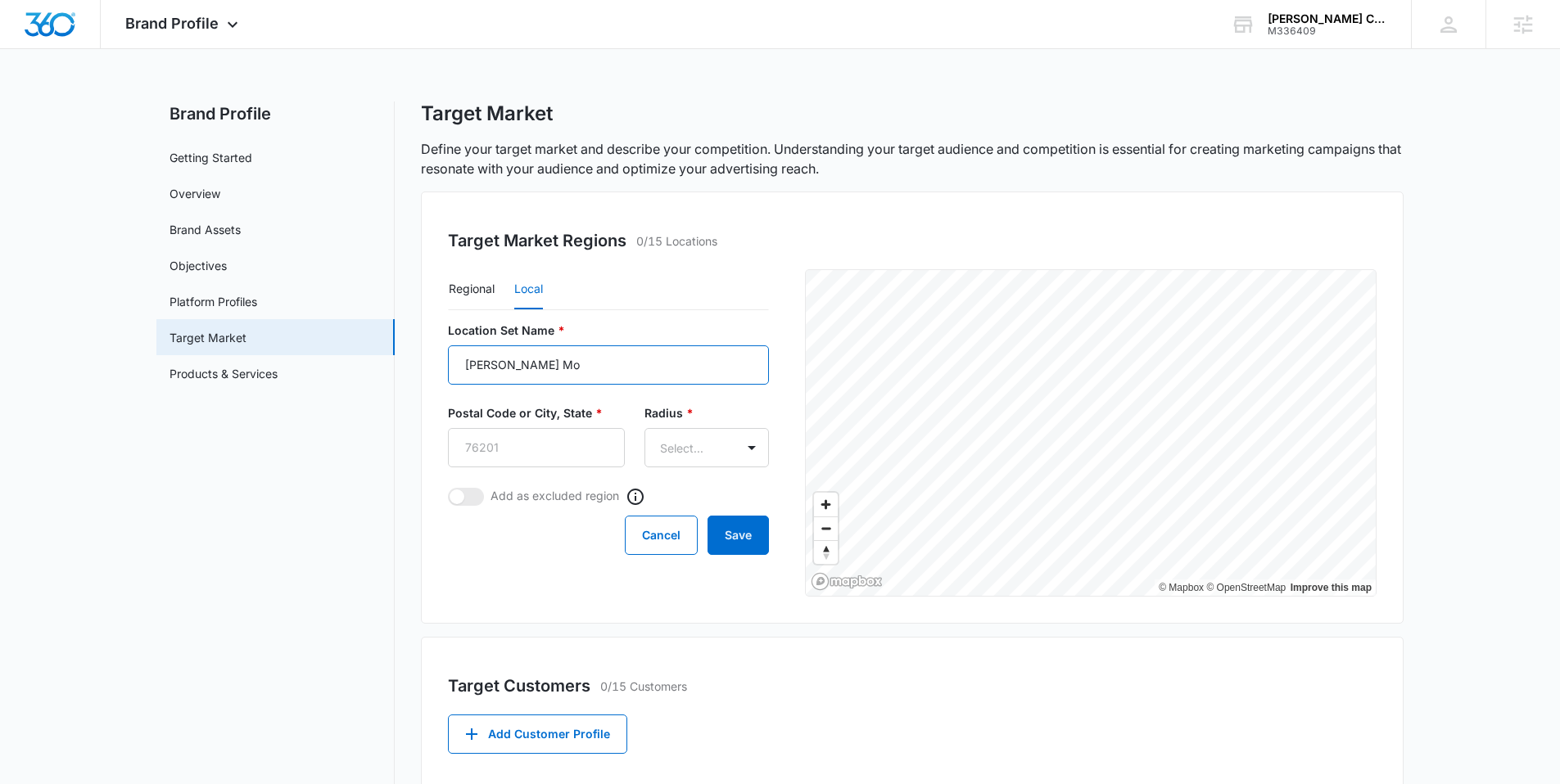
click at [477, 363] on input "Farrington Mo" at bounding box center [608, 364] width 321 height 39
type input "Farmington Mou"
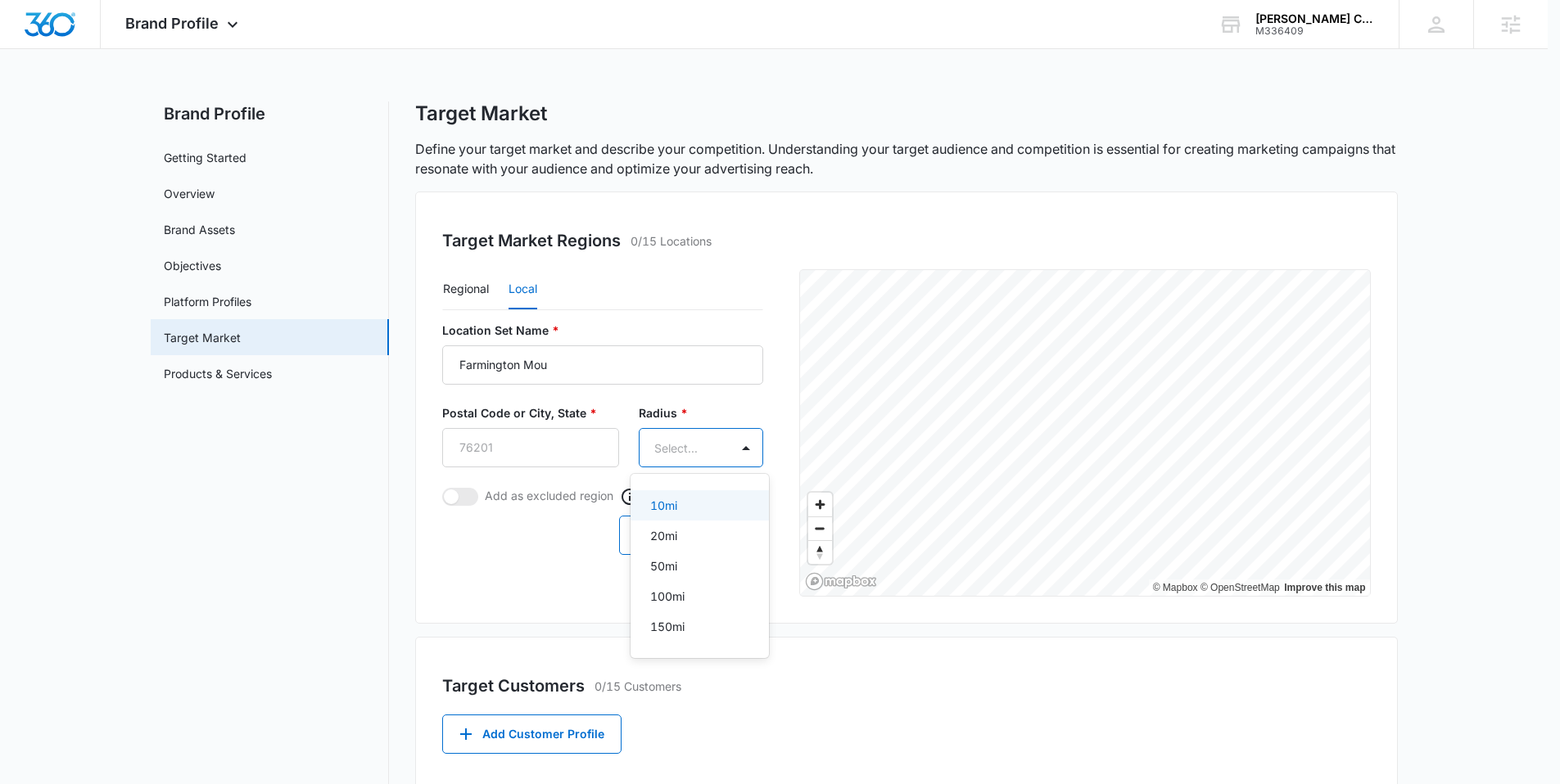
click at [675, 447] on body "Brand Profile Apps Reputation Websites Forms CRM Email Social Payments POS Cont…" at bounding box center [780, 392] width 1560 height 784
click at [686, 541] on div "20mi" at bounding box center [698, 535] width 96 height 17
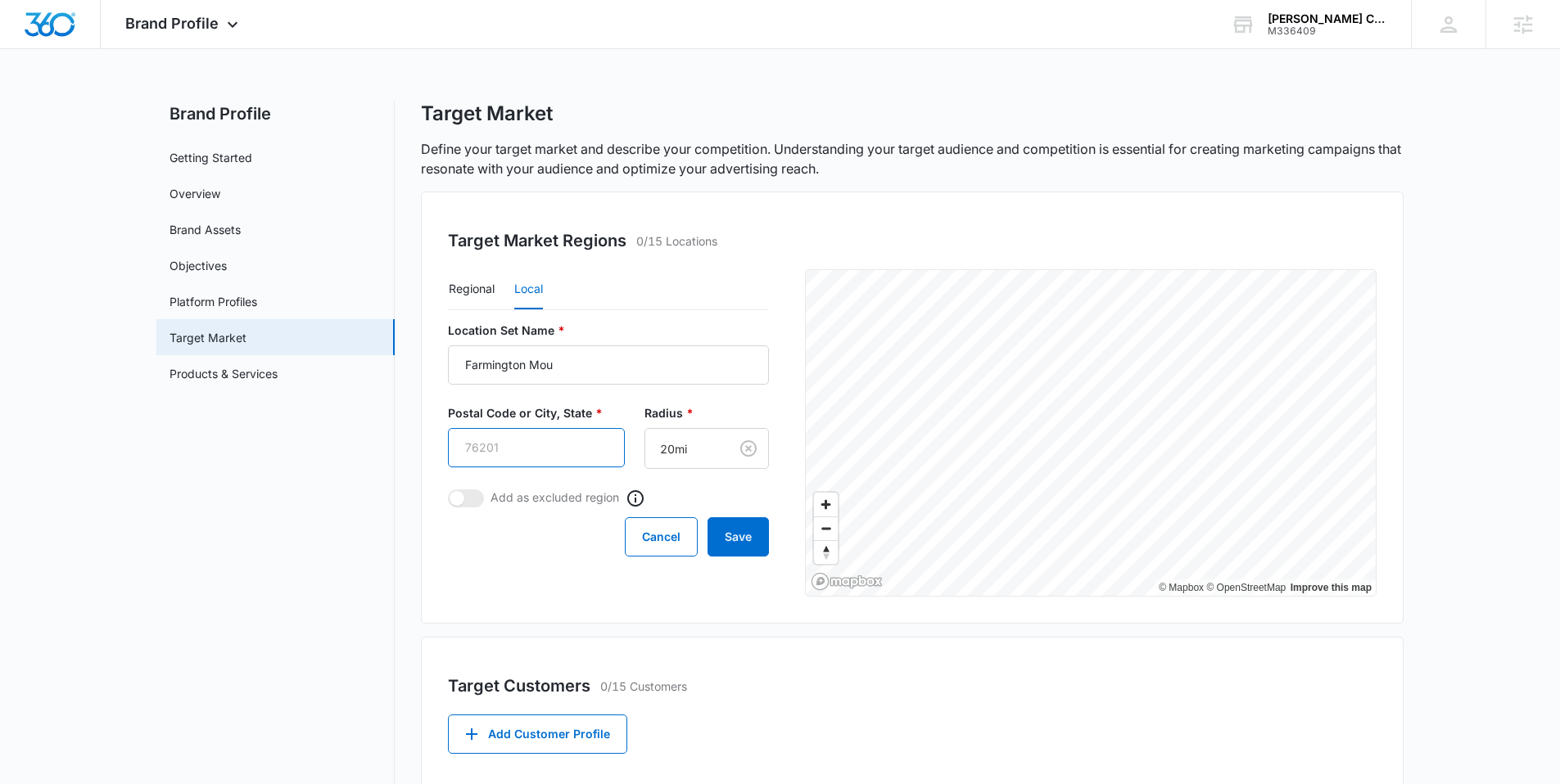
click at [544, 442] on input "Postal Code or City, State *" at bounding box center [536, 448] width 177 height 39
type input "63640"
click at [747, 531] on button "Save" at bounding box center [738, 536] width 61 height 39
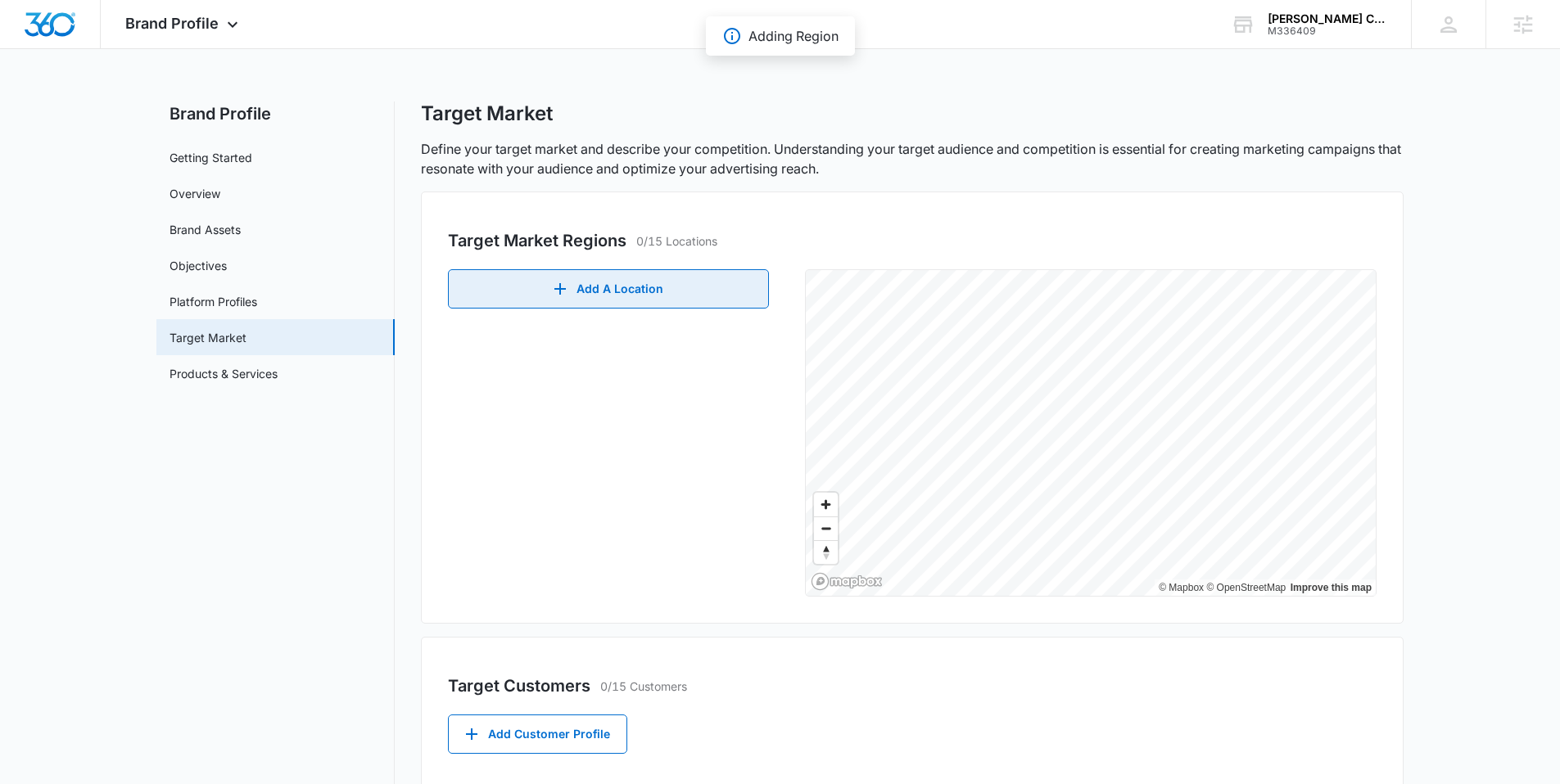
click at [632, 295] on button "Add A Location" at bounding box center [608, 288] width 321 height 39
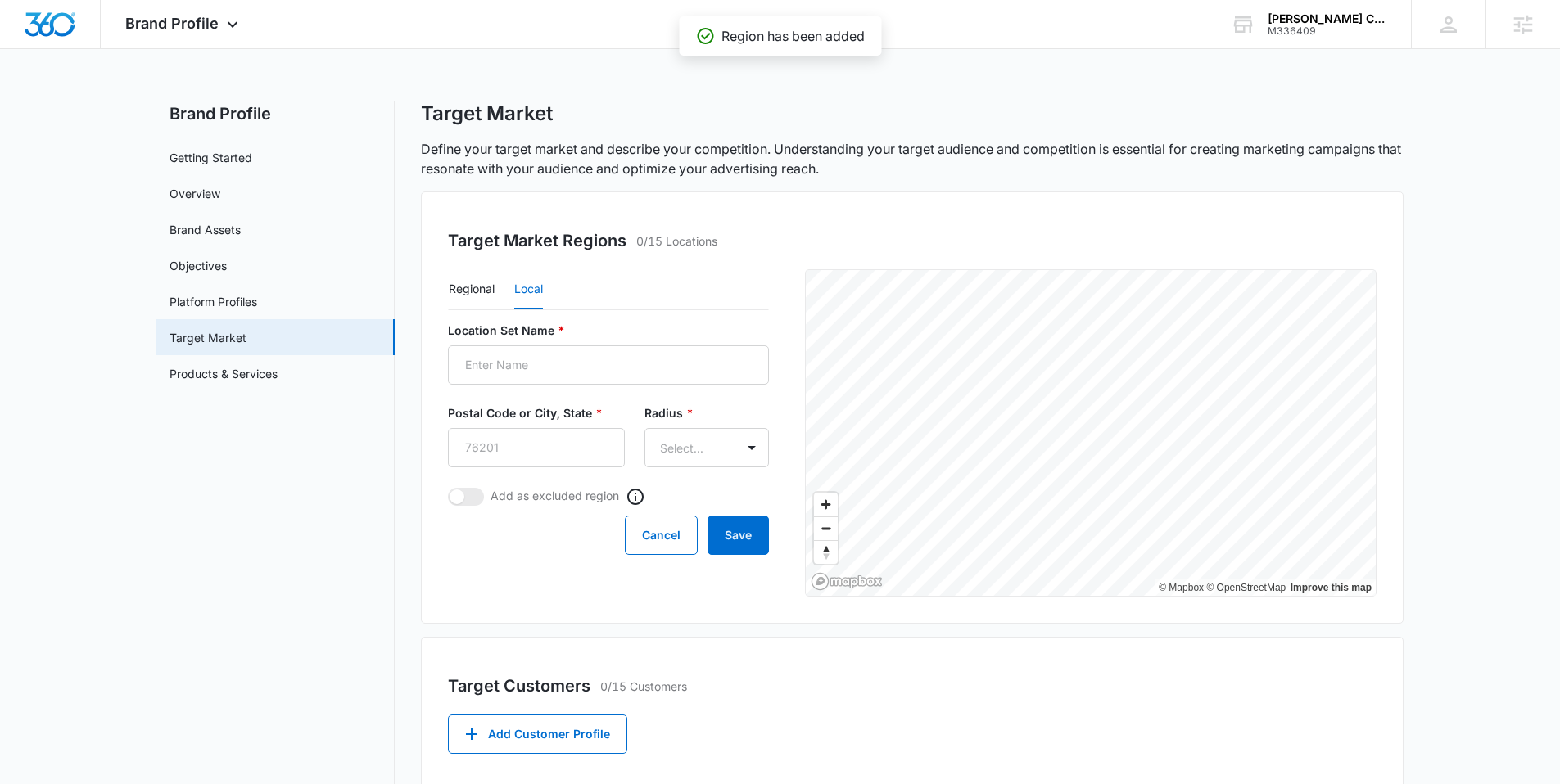
click at [527, 602] on div "Target Market Regions 0/15 Locations Regional Local Location Set Name * Postal …" at bounding box center [912, 408] width 983 height 432
click at [639, 546] on button "Cancel" at bounding box center [661, 534] width 73 height 39
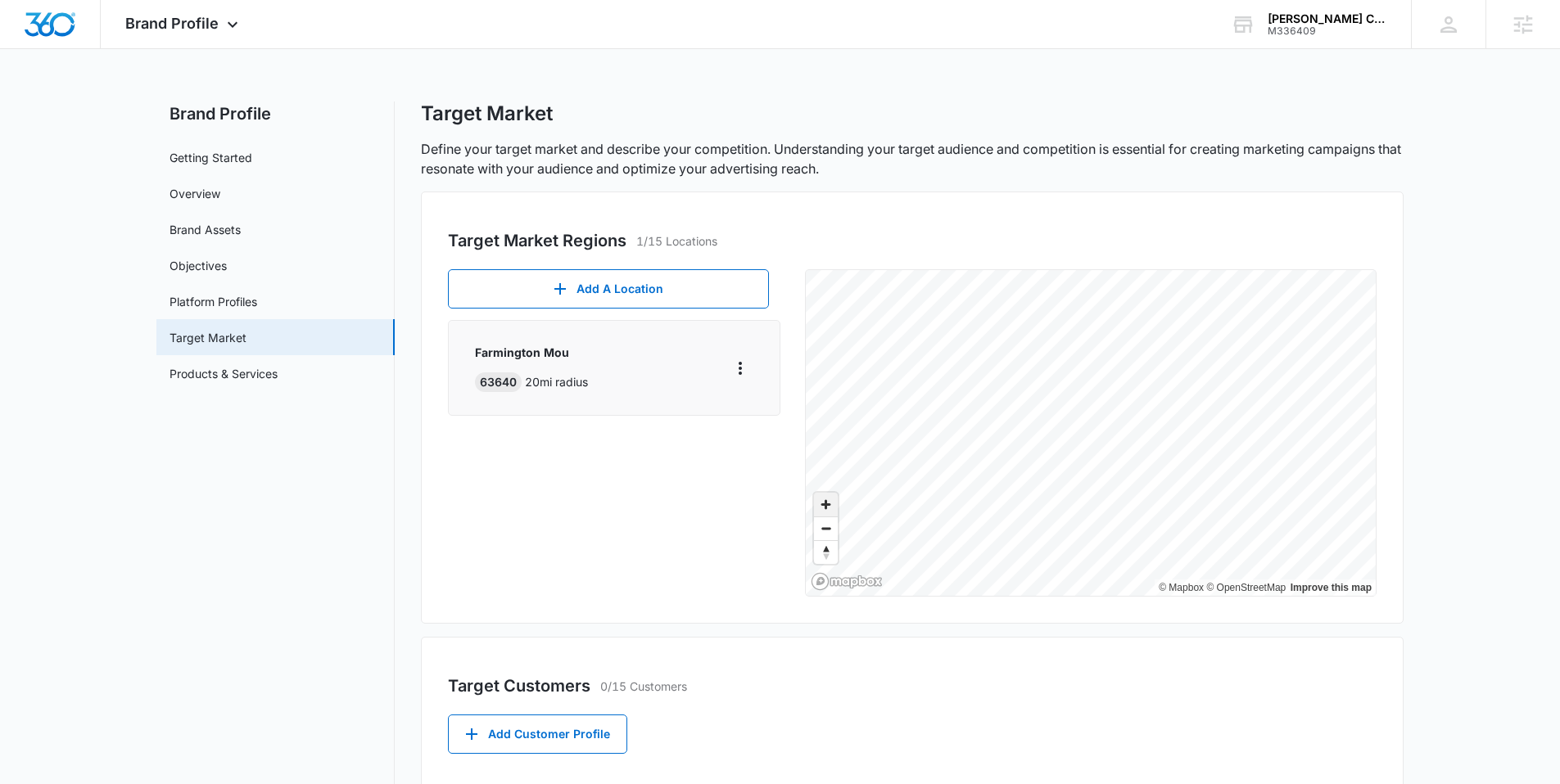
click at [827, 505] on span "Zoom in" at bounding box center [826, 505] width 24 height 24
click at [827, 503] on span "Zoom in" at bounding box center [826, 505] width 24 height 24
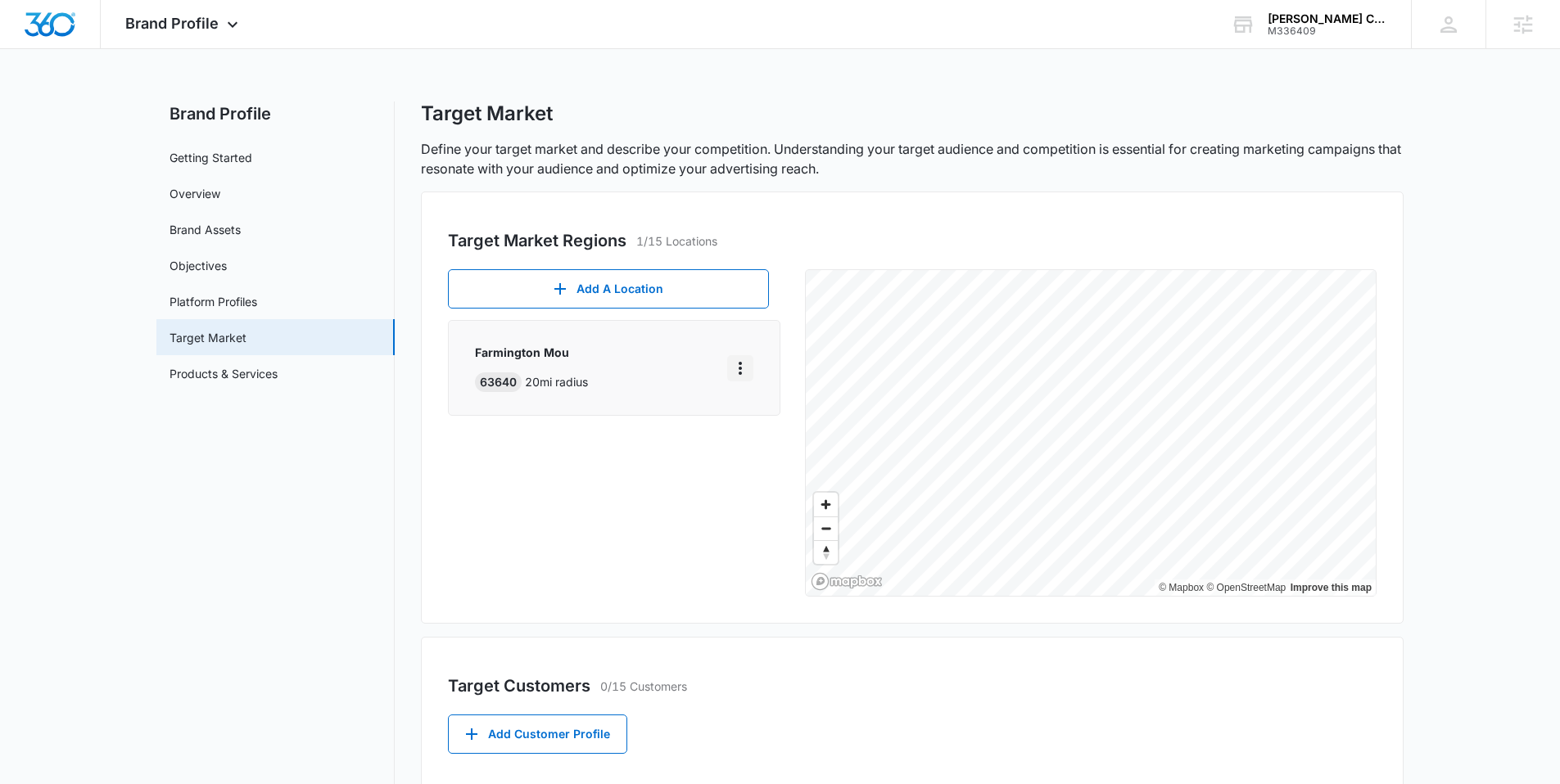
click at [740, 371] on icon "More" at bounding box center [741, 368] width 4 height 13
click at [767, 409] on div "Edit" at bounding box center [783, 414] width 71 height 12
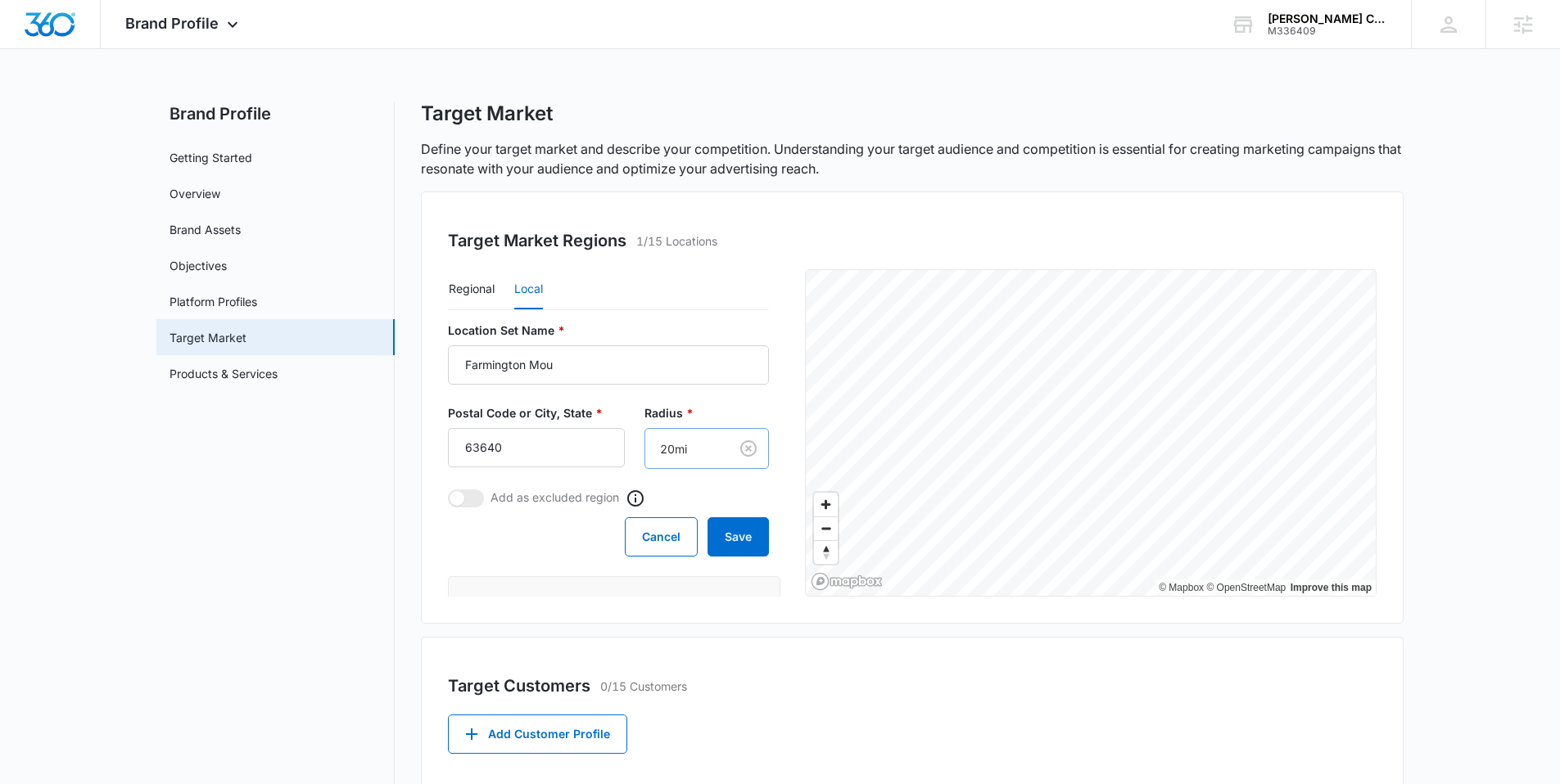
click at [675, 452] on body "Brand Profile Apps Reputation Websites Forms CRM Email Social Payments POS Cont…" at bounding box center [780, 645] width 1560 height 1290
click at [675, 446] on div at bounding box center [786, 392] width 1573 height 784
click at [714, 542] on button "Save" at bounding box center [738, 536] width 61 height 39
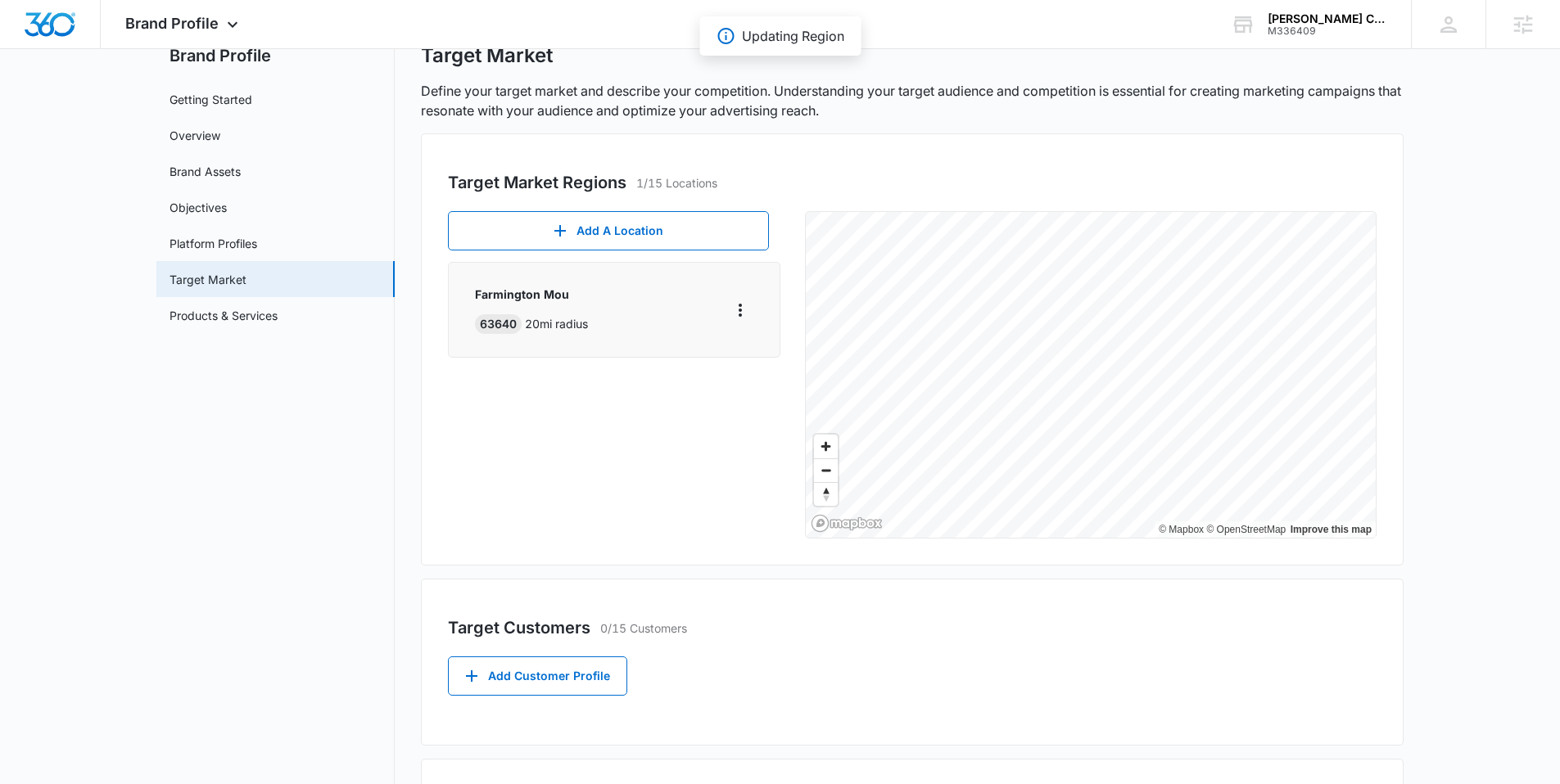
scroll to position [160, 0]
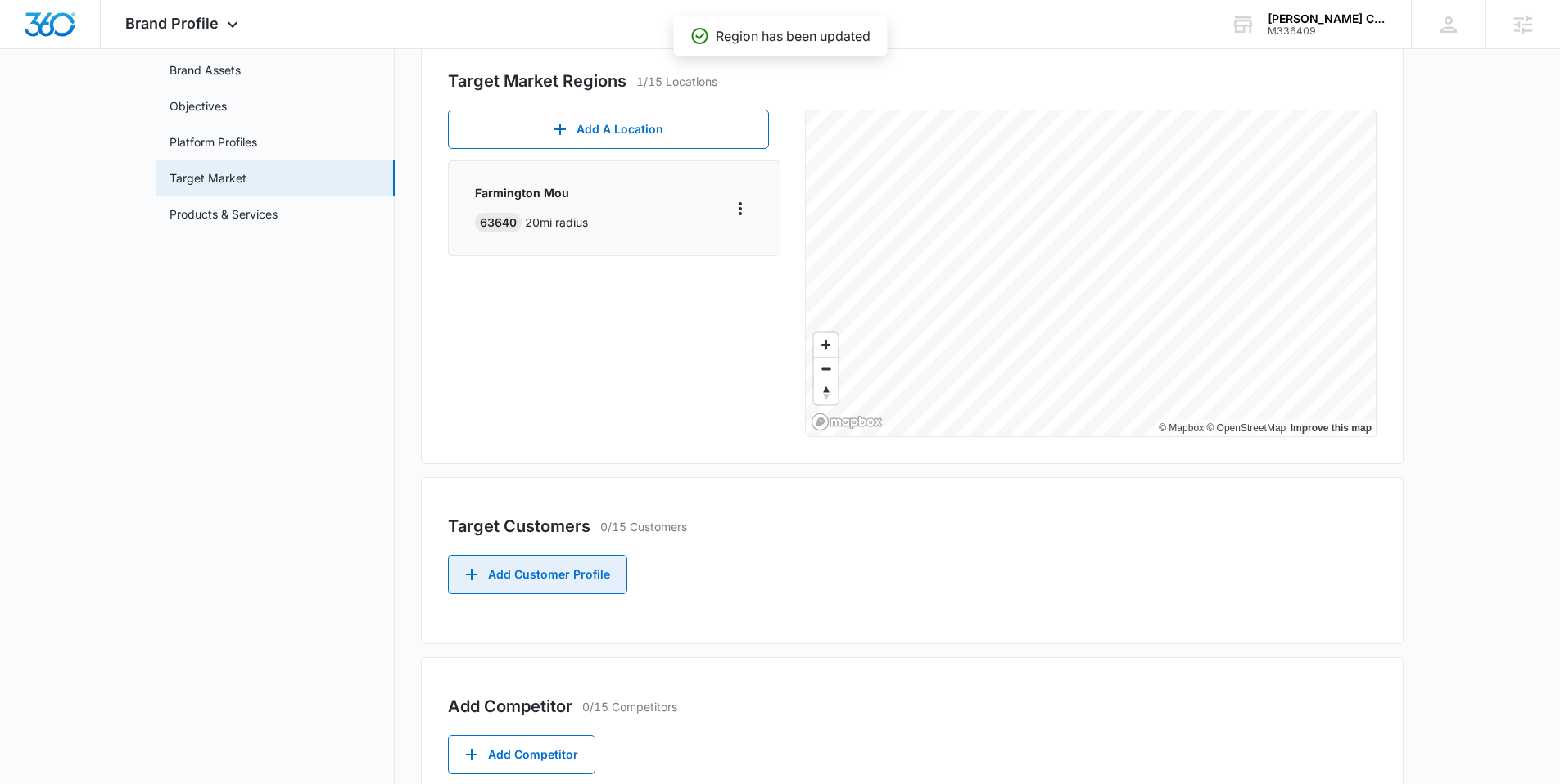
click at [560, 578] on button "Add Customer Profile" at bounding box center [537, 574] width 179 height 39
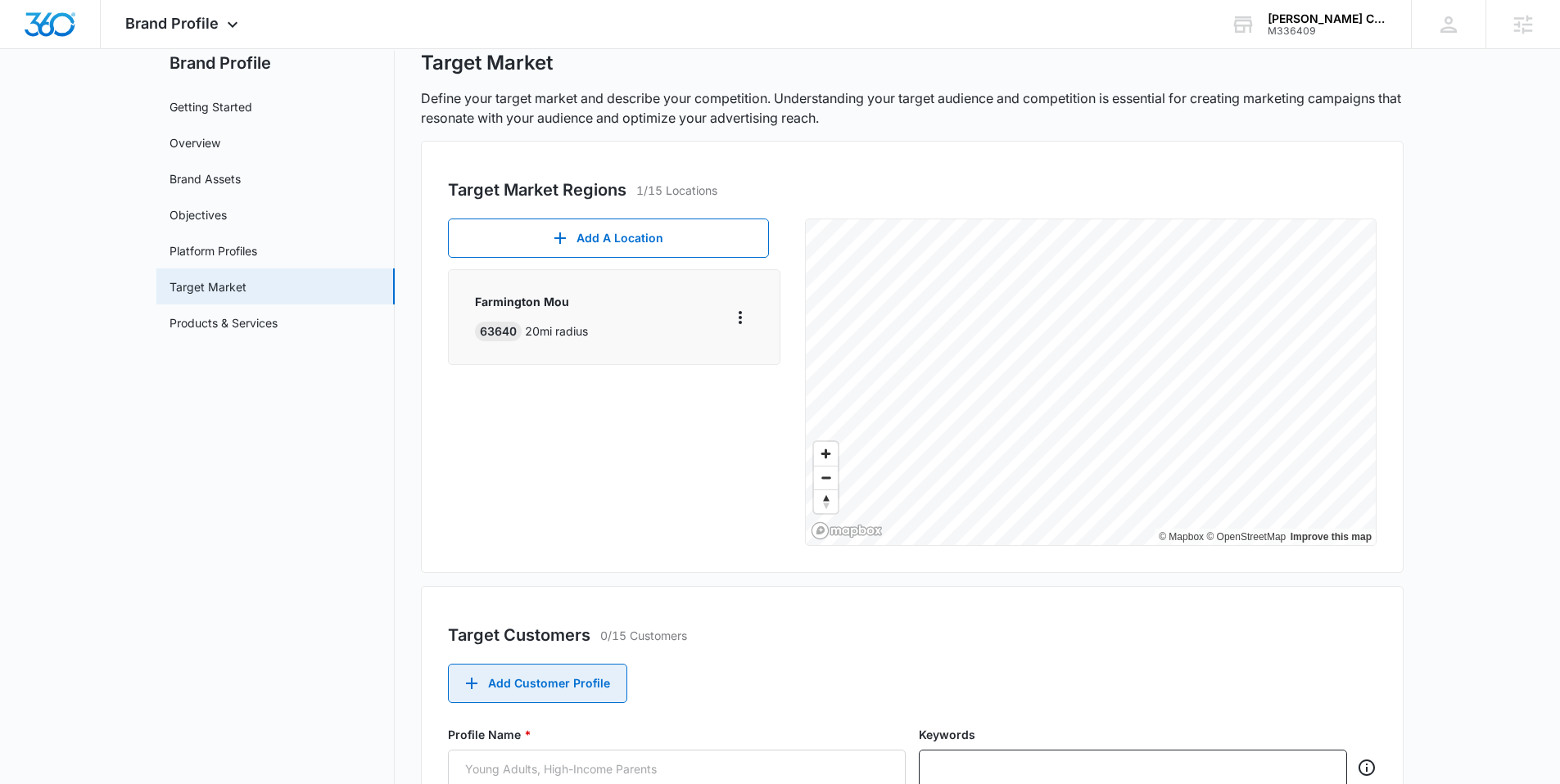
scroll to position [0, 0]
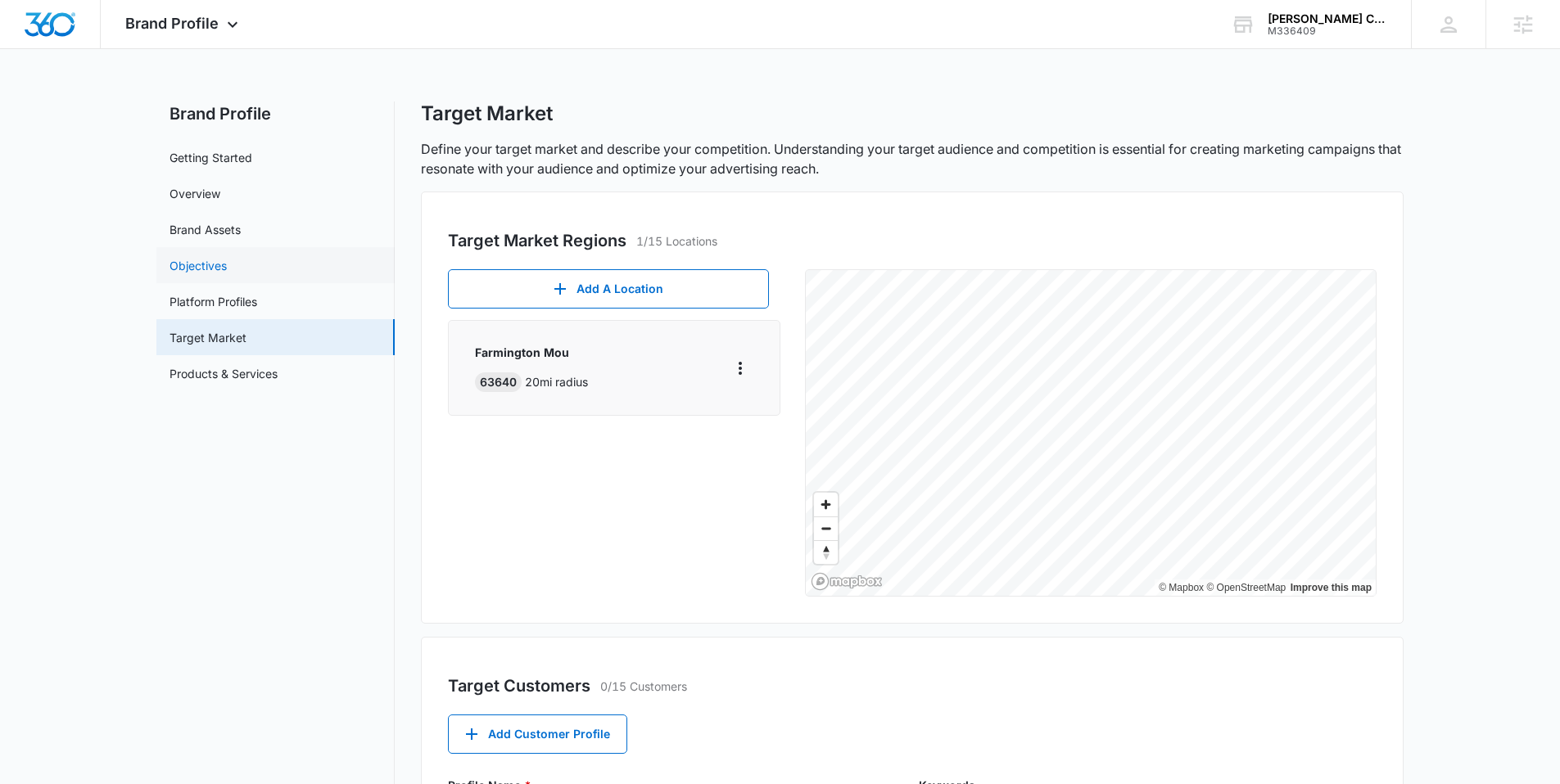
click at [208, 264] on link "Objectives" at bounding box center [197, 265] width 57 height 17
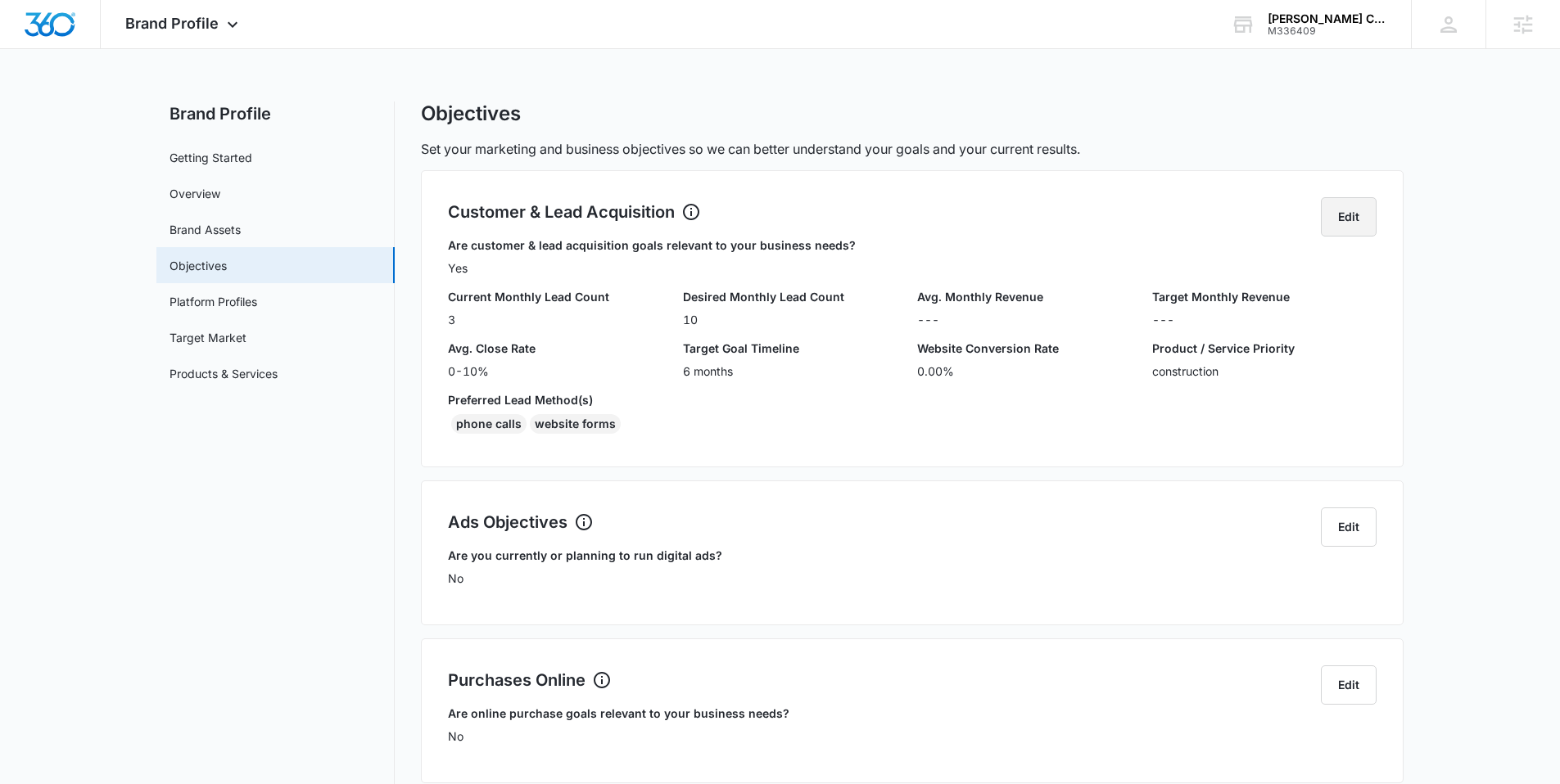
click at [1347, 218] on button "Edit" at bounding box center [1349, 216] width 56 height 39
select select "yes"
select select "0-10%"
select select "6 months"
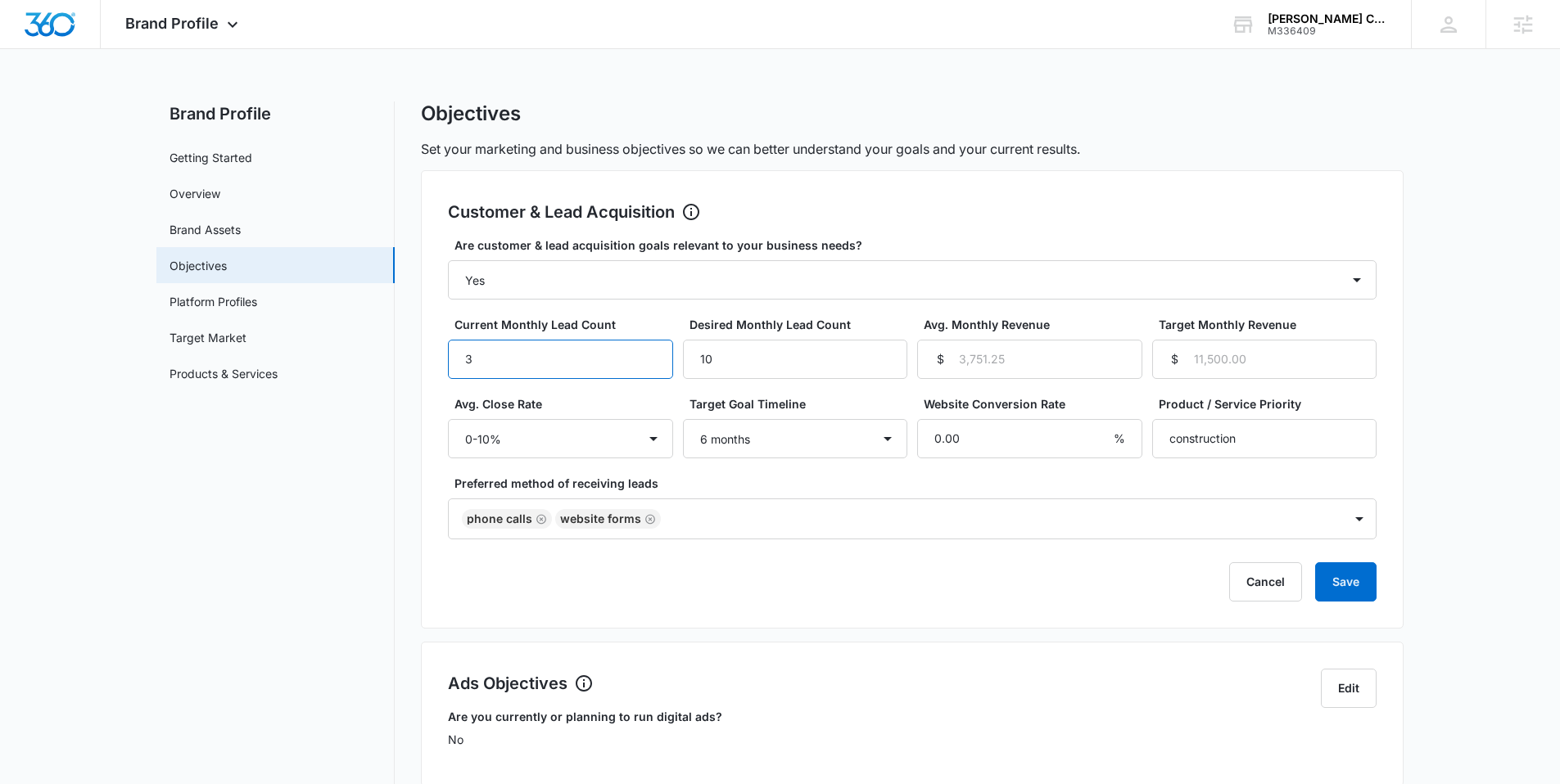
click at [536, 368] on input "3" at bounding box center [560, 359] width 225 height 39
type input "5"
click at [740, 368] on input "10" at bounding box center [795, 359] width 225 height 39
click at [959, 354] on input "Avg. Monthly Revenue" at bounding box center [1029, 359] width 225 height 39
type input "12001"
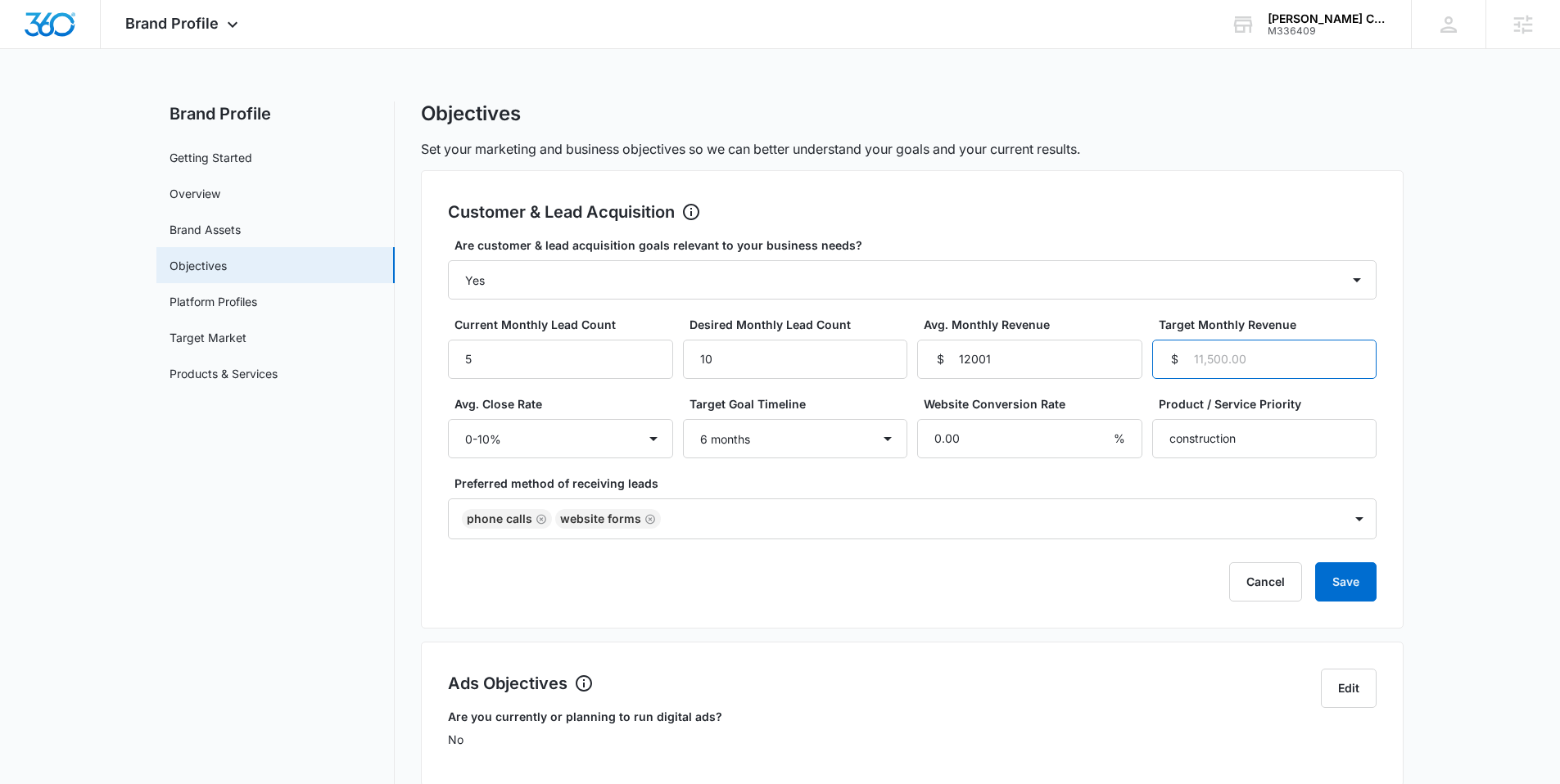
click at [1241, 361] on input "Target Monthly Revenue" at bounding box center [1264, 359] width 225 height 39
type input "27000"
click at [525, 439] on select "Select... Unknown 0-10% 11-20% 21-30% 31-40% 41-50% 51-60% 61-70% 71-80% 81-90%…" at bounding box center [560, 439] width 225 height 39
select select "61-70%"
click at [448, 420] on select "Select... Unknown 0-10% 11-20% 21-30% 31-40% 41-50% 51-60% 61-70% 71-80% 81-90%…" at bounding box center [560, 439] width 225 height 39
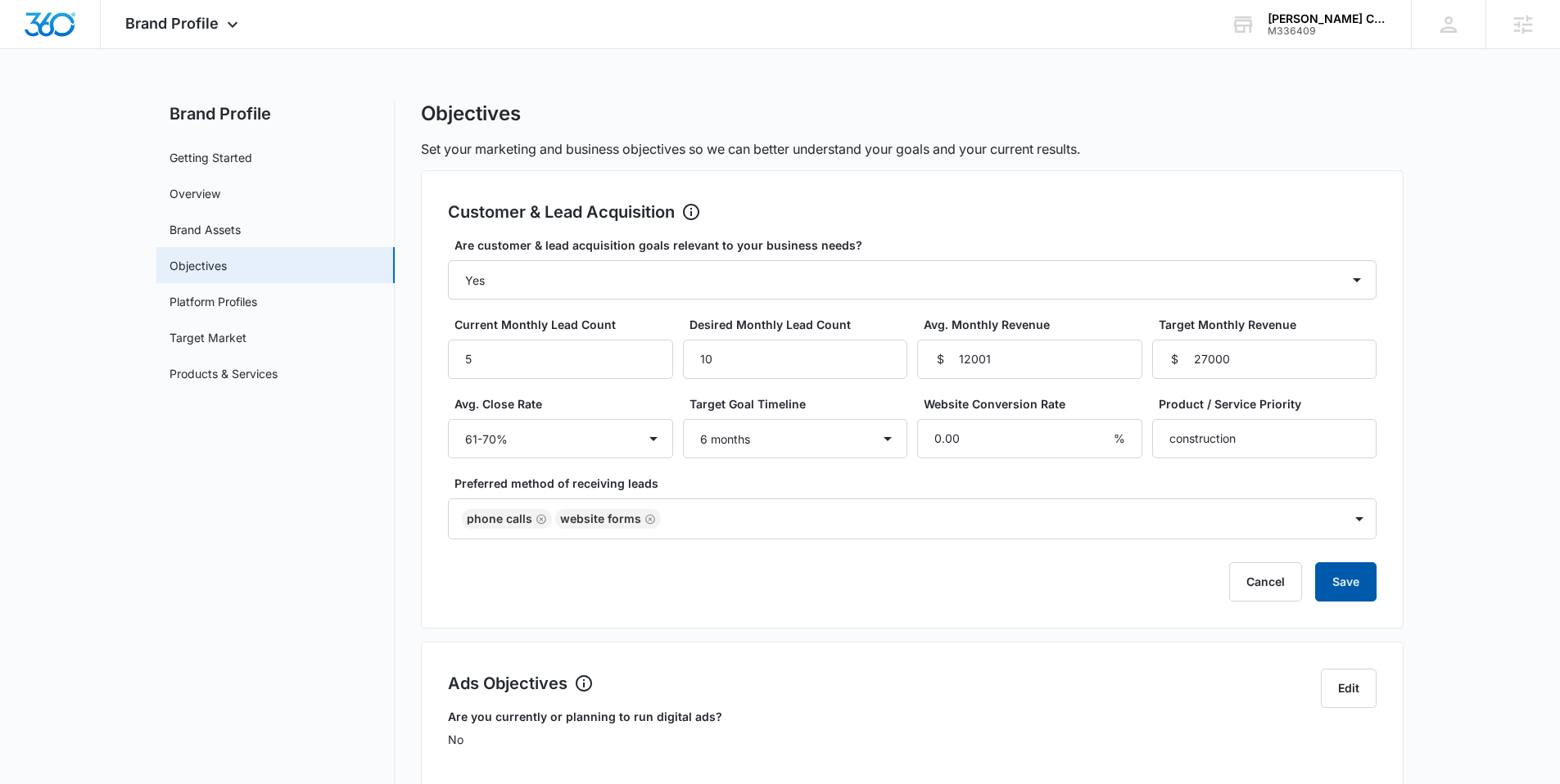
click at [1357, 580] on button "Save" at bounding box center [1346, 581] width 61 height 39
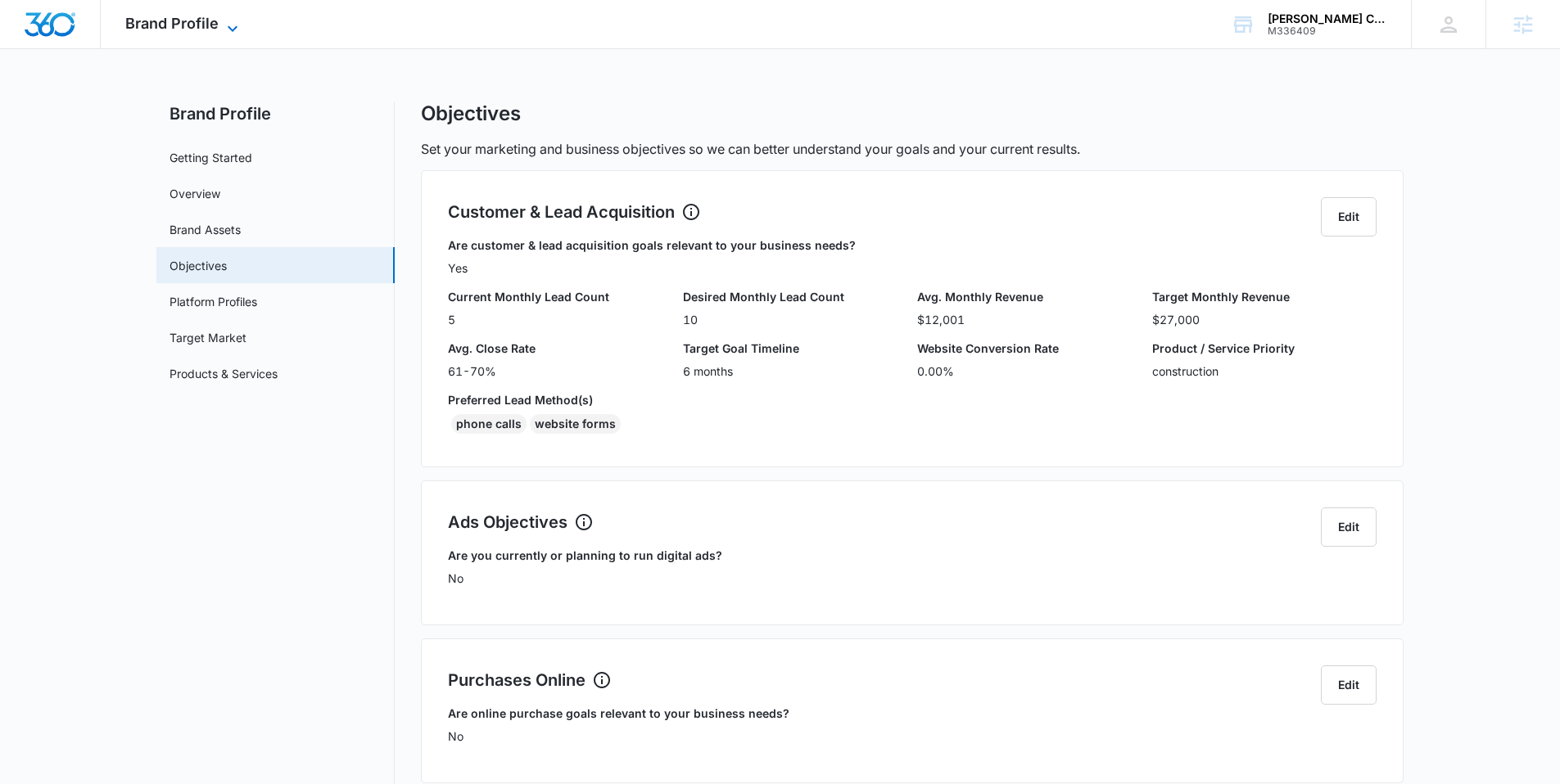
click at [171, 30] on span "Brand Profile" at bounding box center [172, 23] width 93 height 17
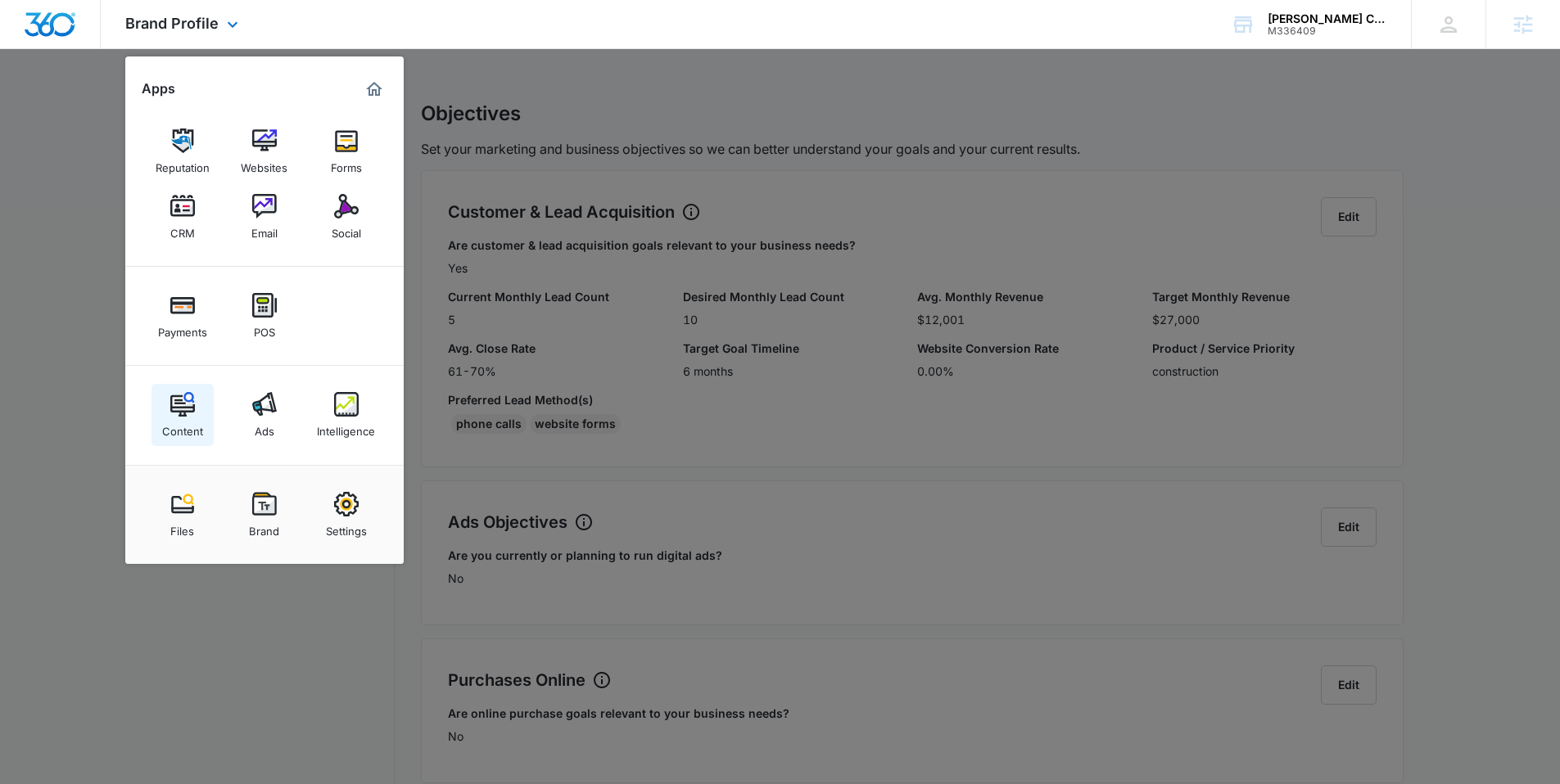
click at [213, 396] on link "Content" at bounding box center [183, 415] width 62 height 62
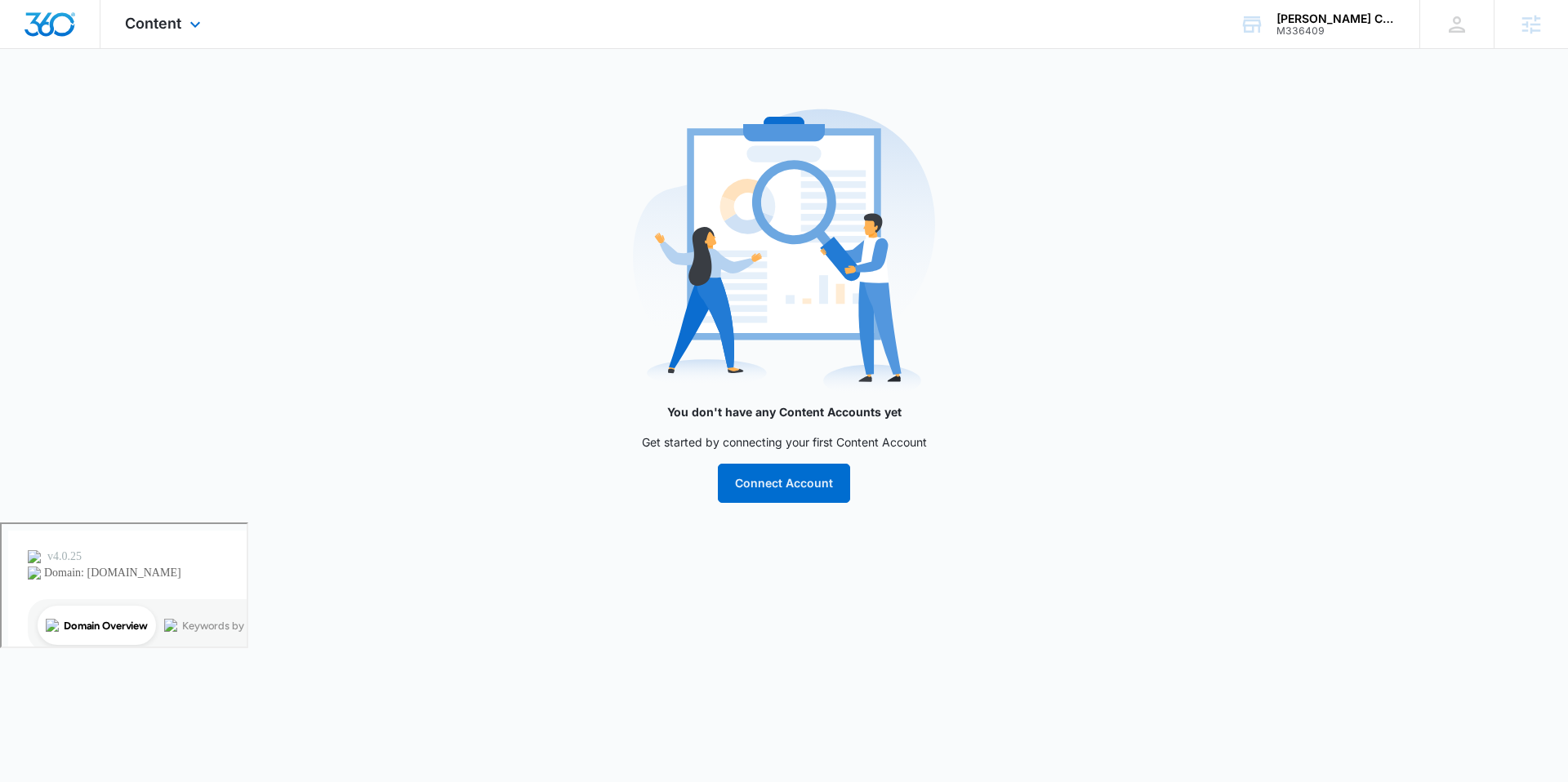
click at [143, 32] on div "Content Apps Reputation Websites Forms CRM Email Social Payments POS Content Ad…" at bounding box center [164, 23] width 129 height 48
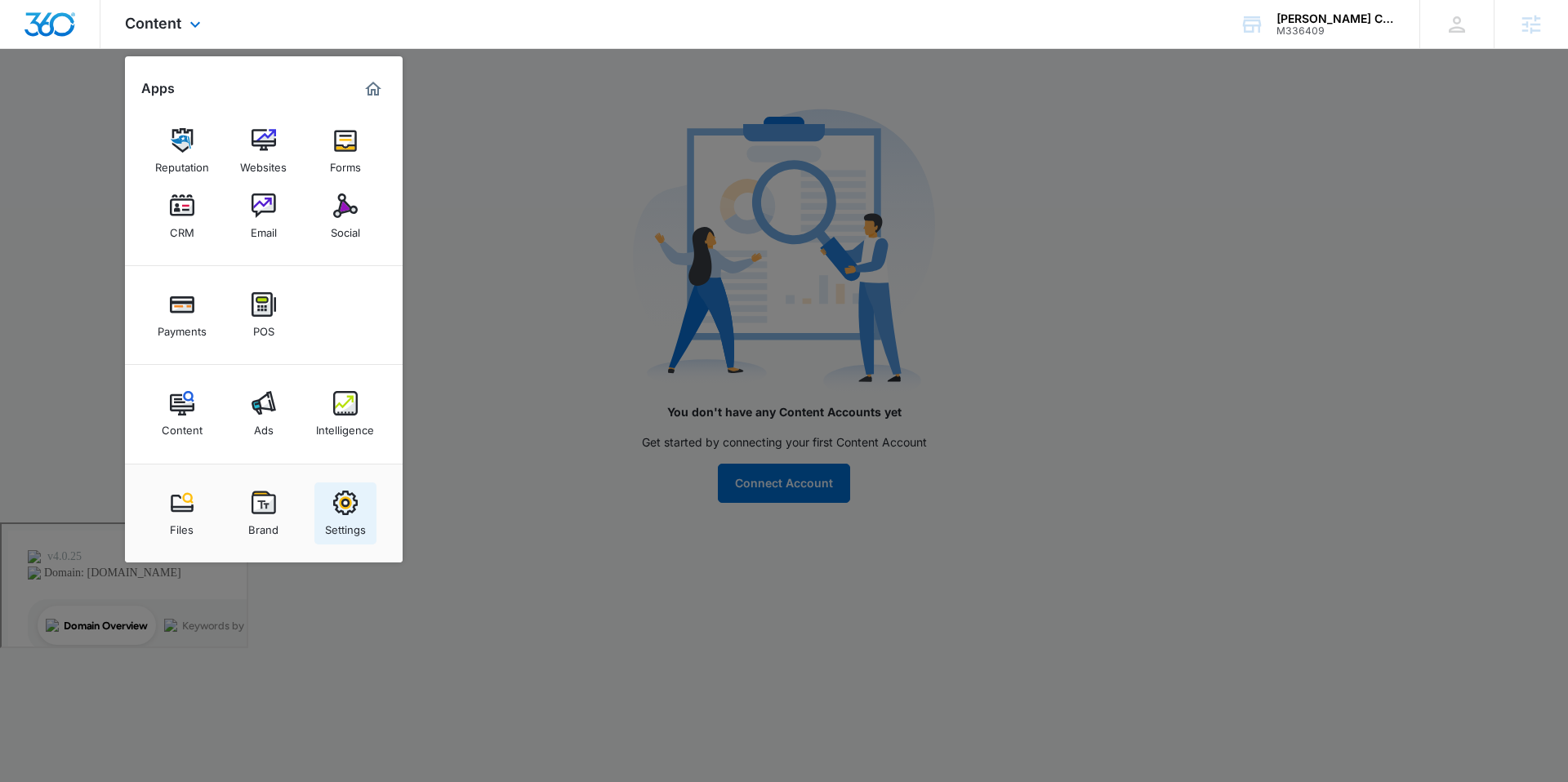
click at [354, 515] on div "Settings" at bounding box center [344, 526] width 41 height 22
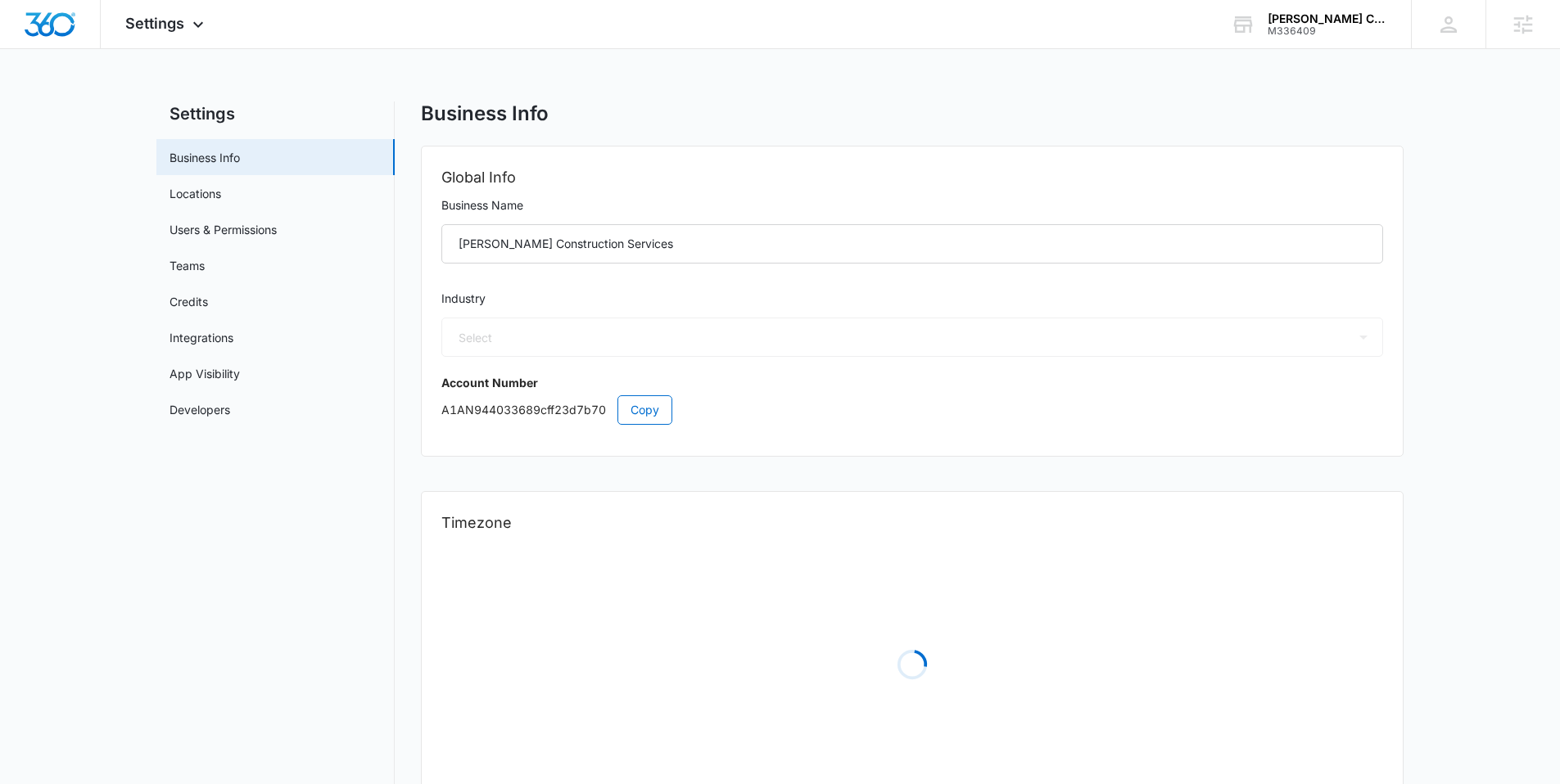
select select "4"
select select "US"
select select "America/Chicago"
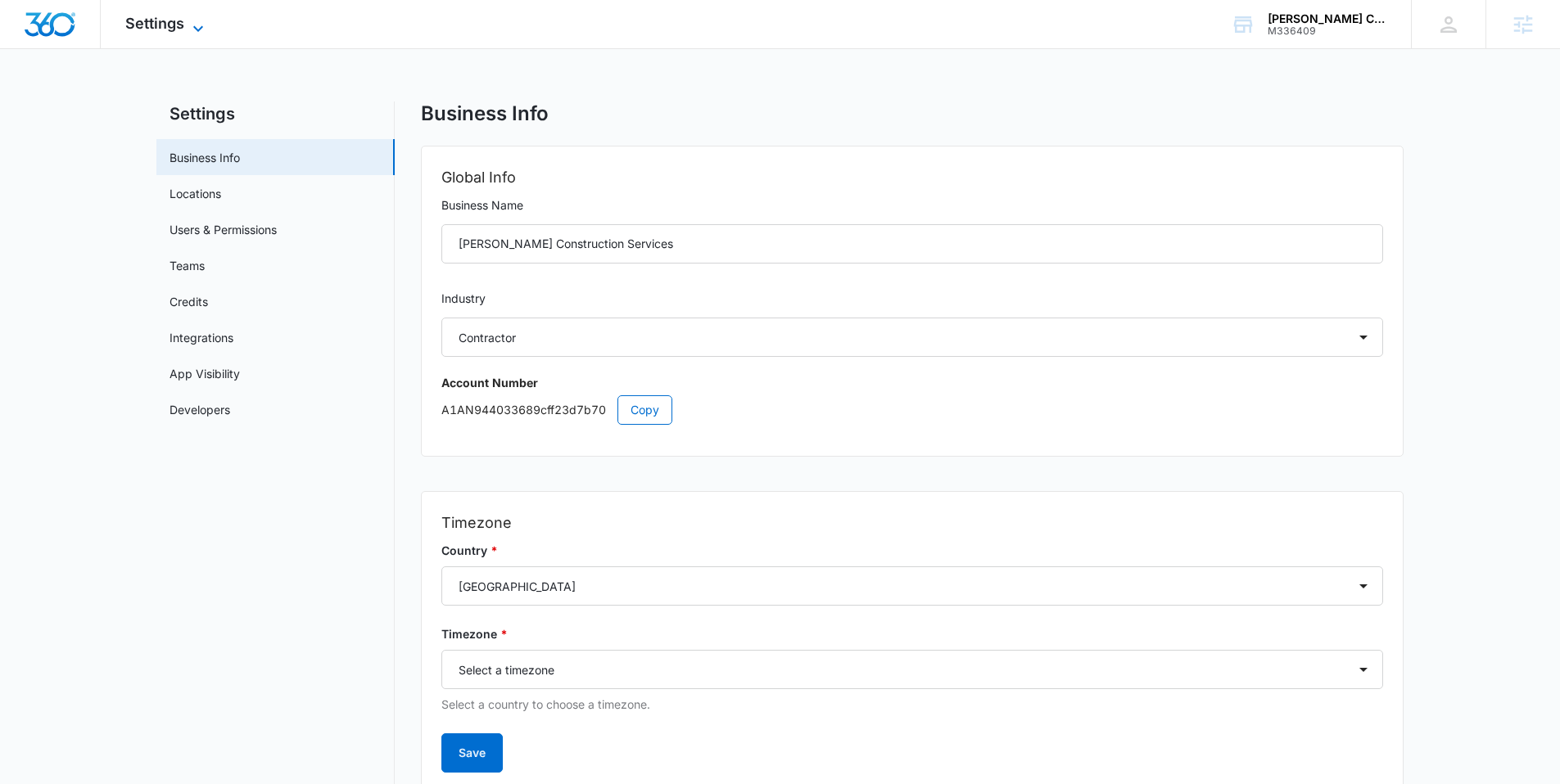
click at [134, 28] on span "Settings" at bounding box center [155, 23] width 59 height 17
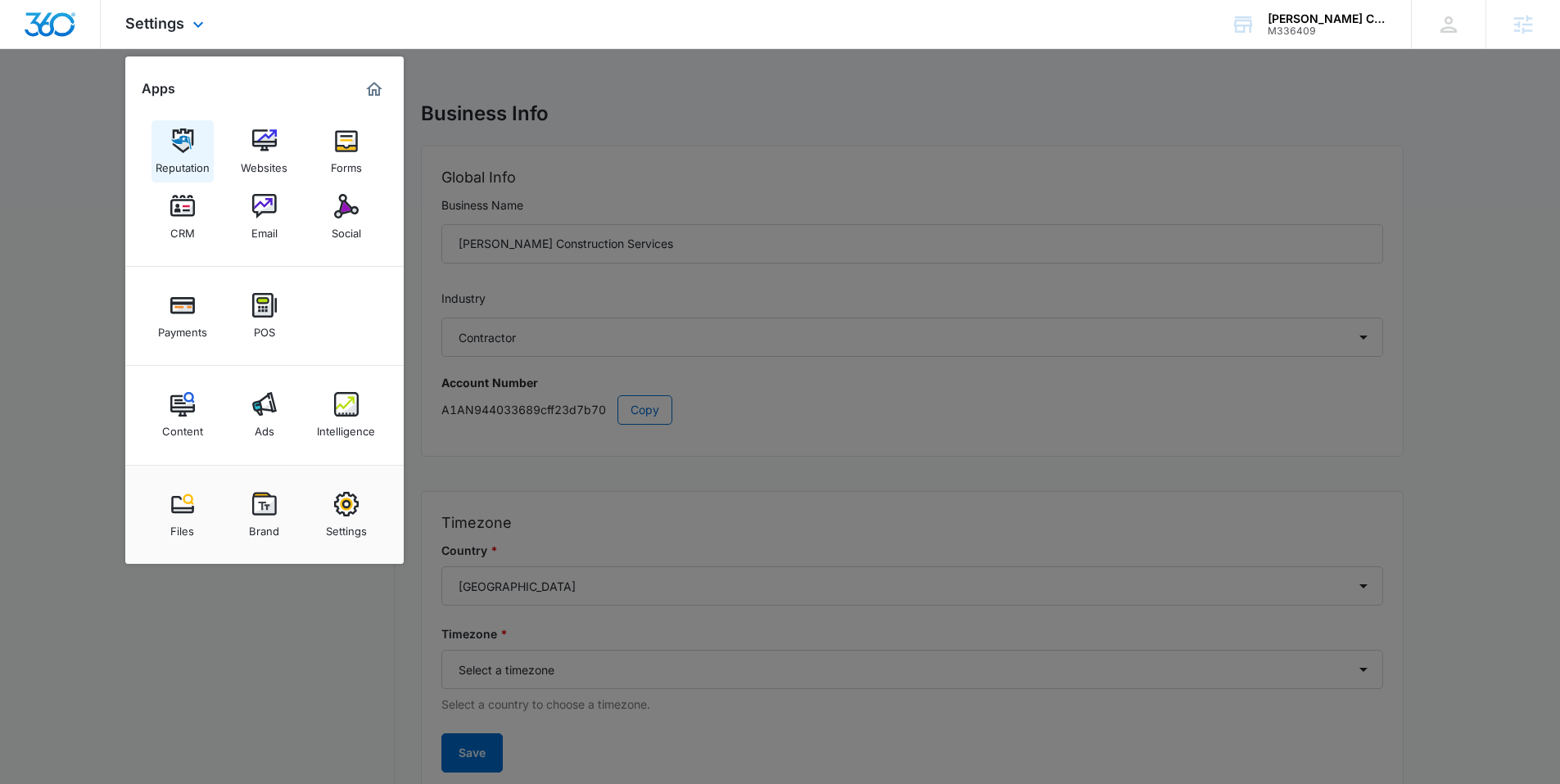
click at [187, 147] on img at bounding box center [182, 140] width 24 height 24
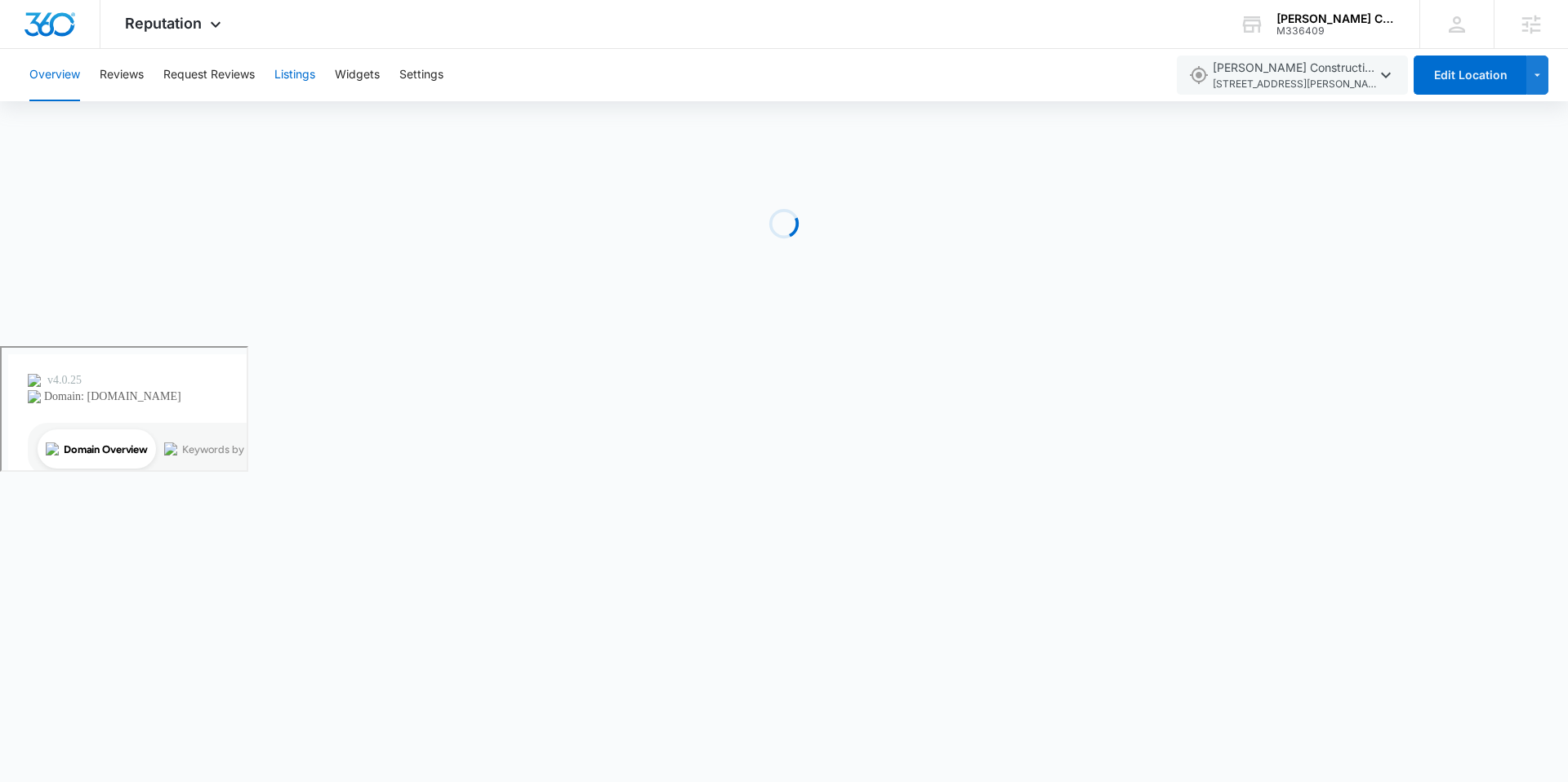
click at [287, 81] on button "Listings" at bounding box center [294, 75] width 41 height 52
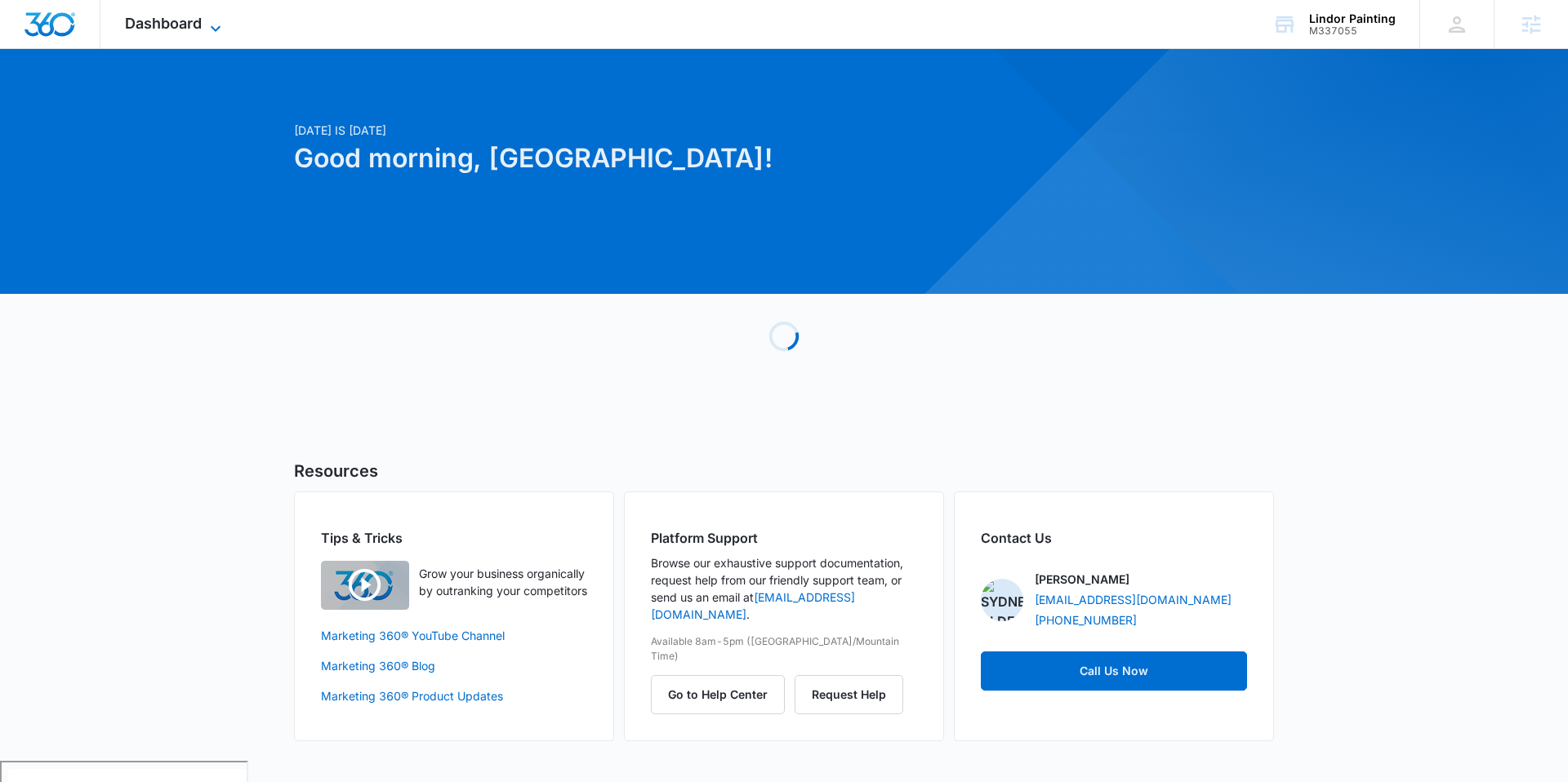
click at [220, 21] on icon at bounding box center [215, 29] width 20 height 20
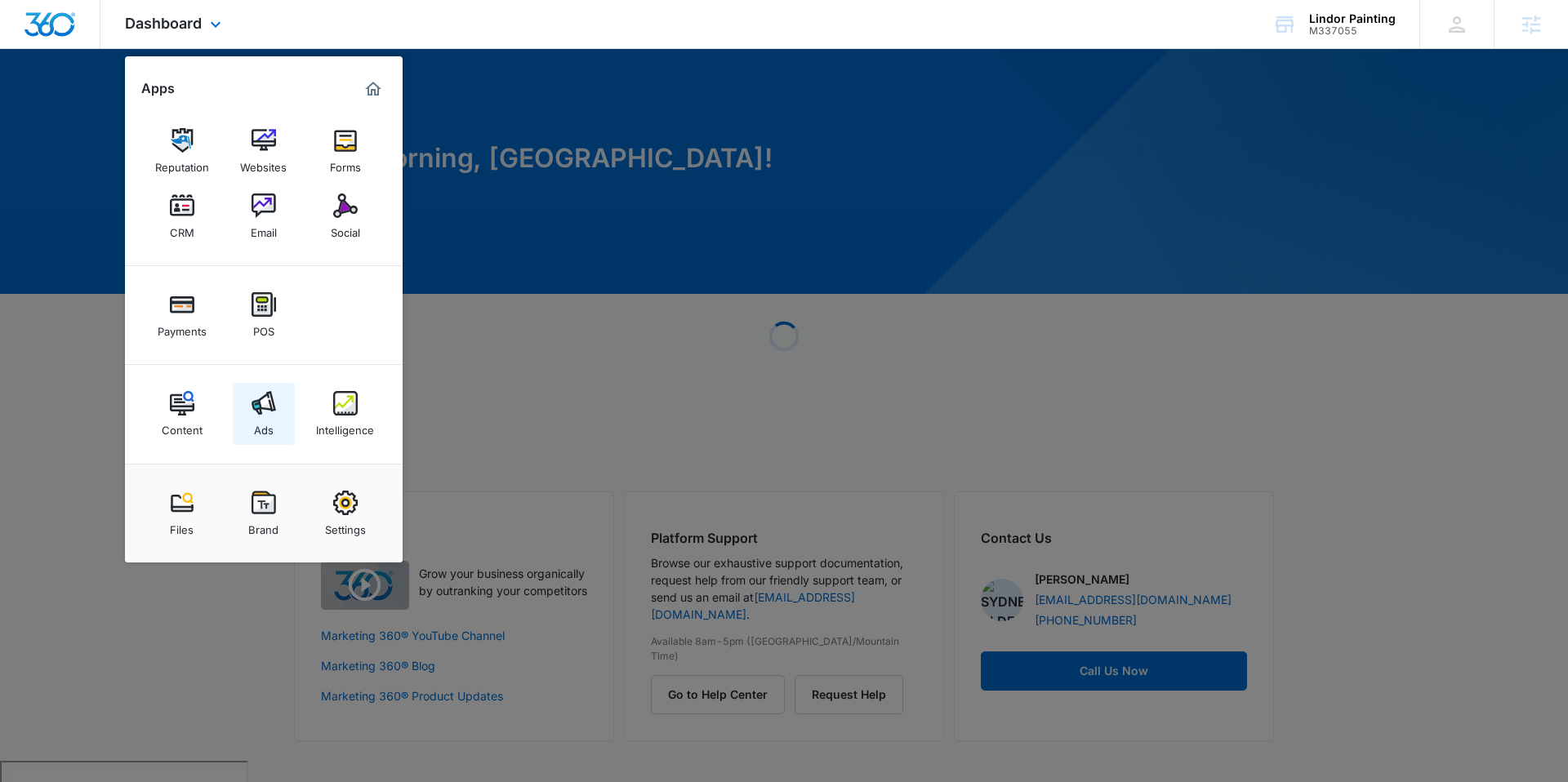
click at [266, 395] on img at bounding box center [263, 403] width 24 height 24
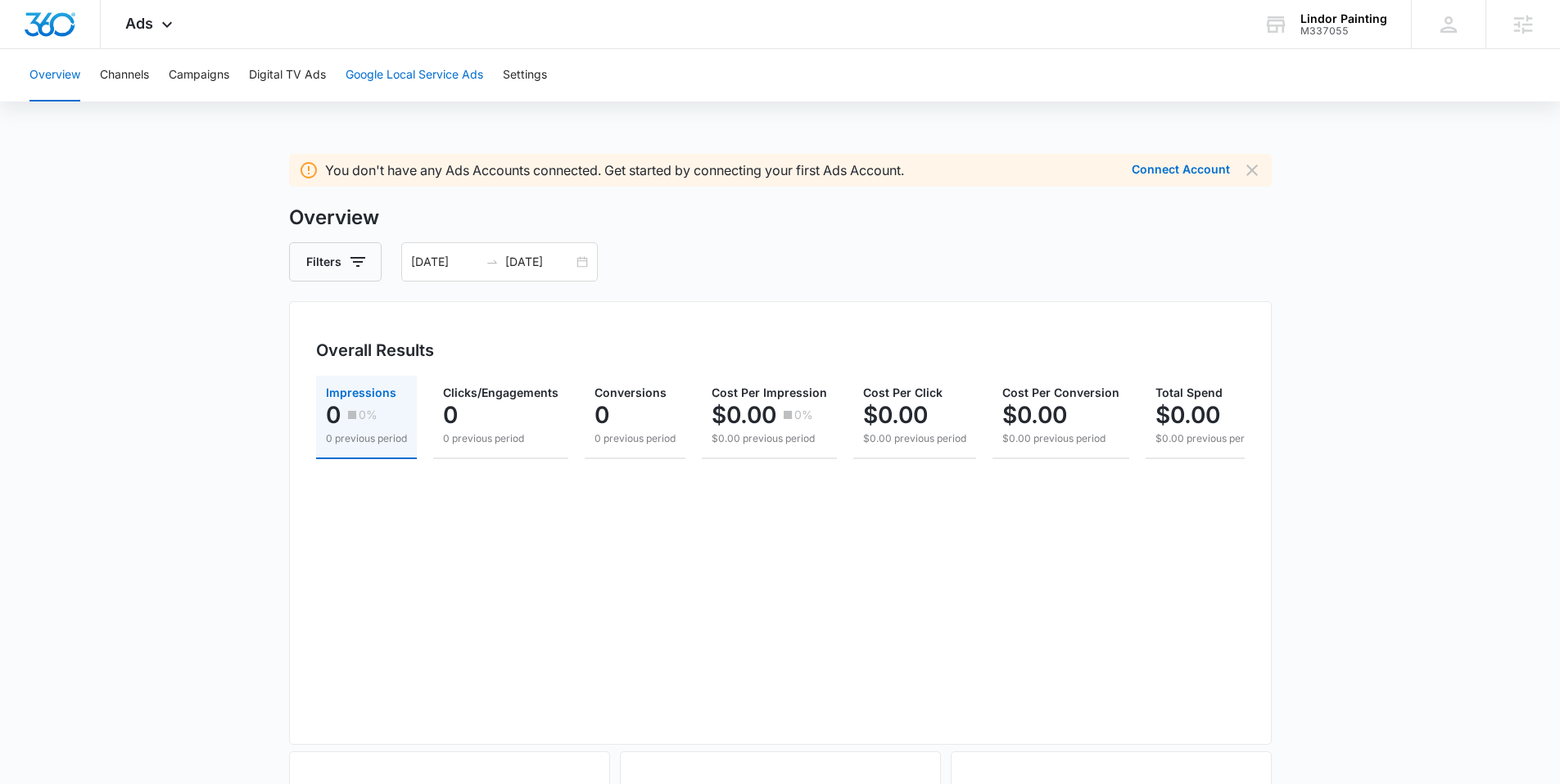
click at [443, 76] on button "Google Local Service Ads" at bounding box center [414, 75] width 137 height 52
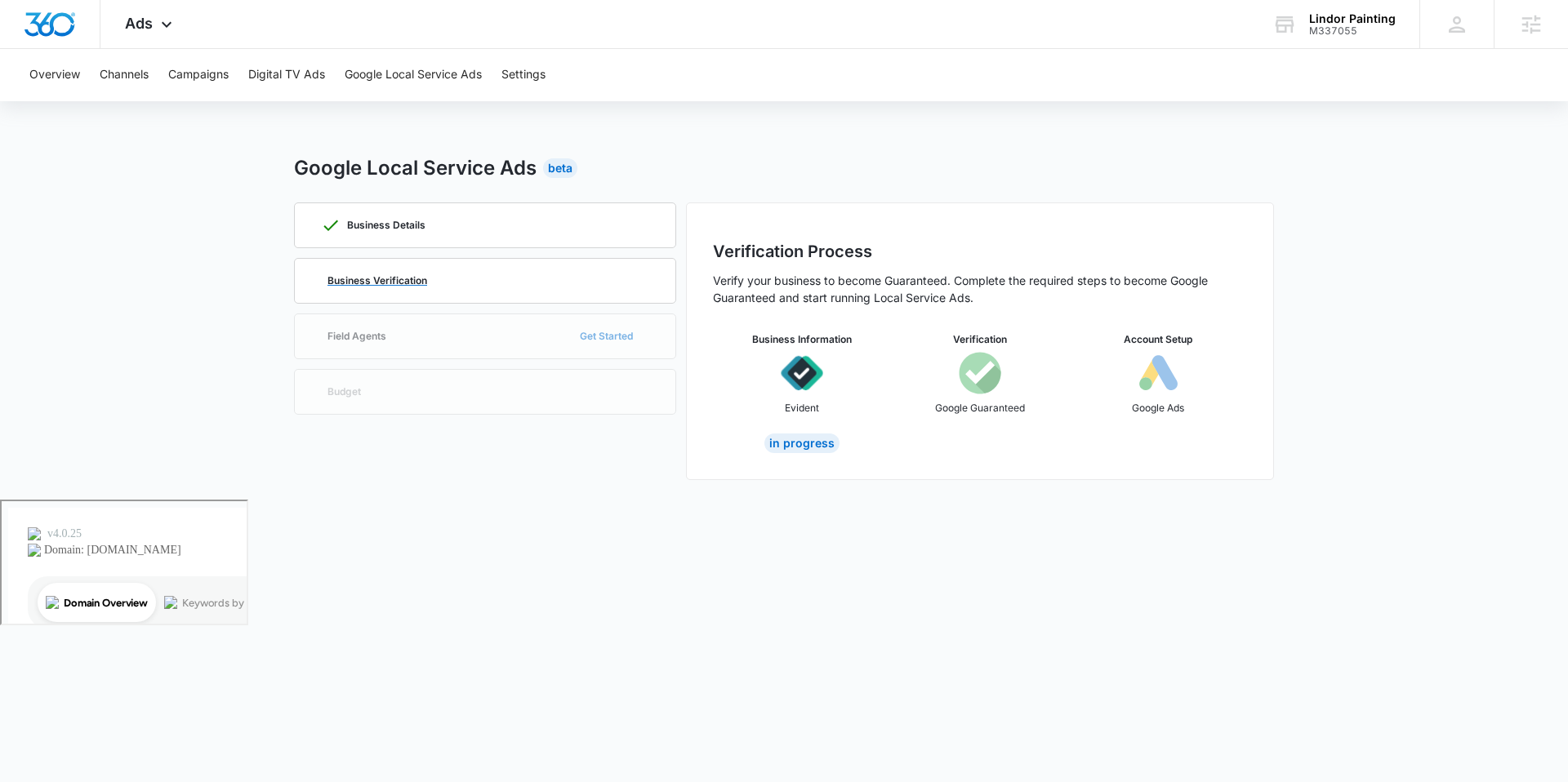
click at [390, 276] on p "Business Verification" at bounding box center [377, 281] width 99 height 10
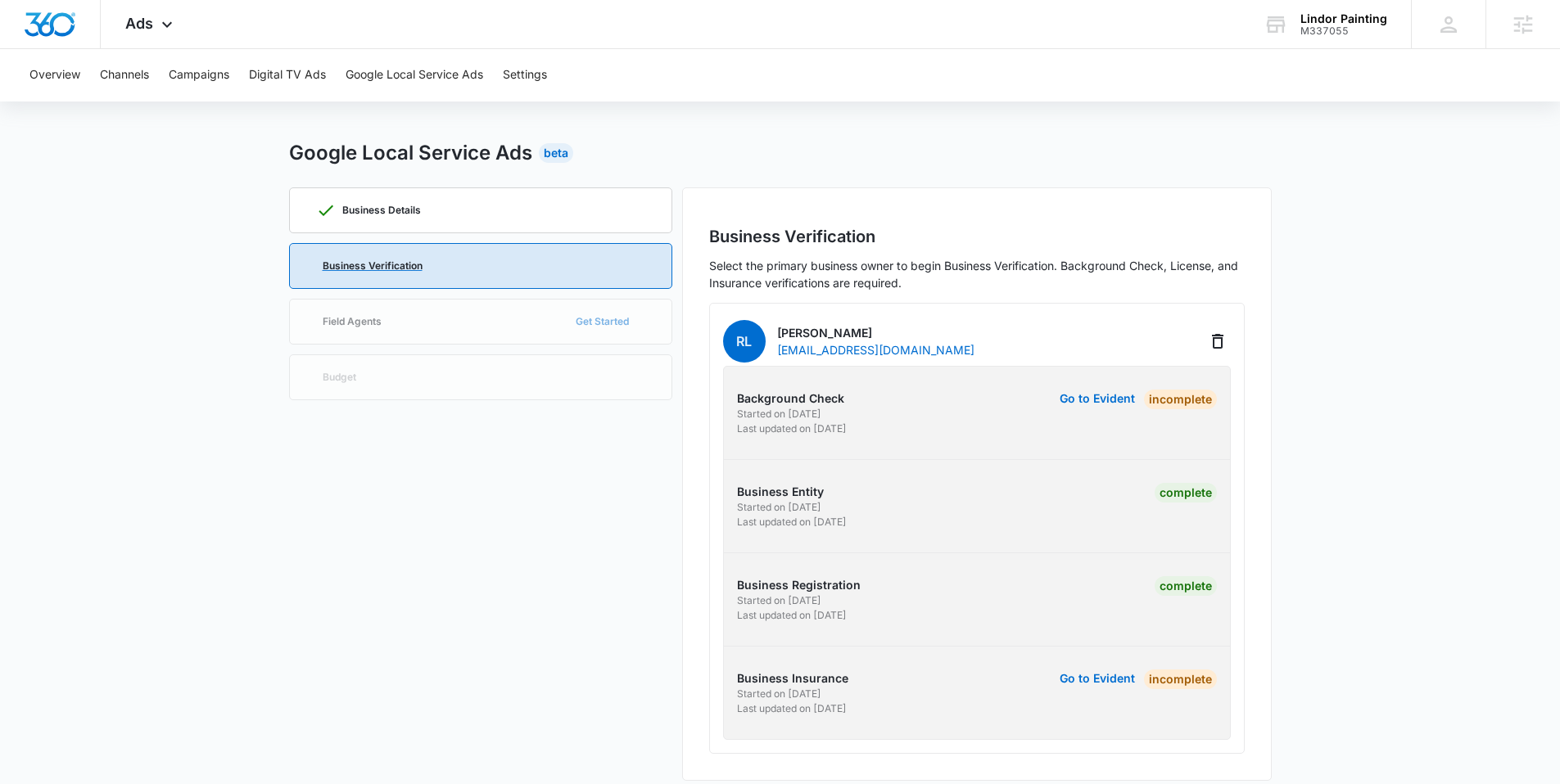
scroll to position [32, 0]
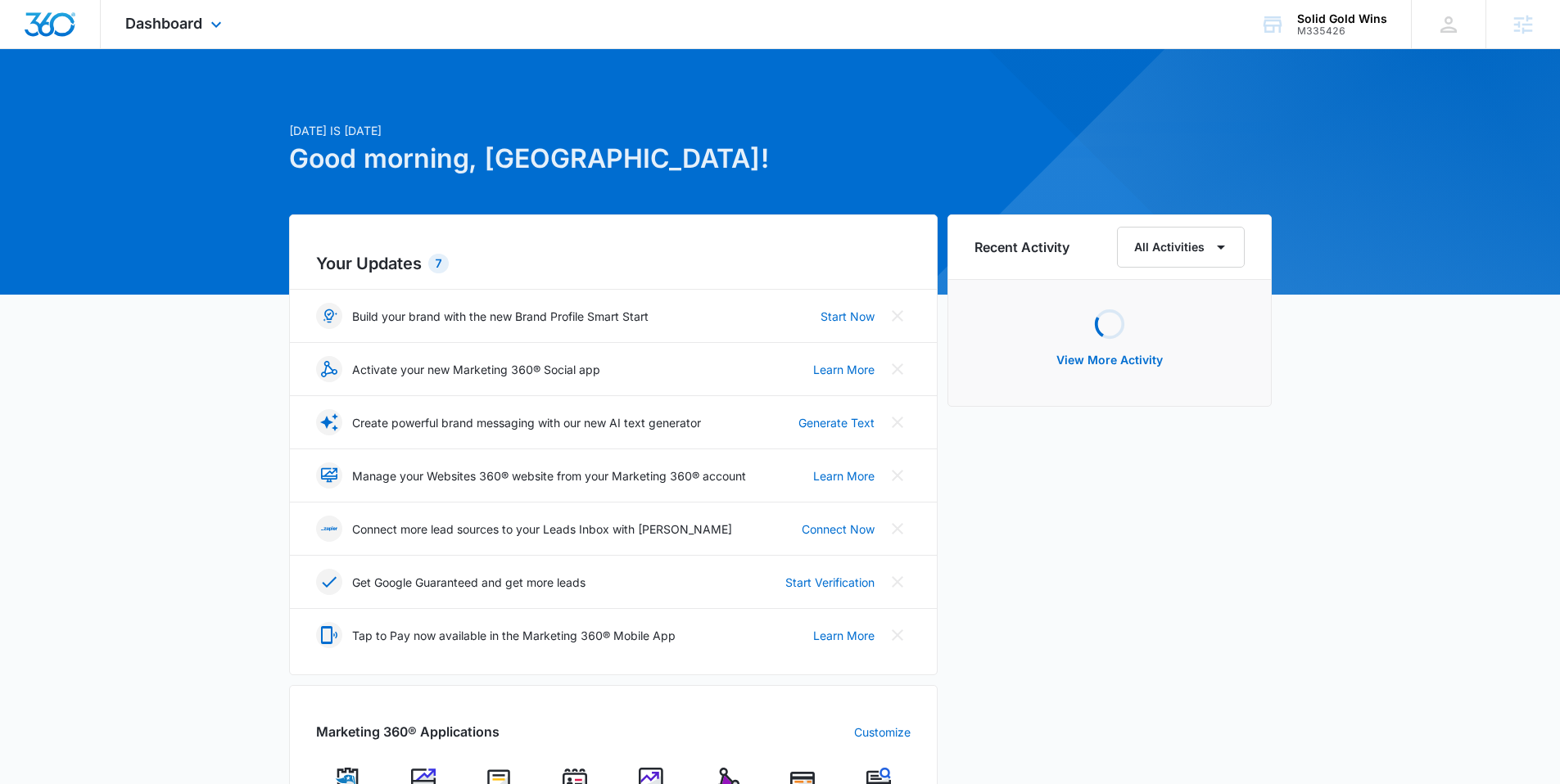
click at [232, 14] on div "Dashboard Apps Reputation Websites Forms CRM Email Social Payments POS Content …" at bounding box center [175, 24] width 150 height 48
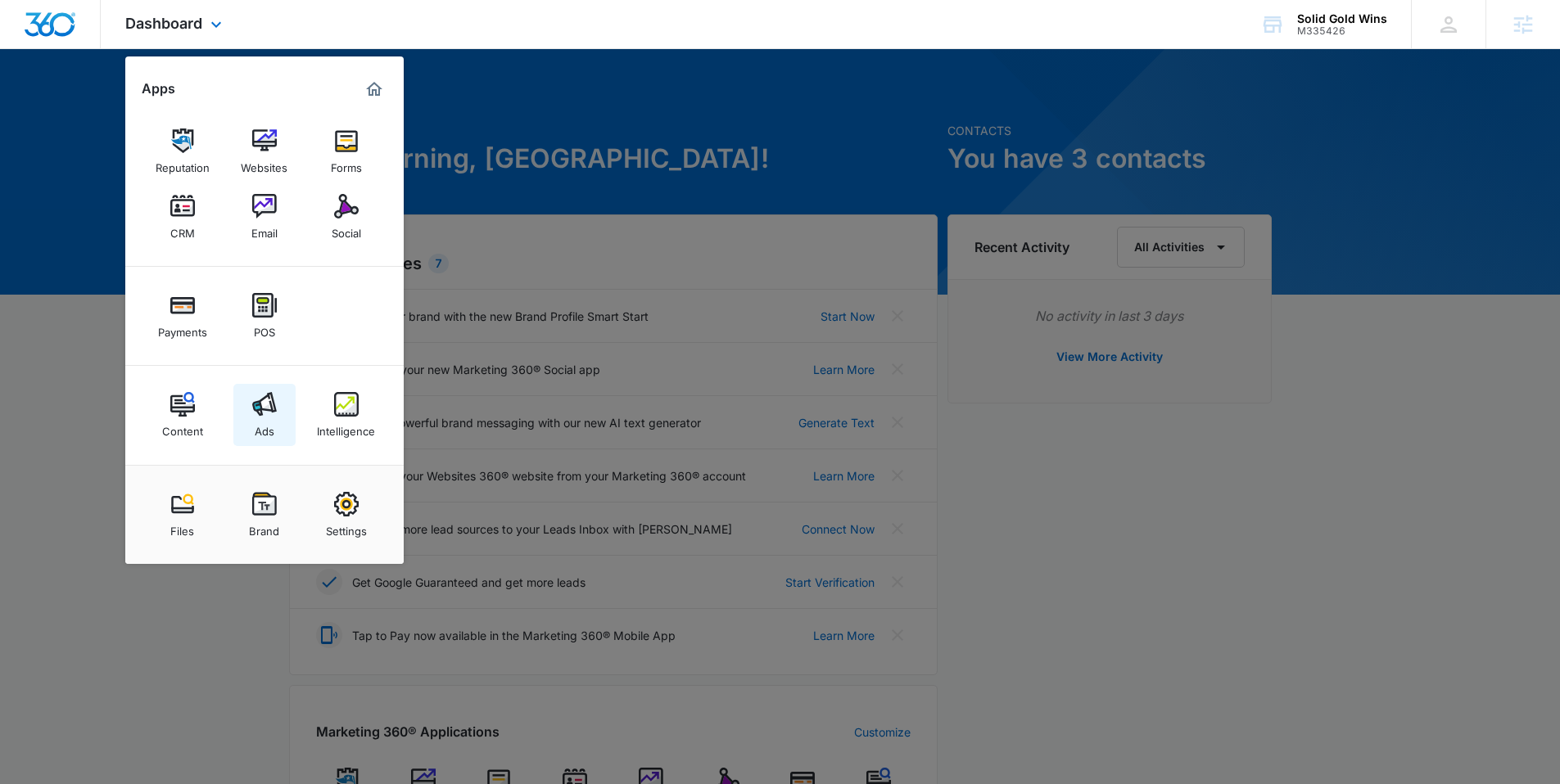
click at [264, 418] on div "Ads" at bounding box center [265, 428] width 20 height 22
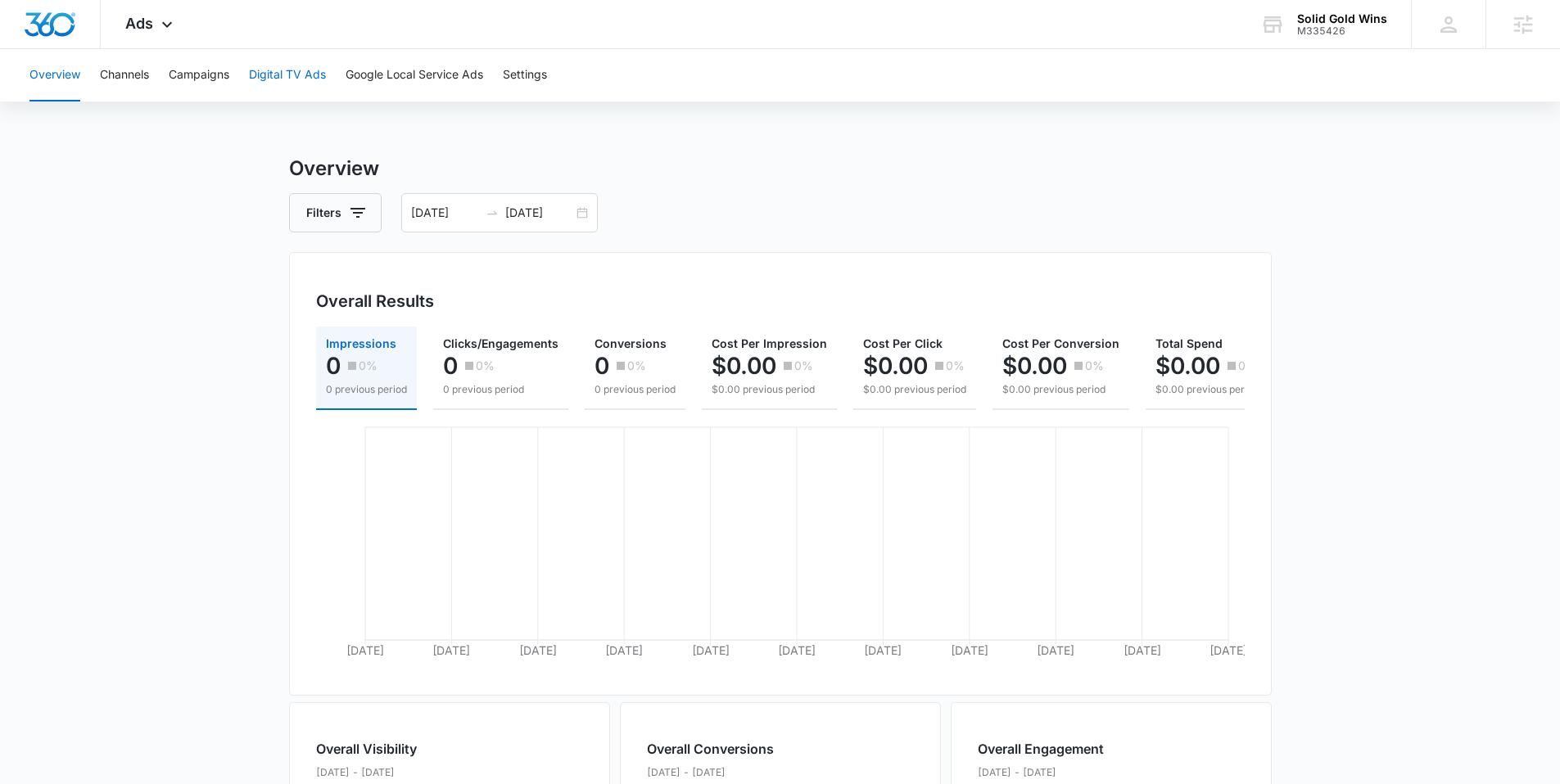
click at [290, 73] on button "Digital TV Ads" at bounding box center [287, 75] width 77 height 52
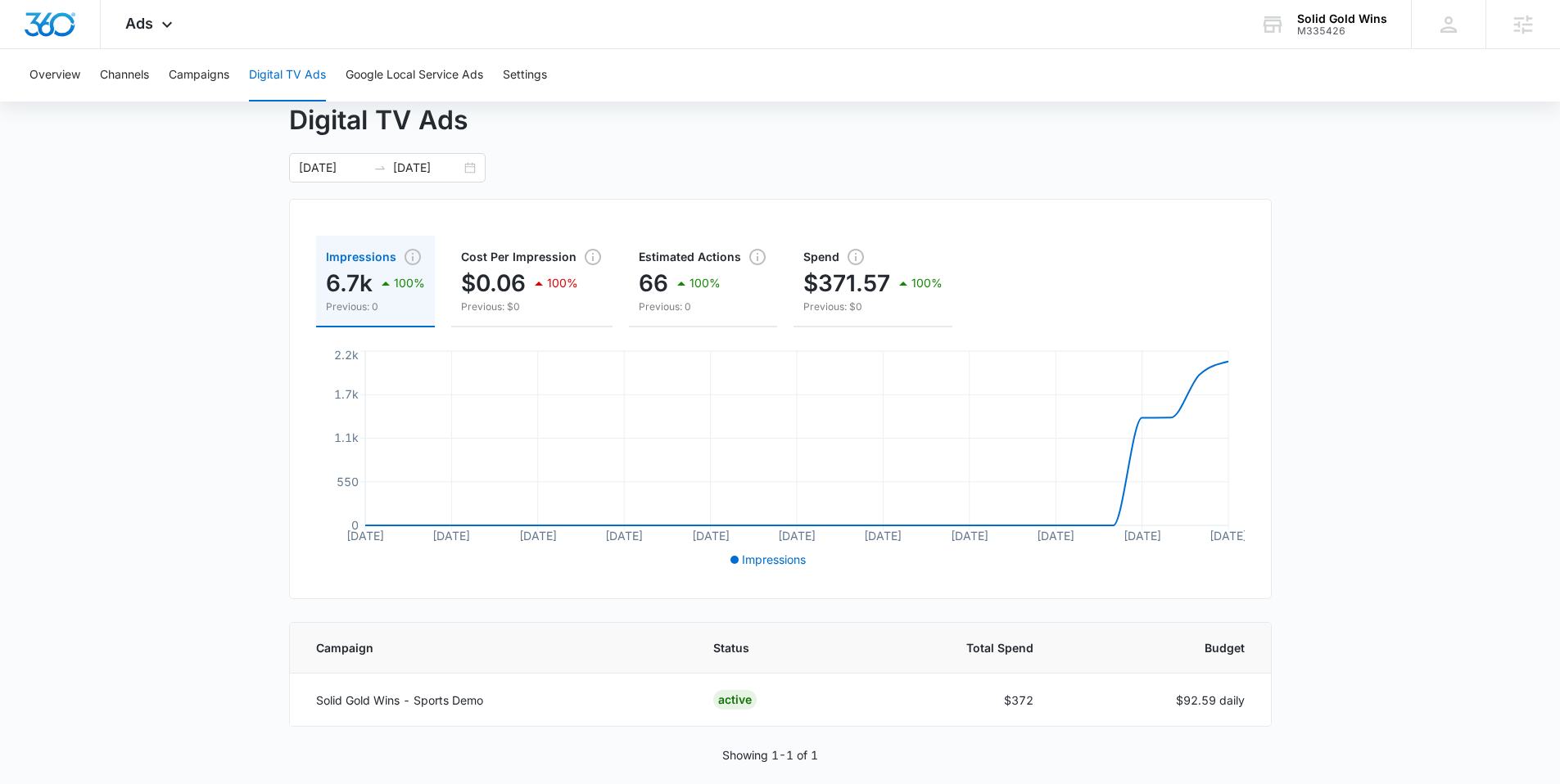
scroll to position [111, 0]
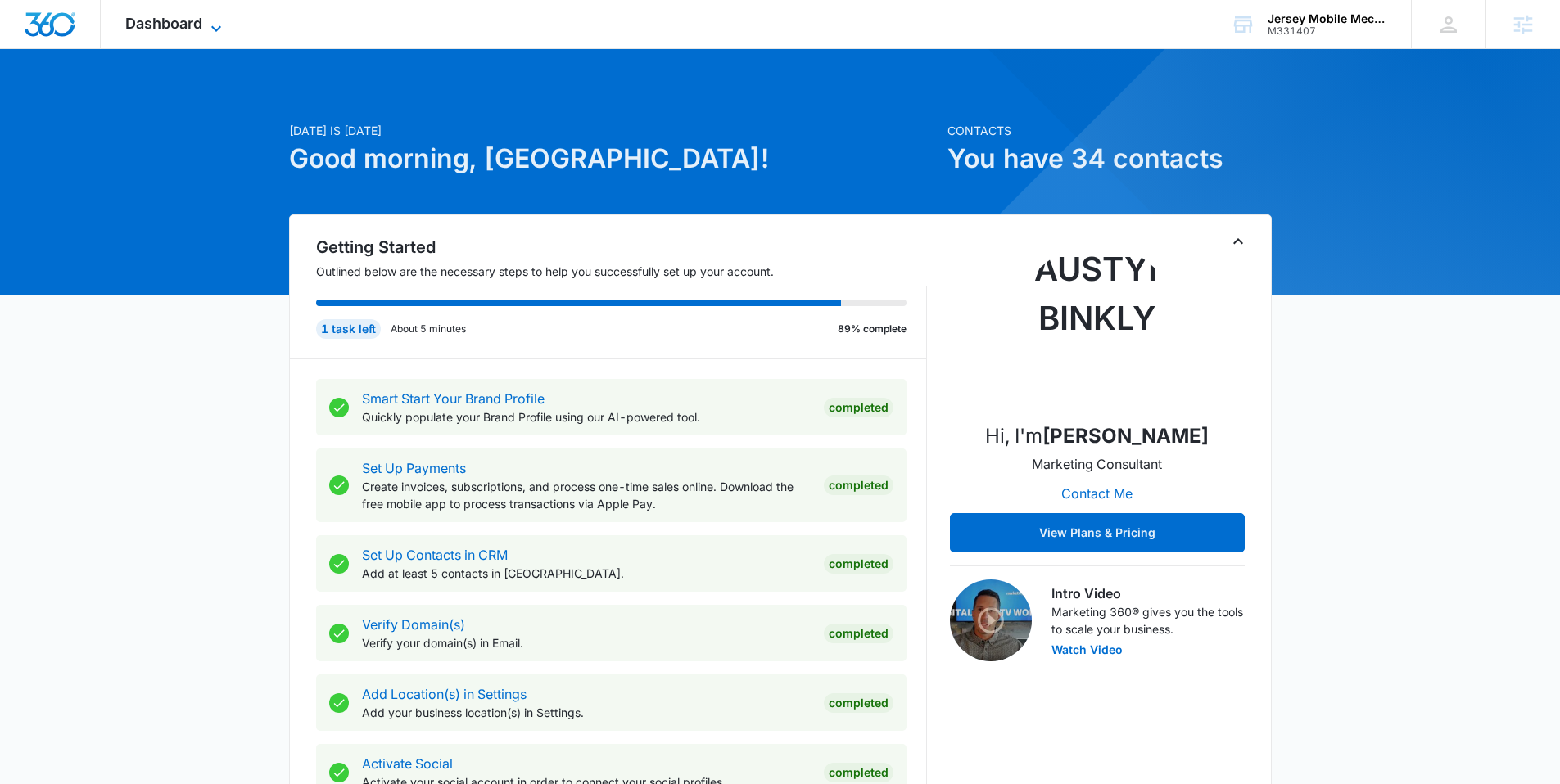
click at [206, 22] on icon at bounding box center [216, 29] width 20 height 20
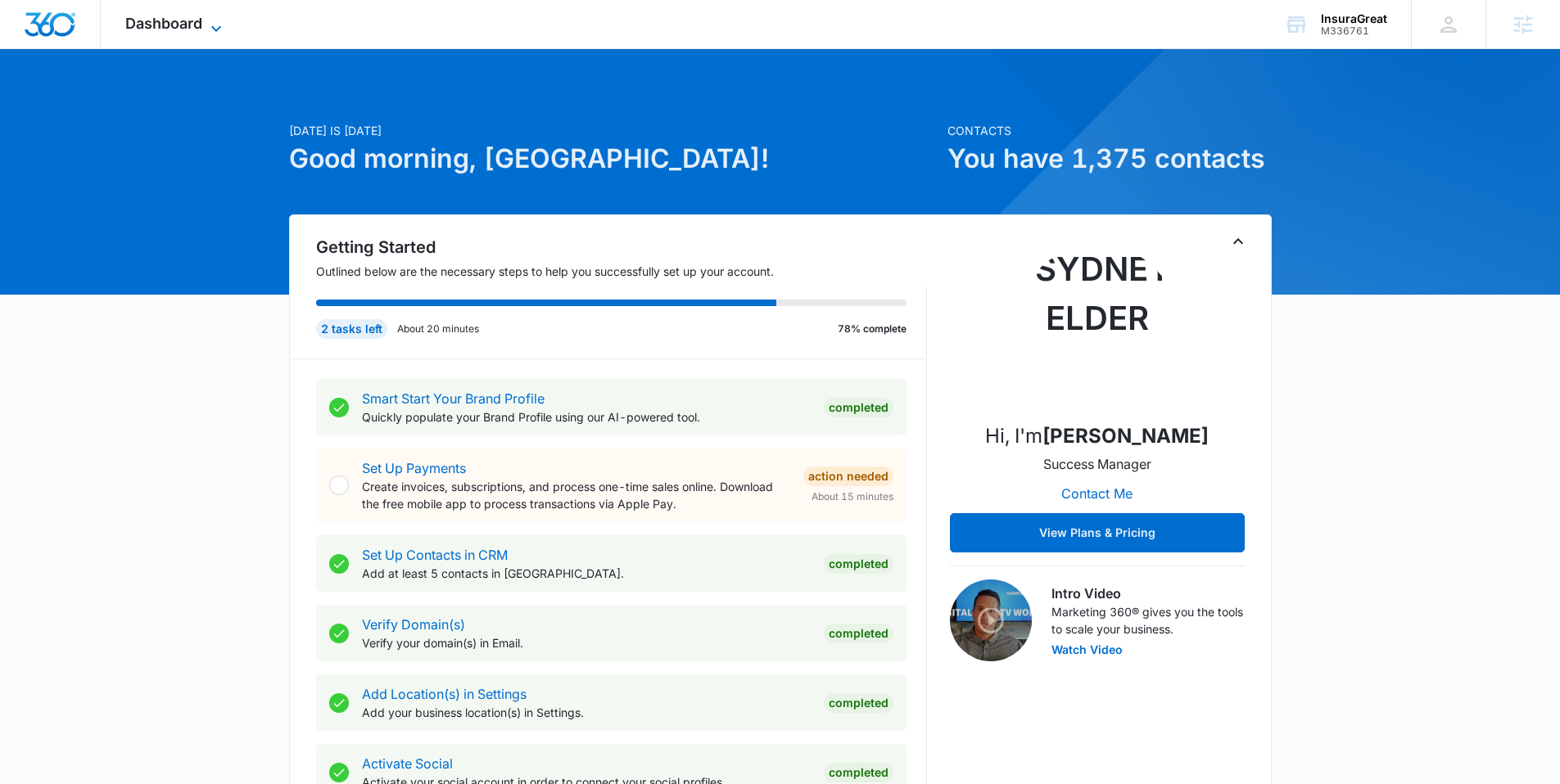
click at [212, 27] on icon at bounding box center [216, 29] width 20 height 20
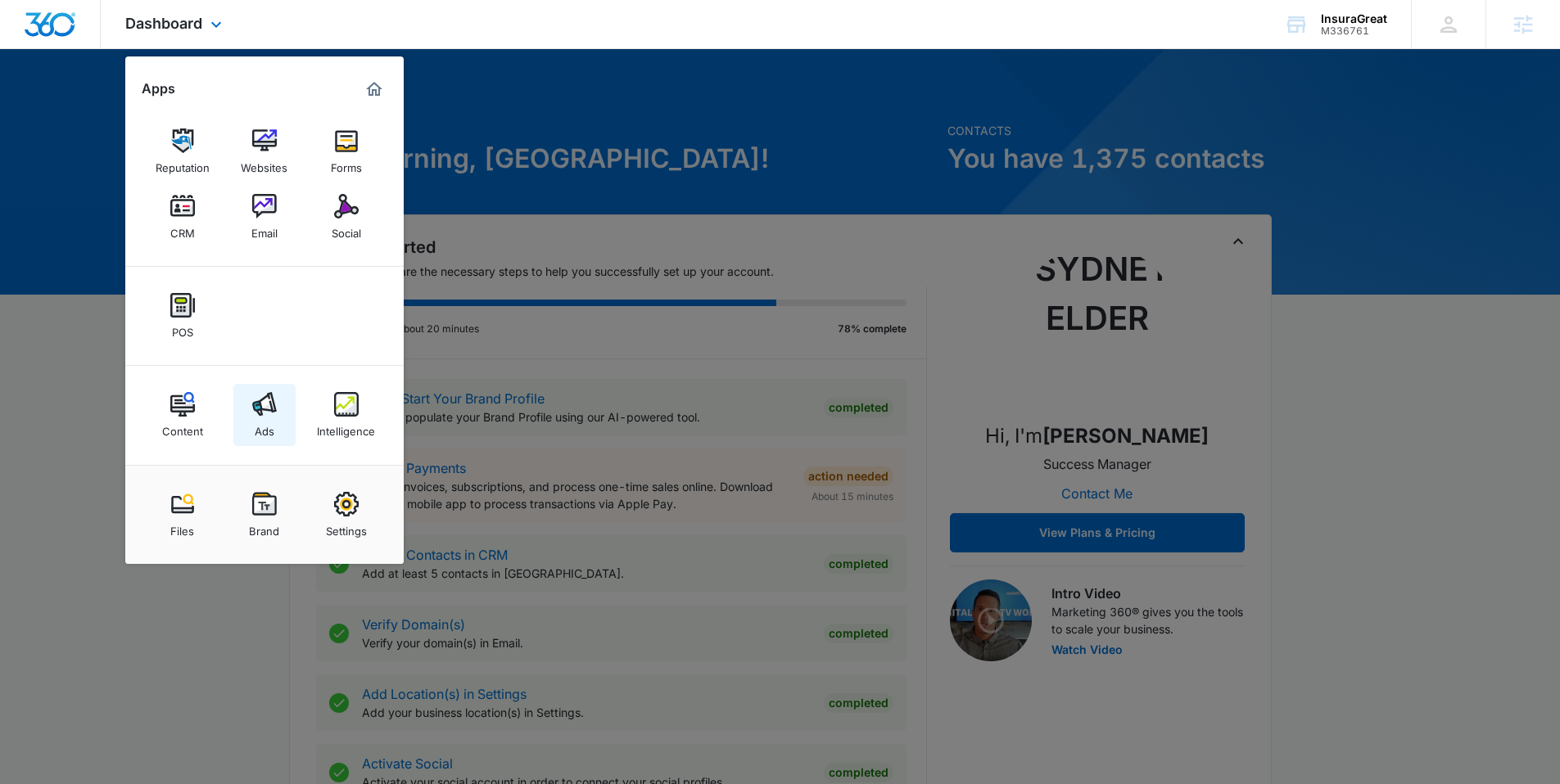
click at [282, 402] on link "Ads" at bounding box center [264, 415] width 62 height 62
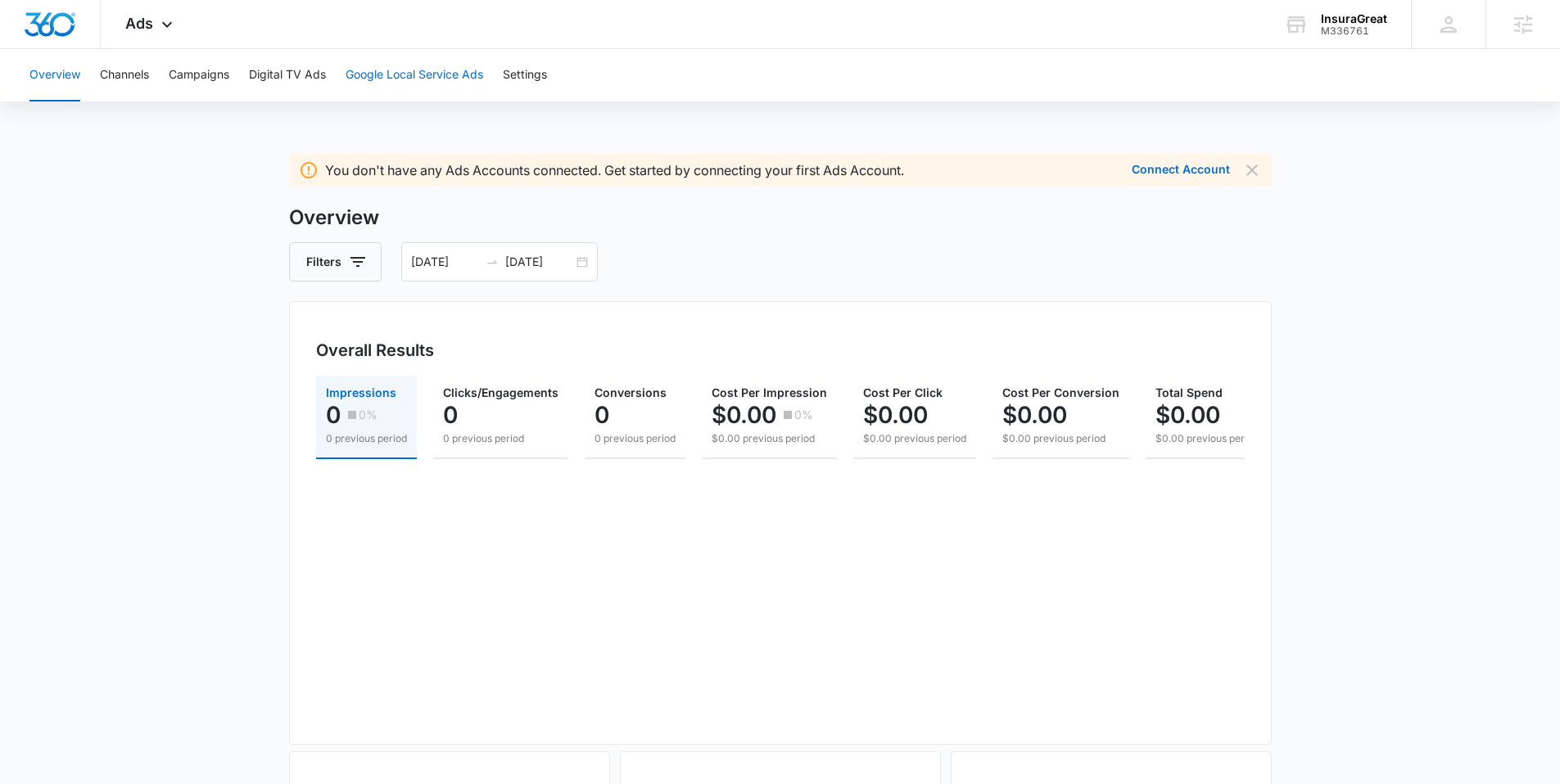
click at [447, 80] on button "Google Local Service Ads" at bounding box center [414, 75] width 137 height 52
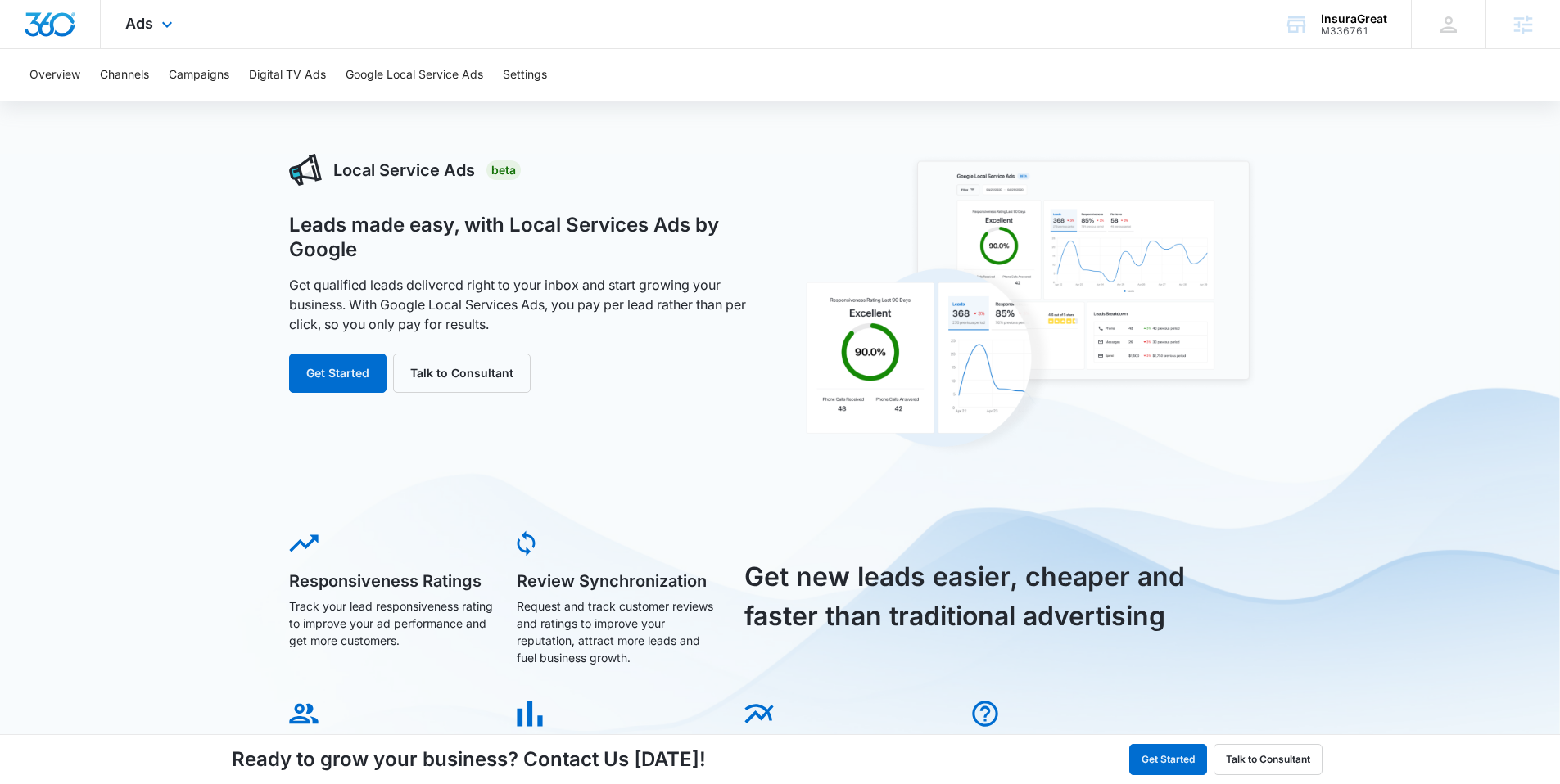
click at [112, 28] on div "Ads Apps Reputation Websites Forms CRM Email Social POS Content Ads Intelligenc…" at bounding box center [150, 24] width 100 height 48
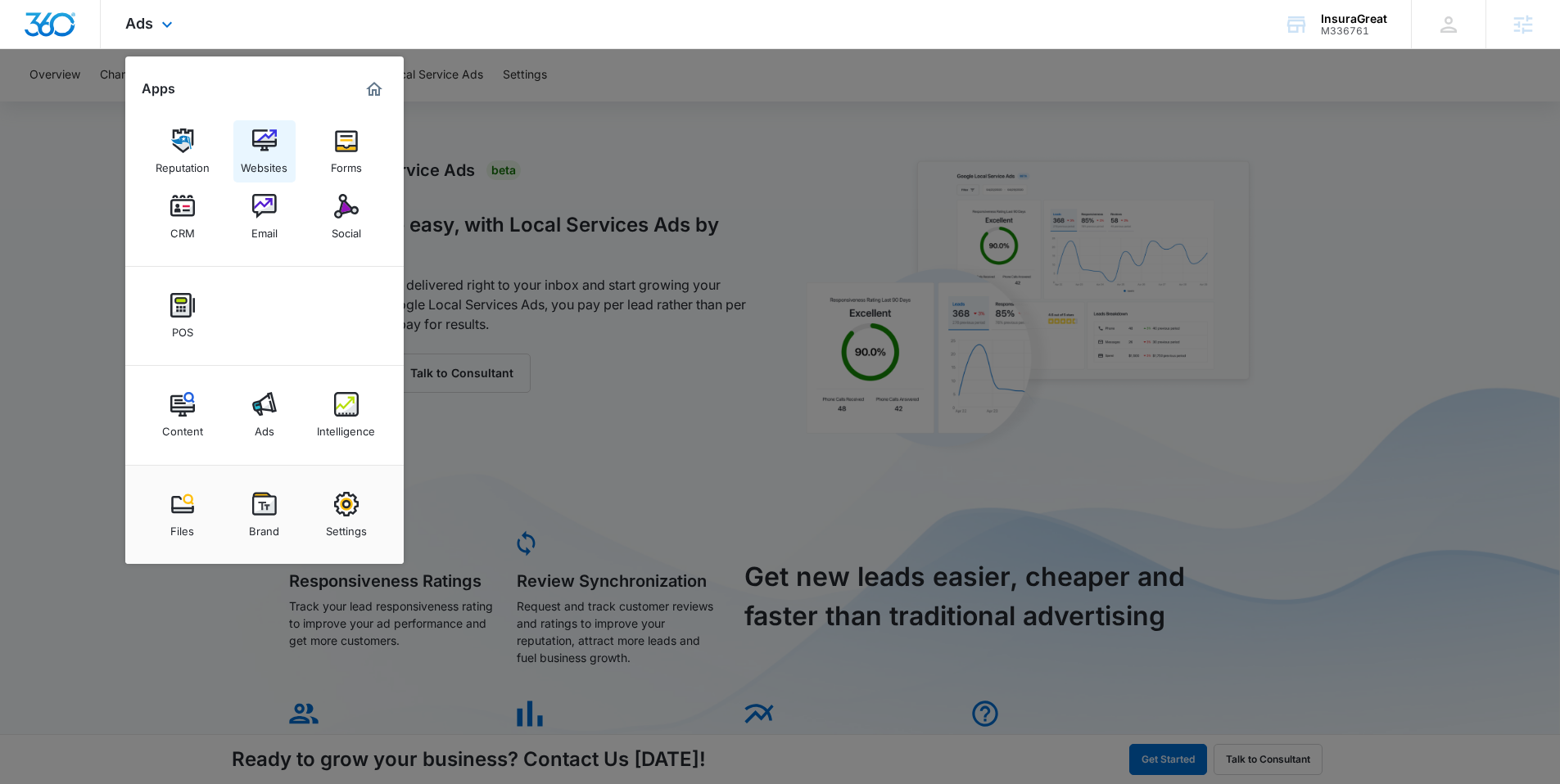
click at [265, 130] on img at bounding box center [264, 140] width 24 height 24
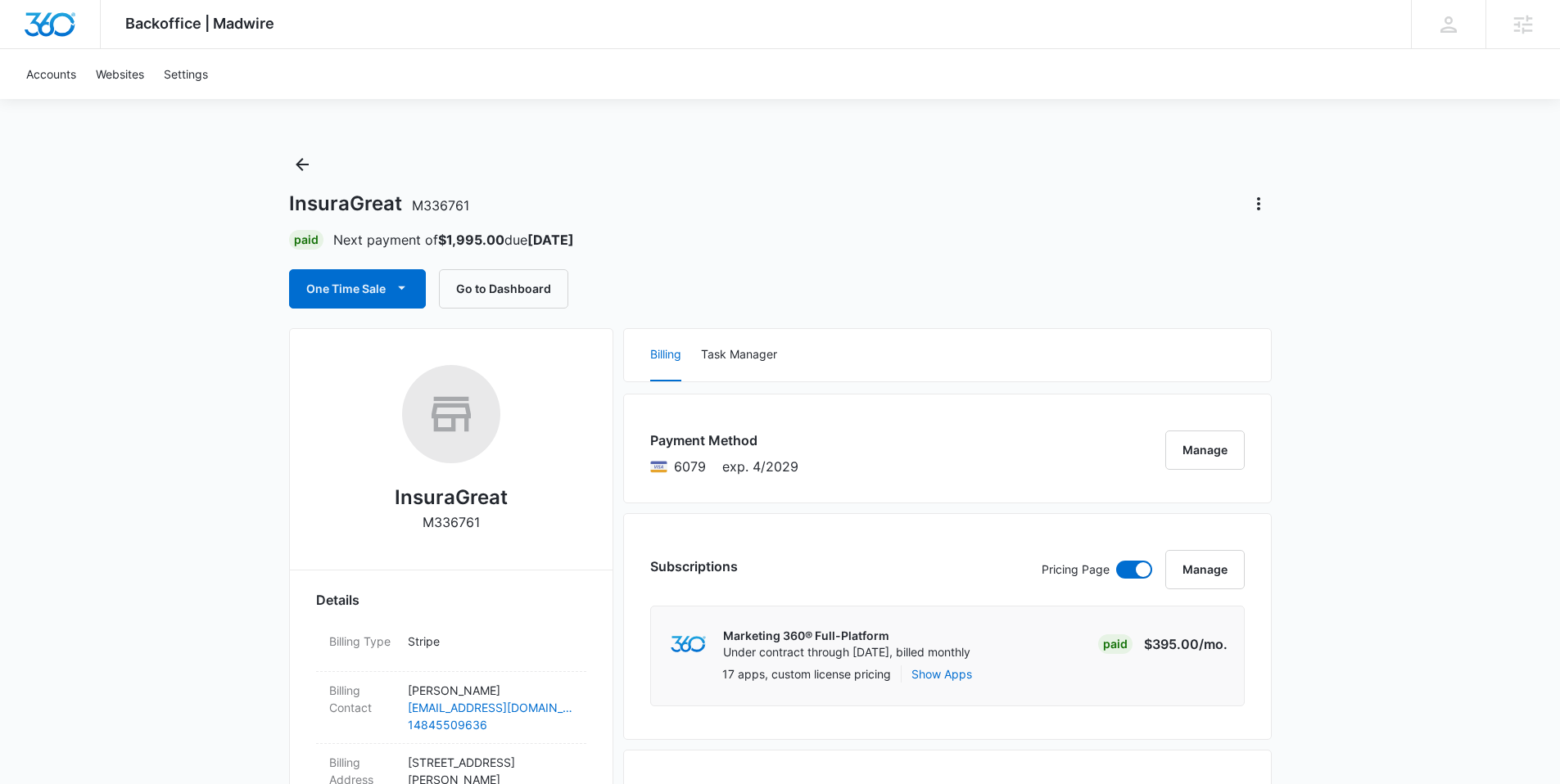
scroll to position [11, 0]
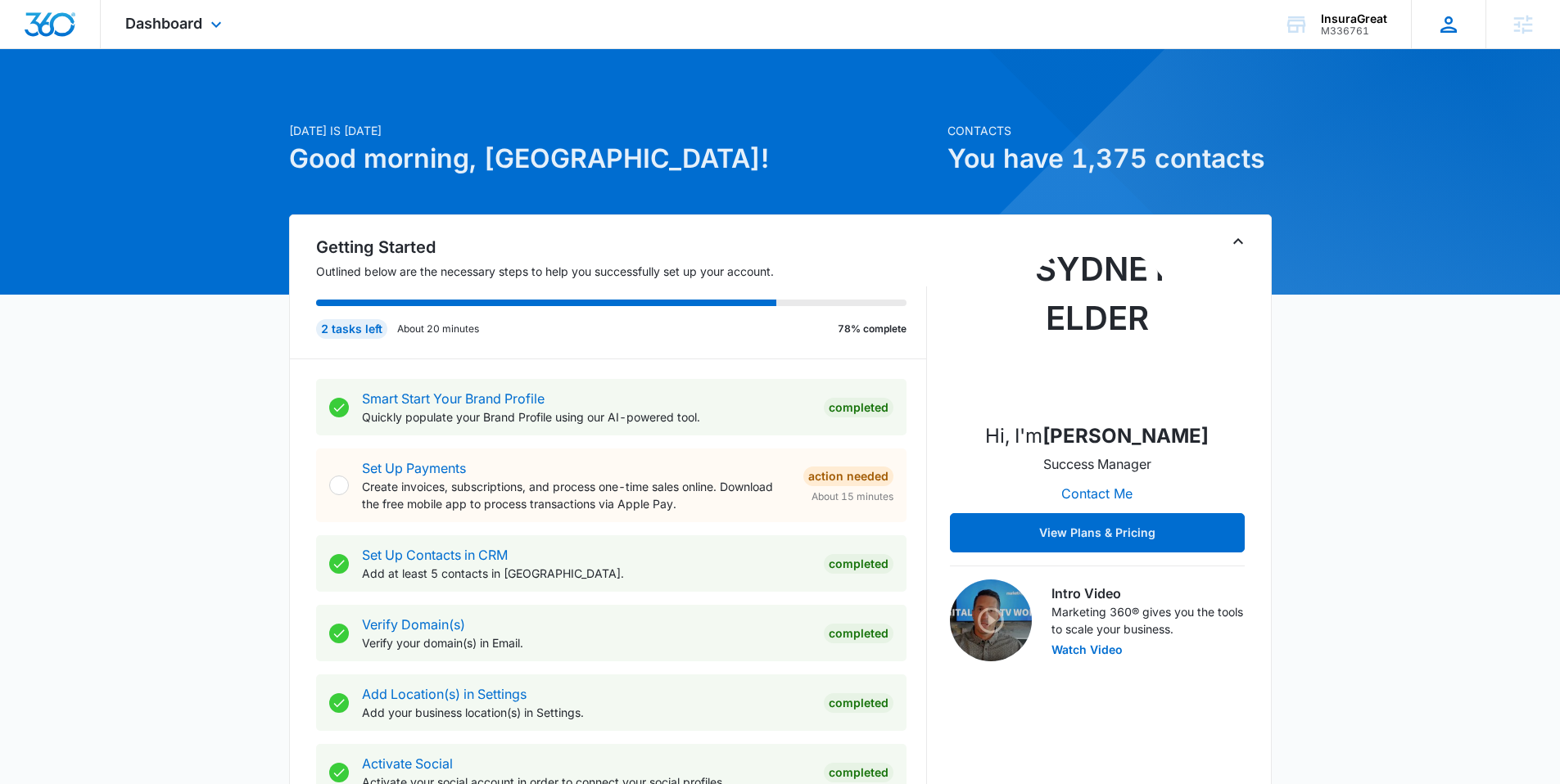
click at [1451, 30] on icon at bounding box center [1448, 24] width 24 height 24
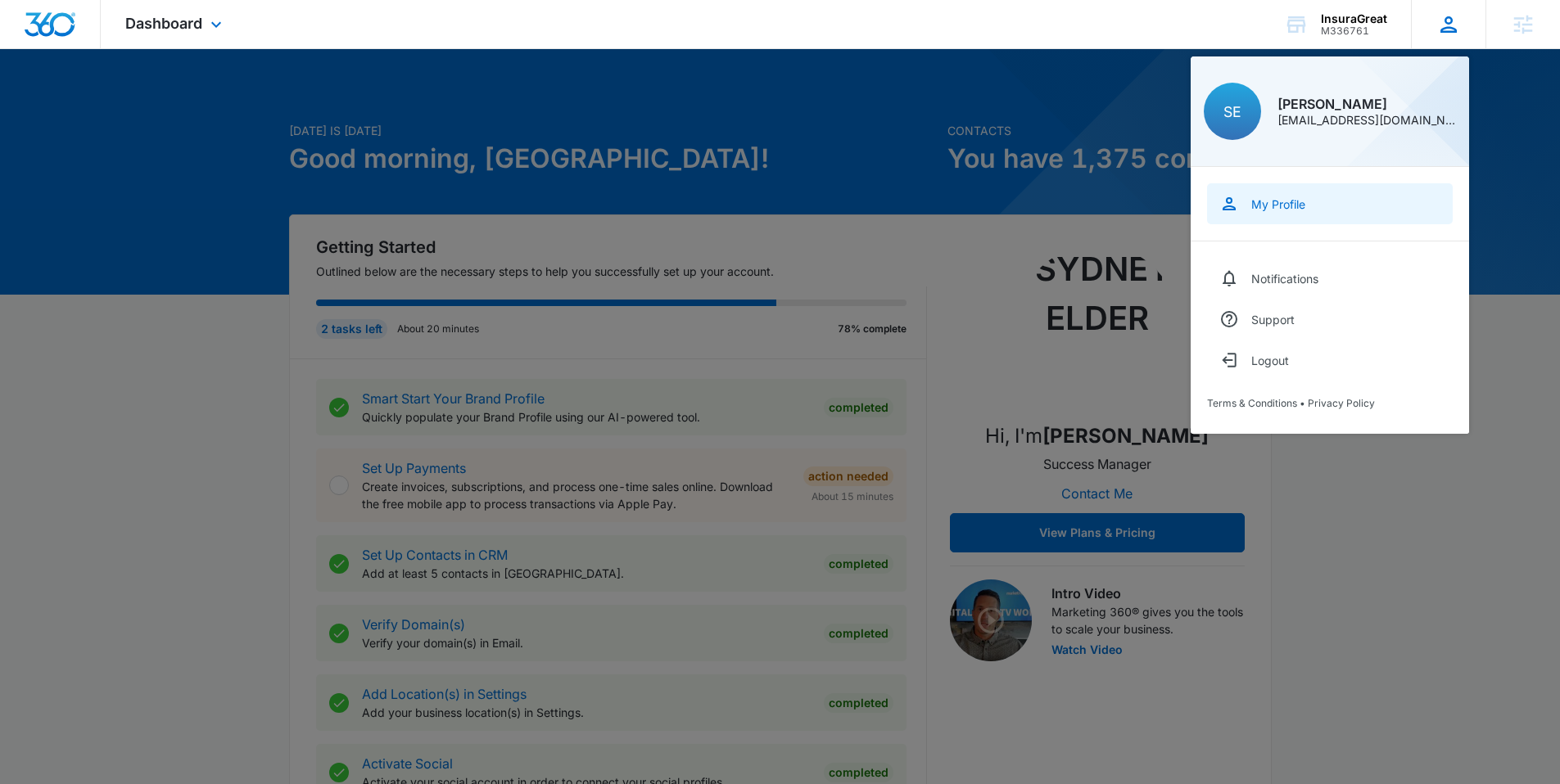
click at [1314, 205] on link "My Profile" at bounding box center [1330, 203] width 246 height 41
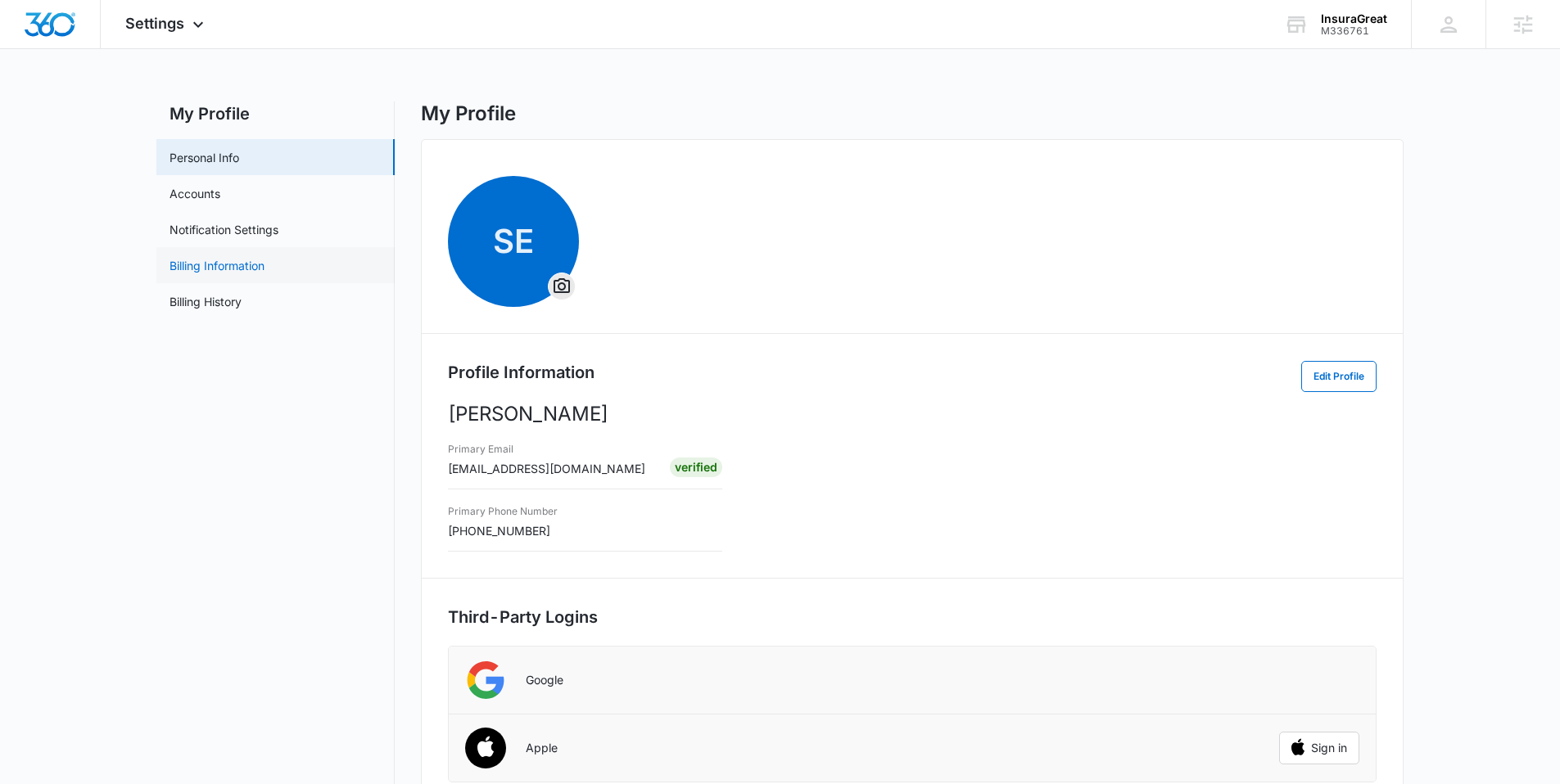
click at [216, 257] on link "Billing Information" at bounding box center [216, 265] width 95 height 17
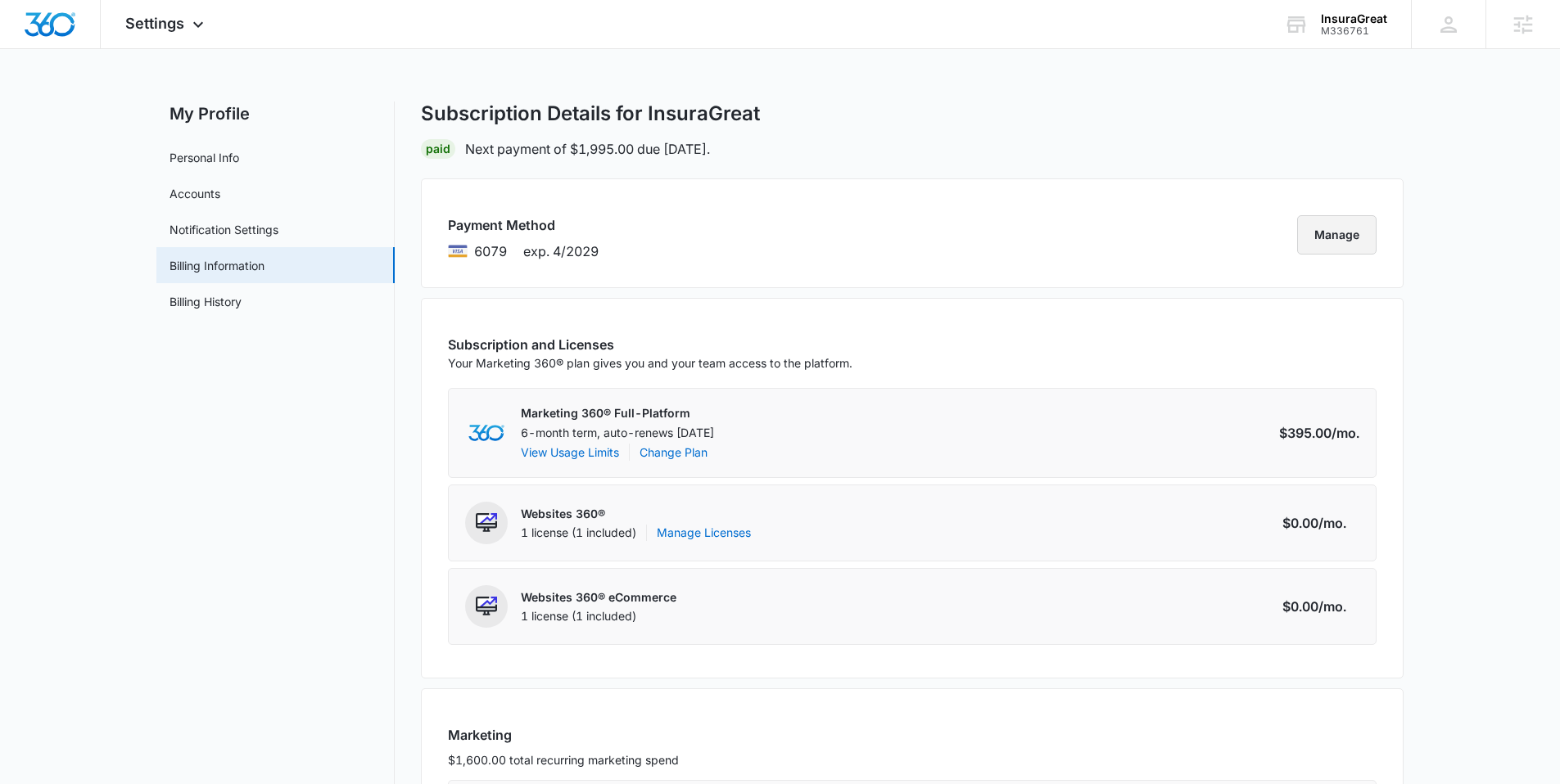
scroll to position [4, 0]
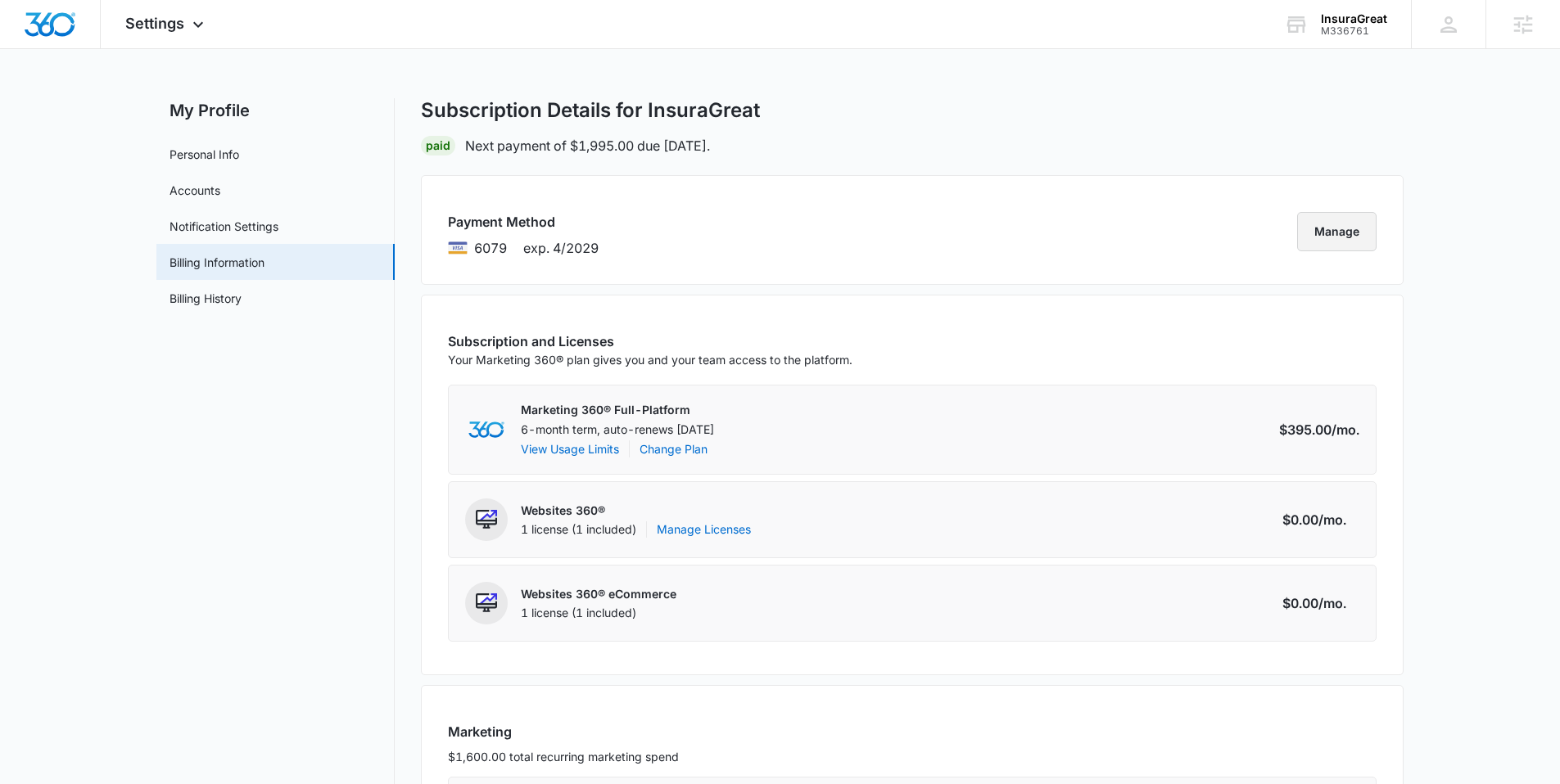
click at [1332, 238] on button "Manage" at bounding box center [1337, 231] width 80 height 39
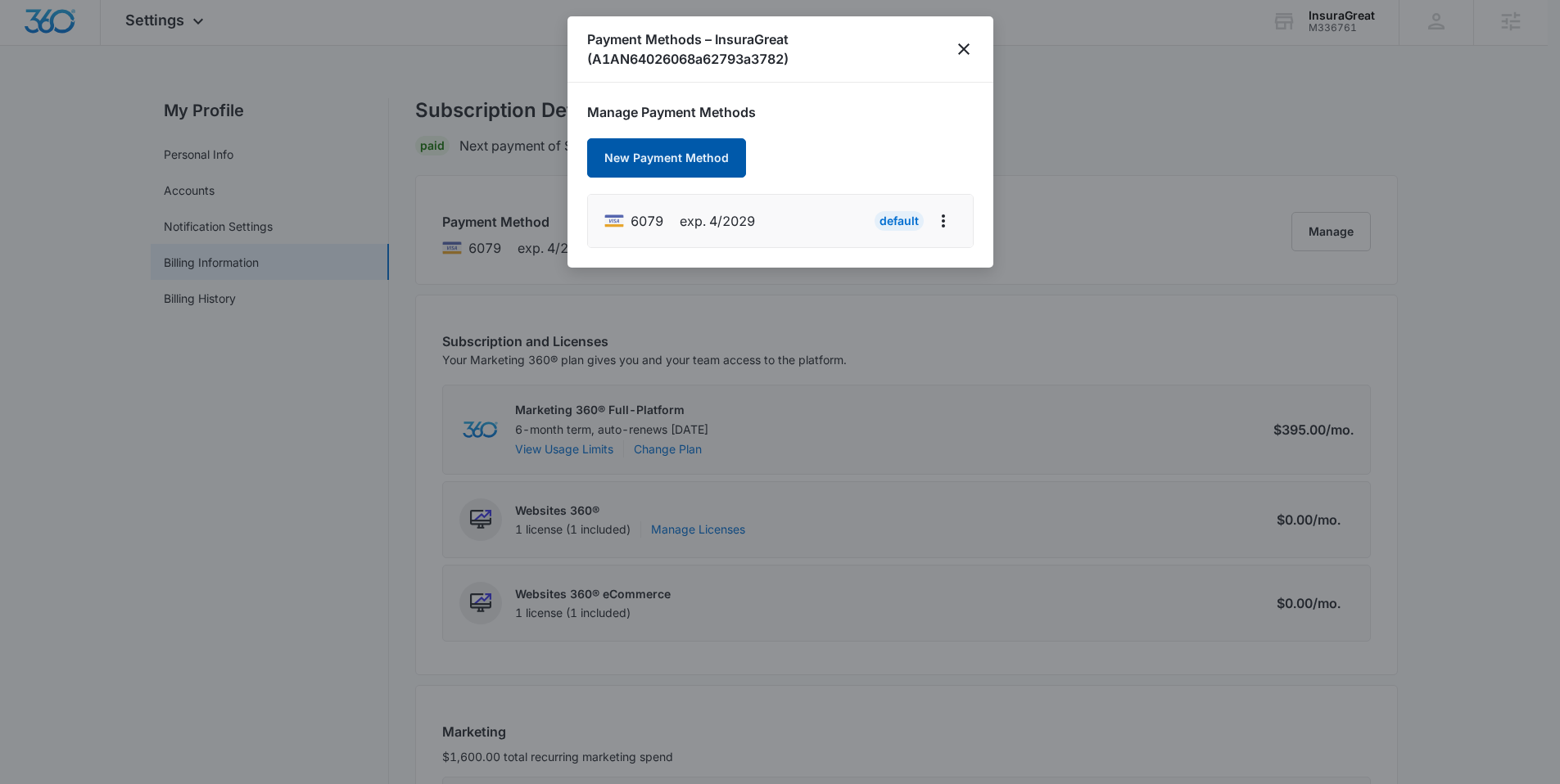
click at [720, 146] on button "New Payment Method" at bounding box center [667, 157] width 159 height 39
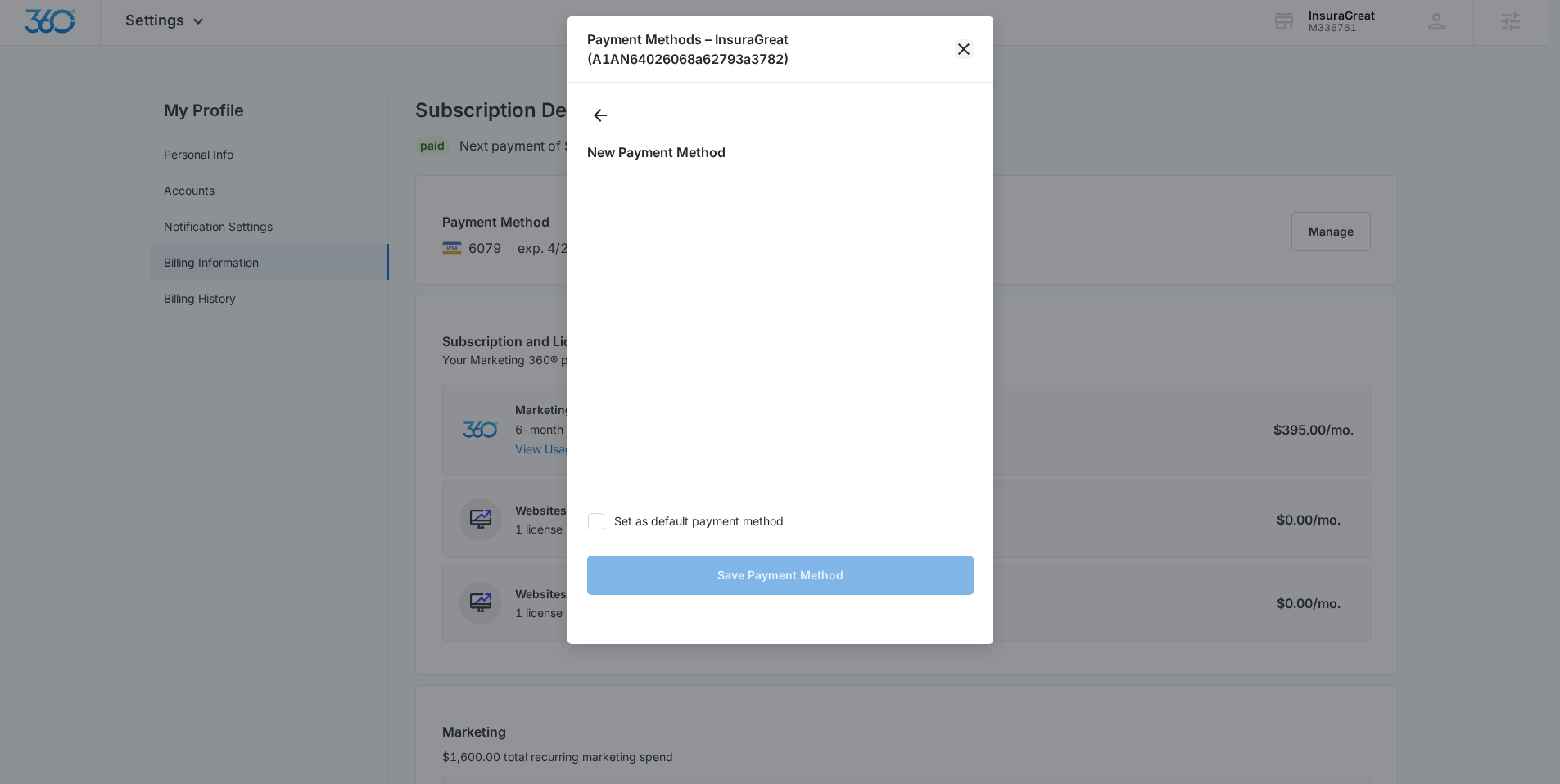
click at [963, 49] on icon "close" at bounding box center [963, 49] width 12 height 12
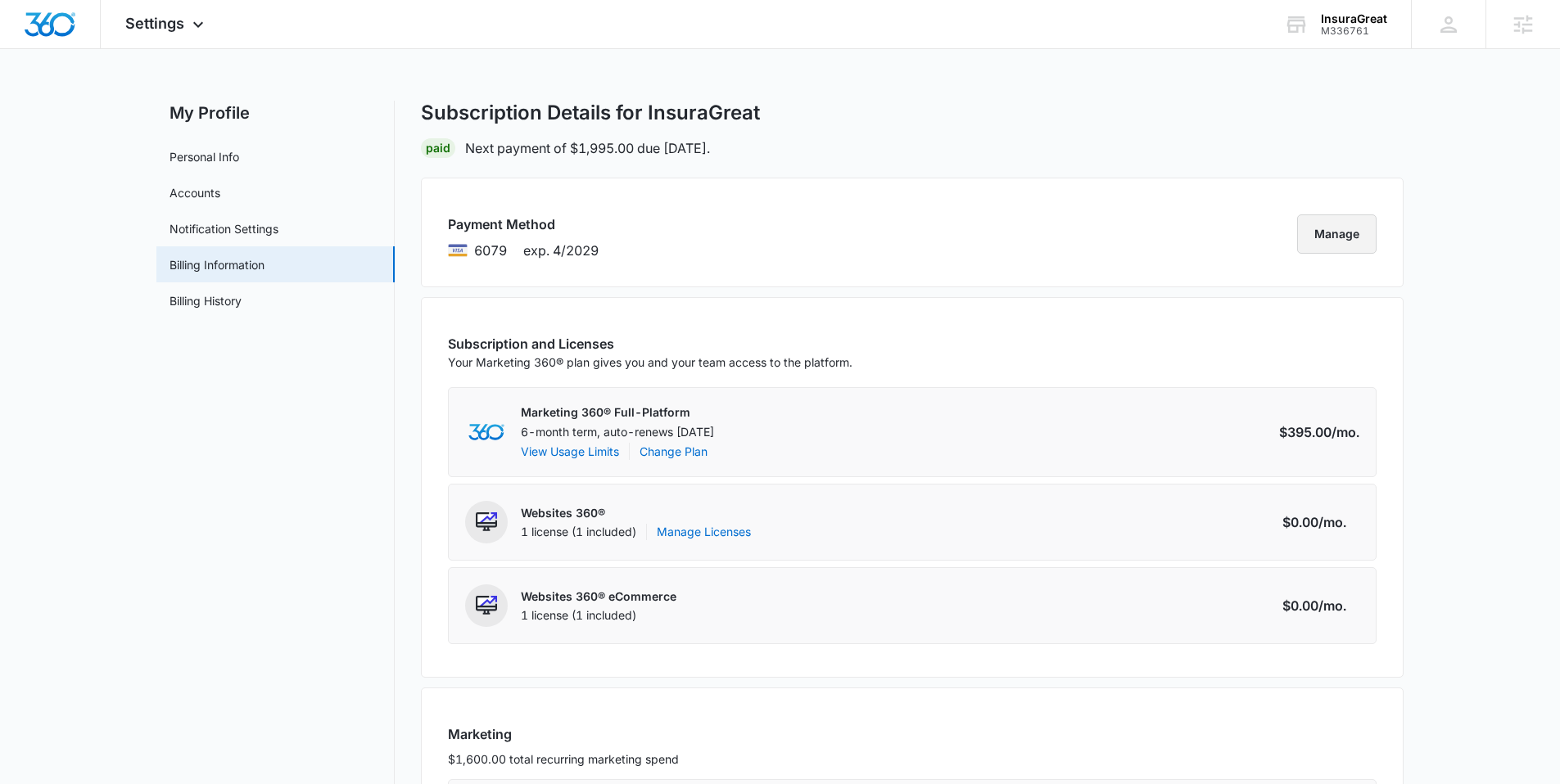
scroll to position [0, 0]
